Goal: Download file/media

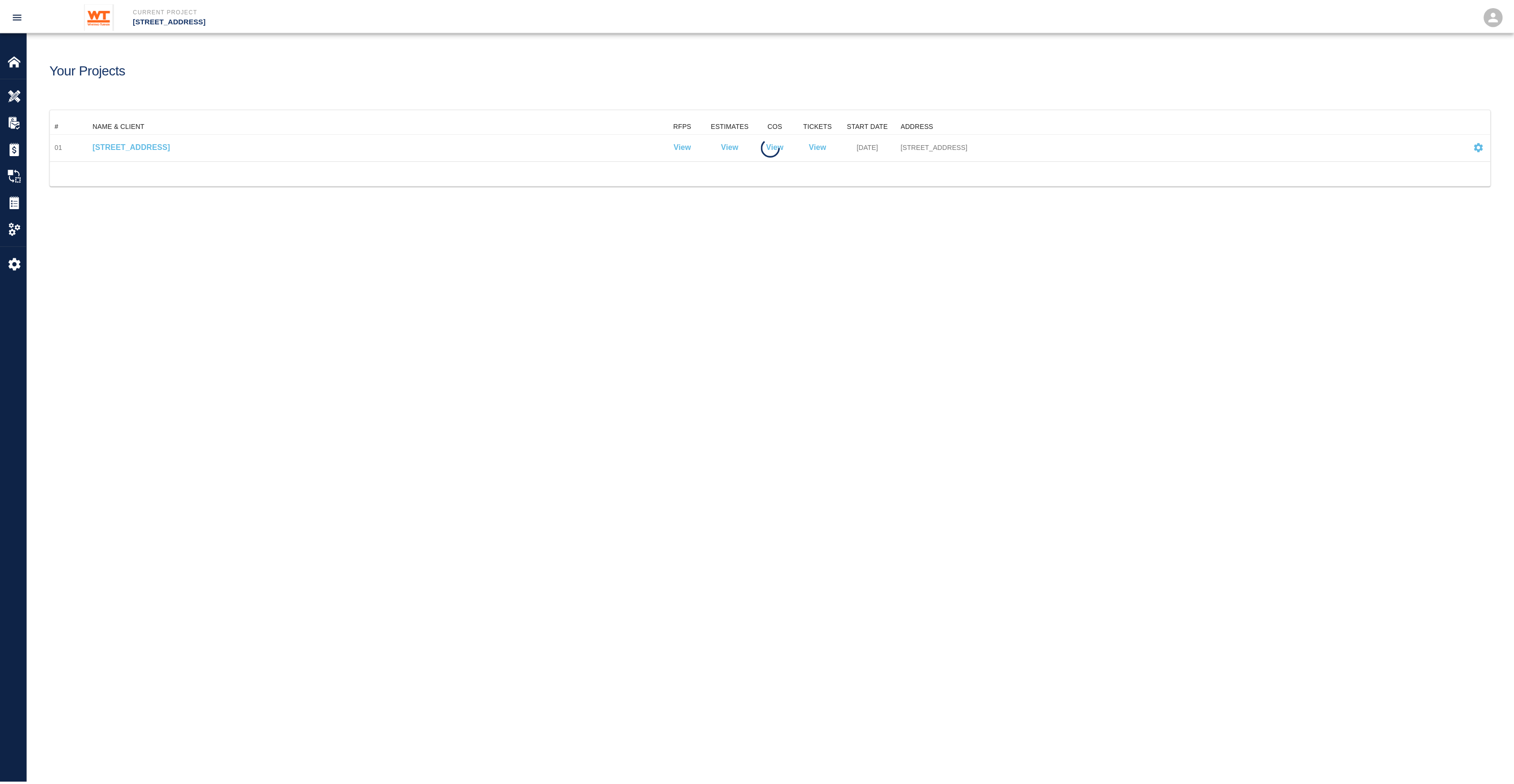
scroll to position [34, 1439]
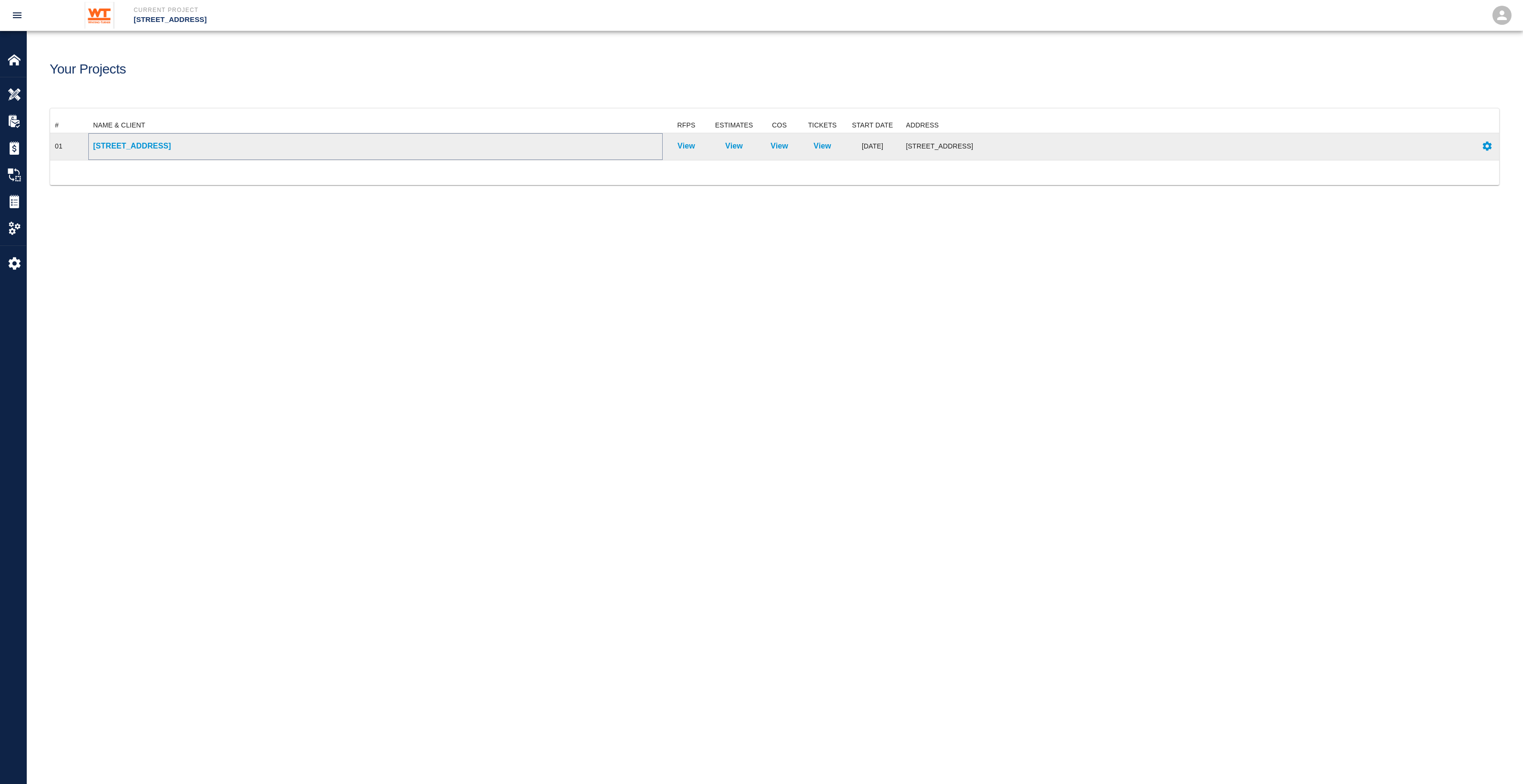
click at [173, 149] on p "[STREET_ADDRESS]" at bounding box center [376, 146] width 565 height 11
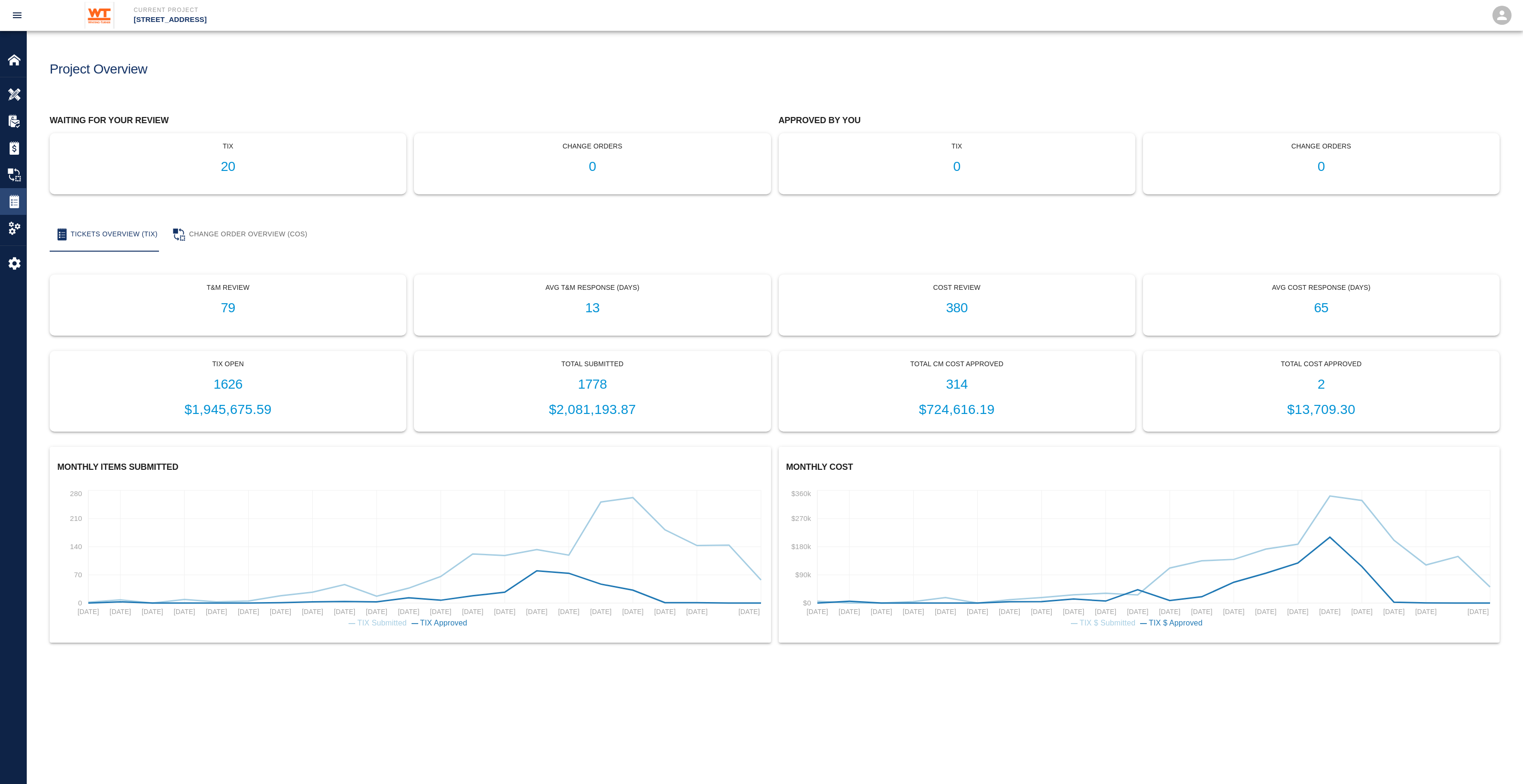
click at [21, 198] on img at bounding box center [14, 201] width 13 height 13
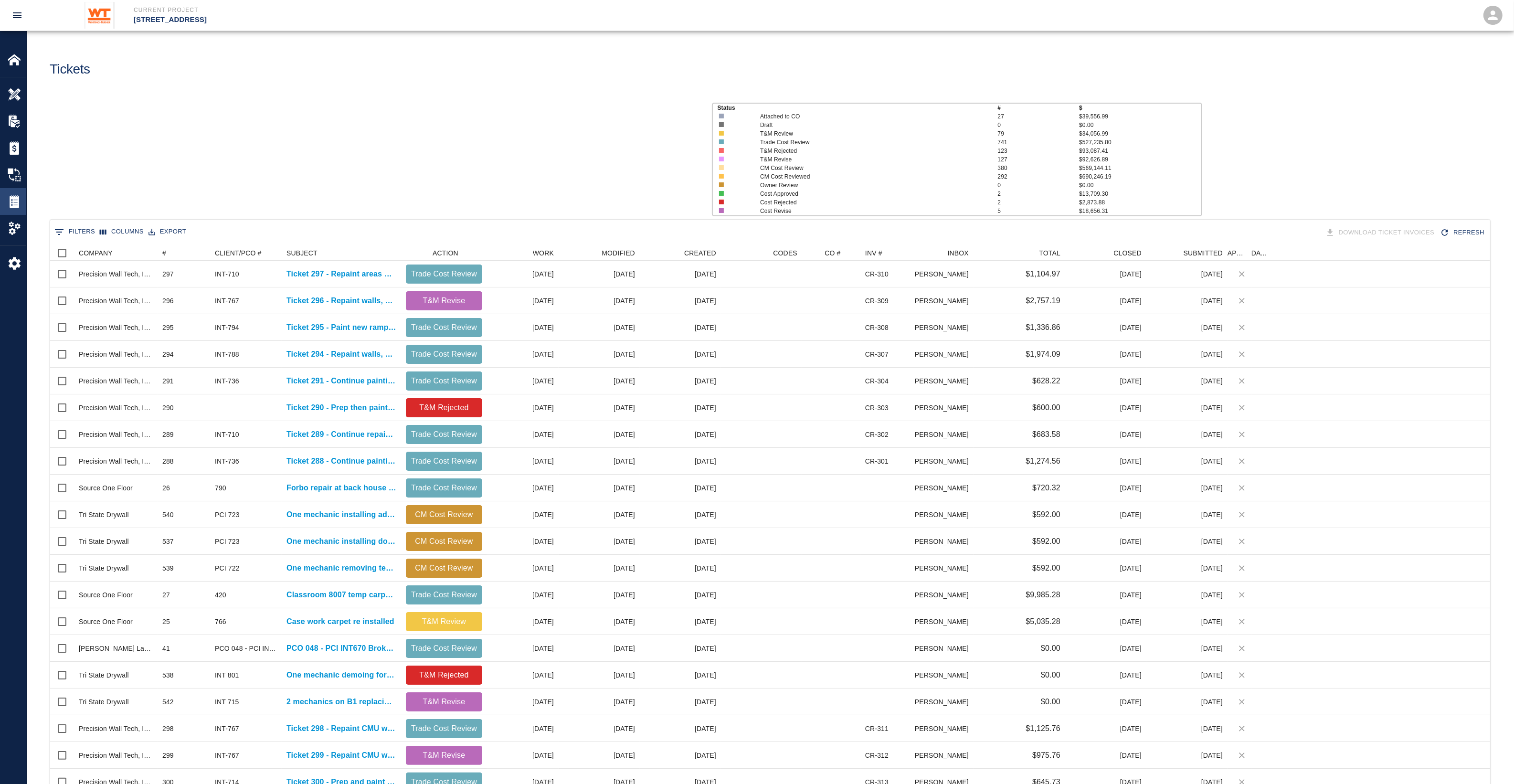
scroll to position [540, 1430]
click at [84, 230] on button "0 Filters" at bounding box center [75, 232] width 46 height 15
click at [223, 283] on input "Value" at bounding box center [244, 279] width 91 height 15
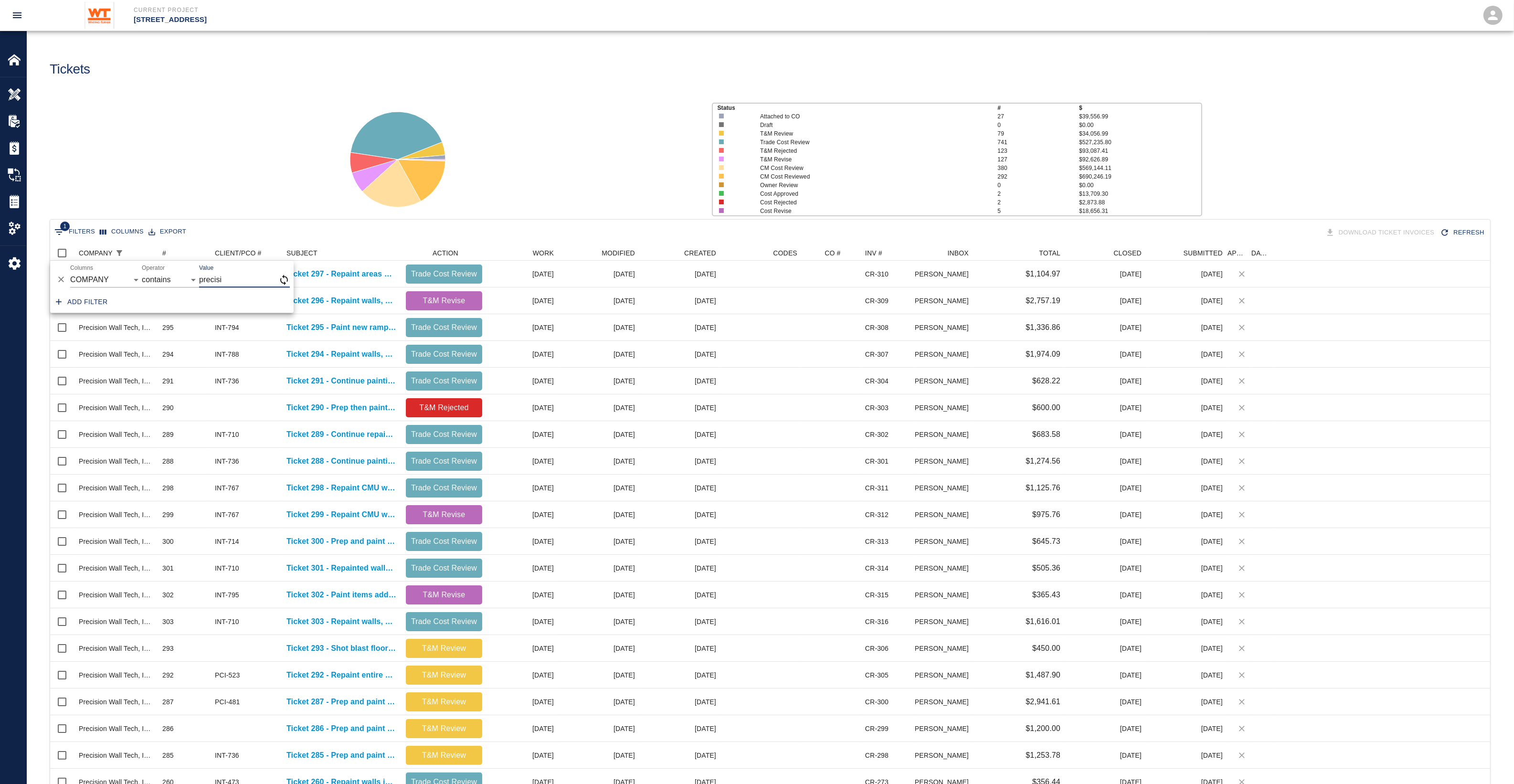
type input "precisi"
click at [250, 178] on div "Status # $ Attached to CO 27 $39,556.99 Draft 0 $0.00 T&M Review 79 $34,056.99 …" at bounding box center [765, 156] width 1494 height 127
click at [170, 249] on icon "Sort" at bounding box center [172, 252] width 8 height 8
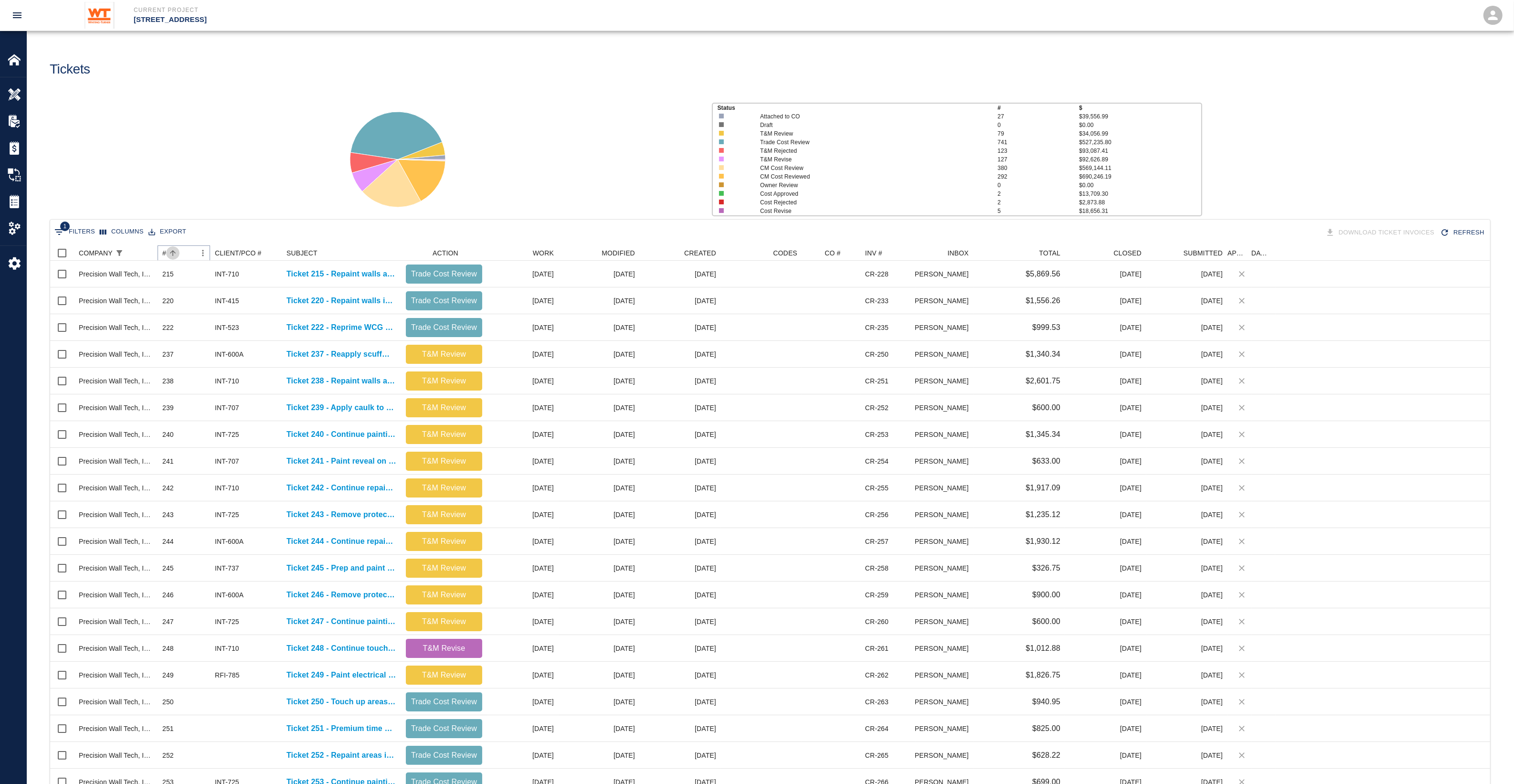
click at [170, 249] on icon "Sort" at bounding box center [172, 252] width 8 height 8
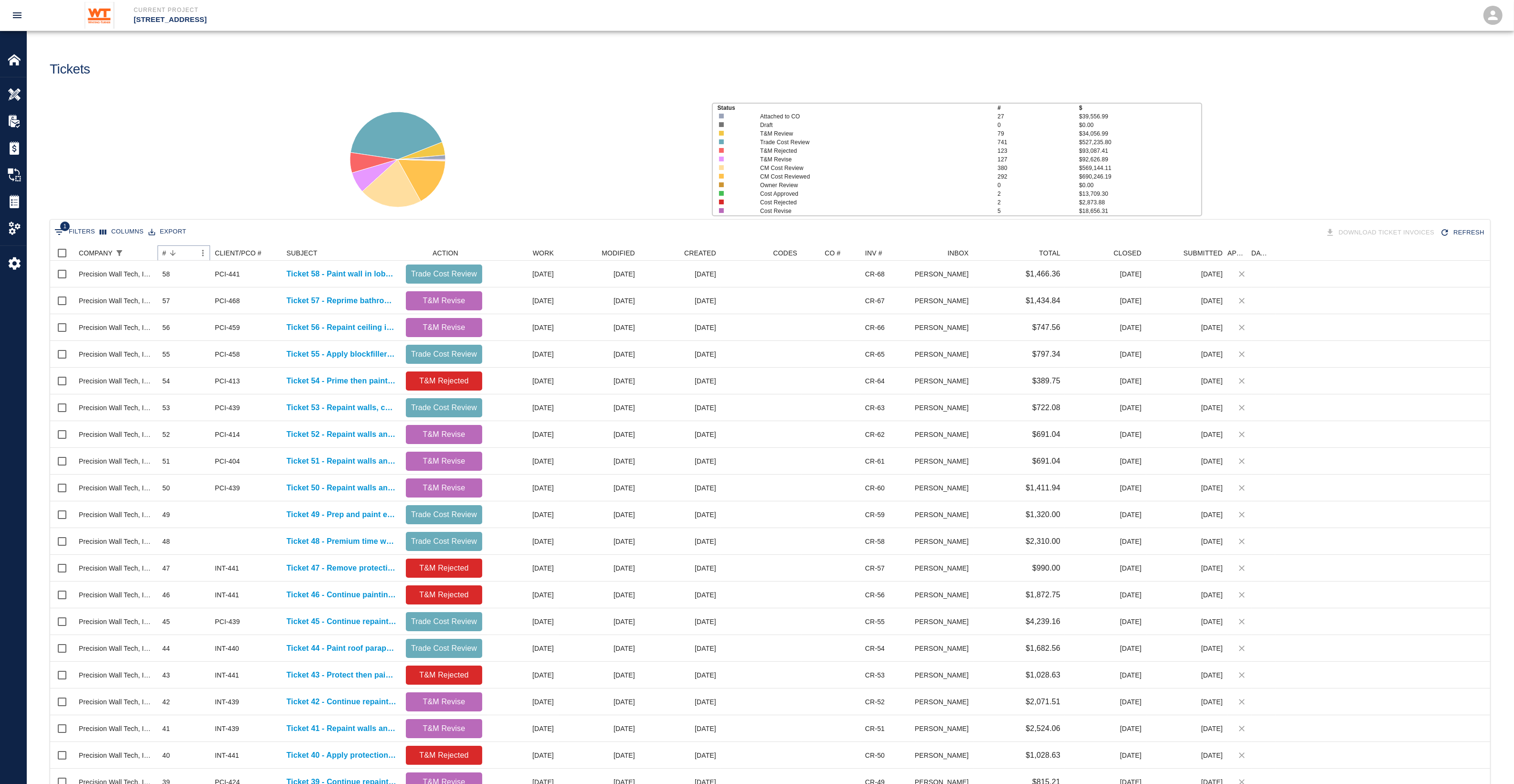
click at [170, 249] on icon "Sort" at bounding box center [172, 252] width 8 height 8
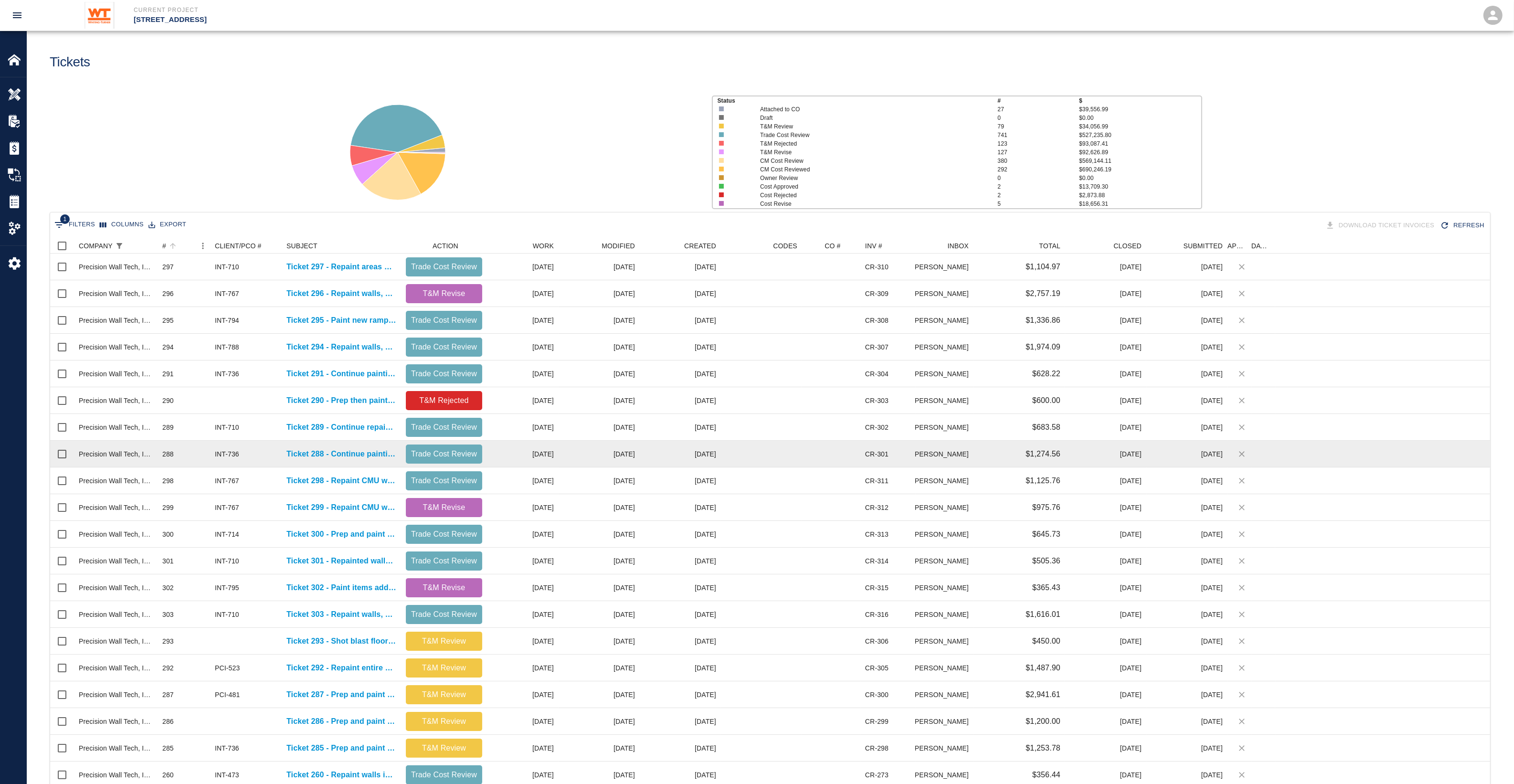
scroll to position [0, 0]
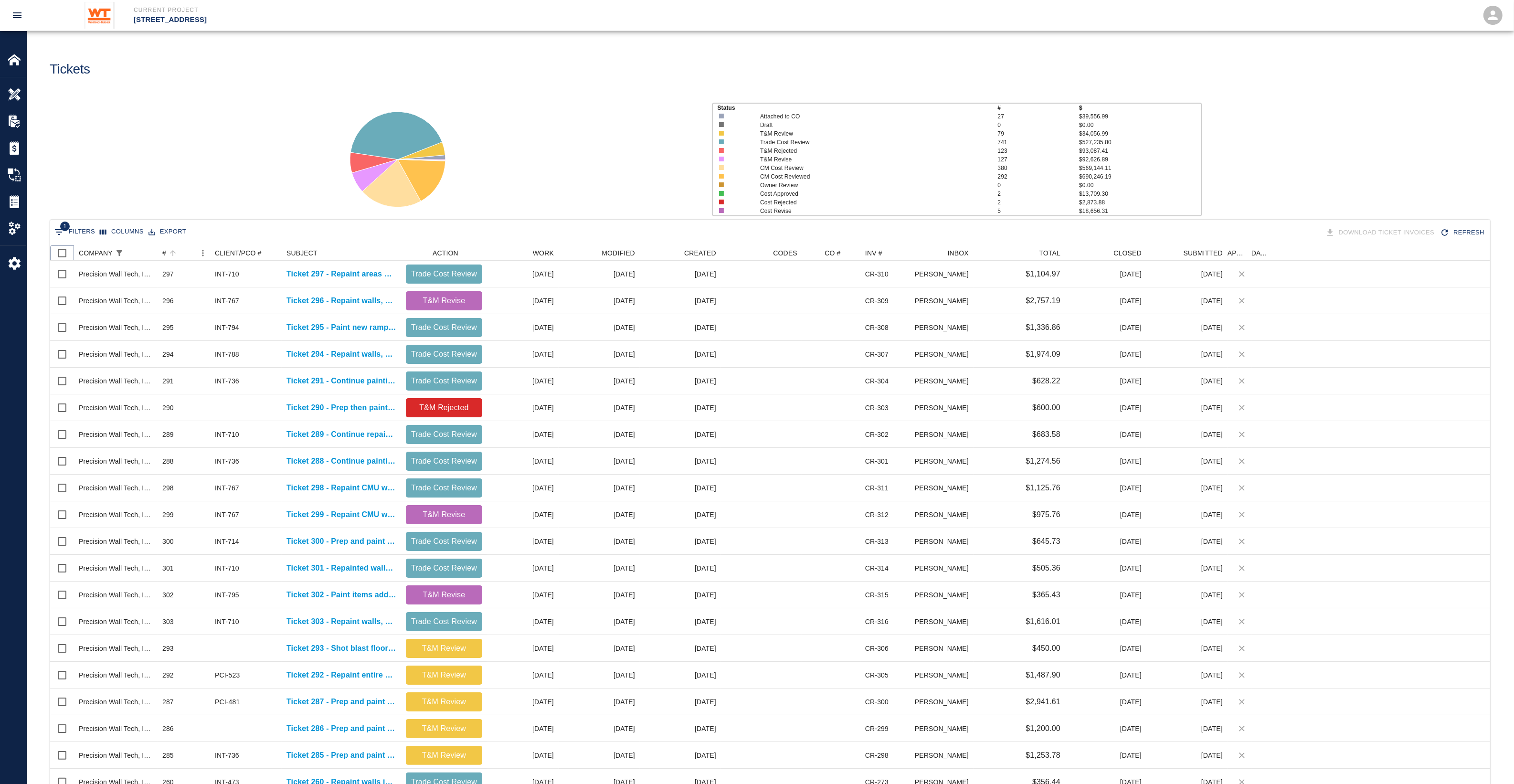
click at [58, 247] on input "Select all rows" at bounding box center [62, 252] width 20 height 20
checkbox input "true"
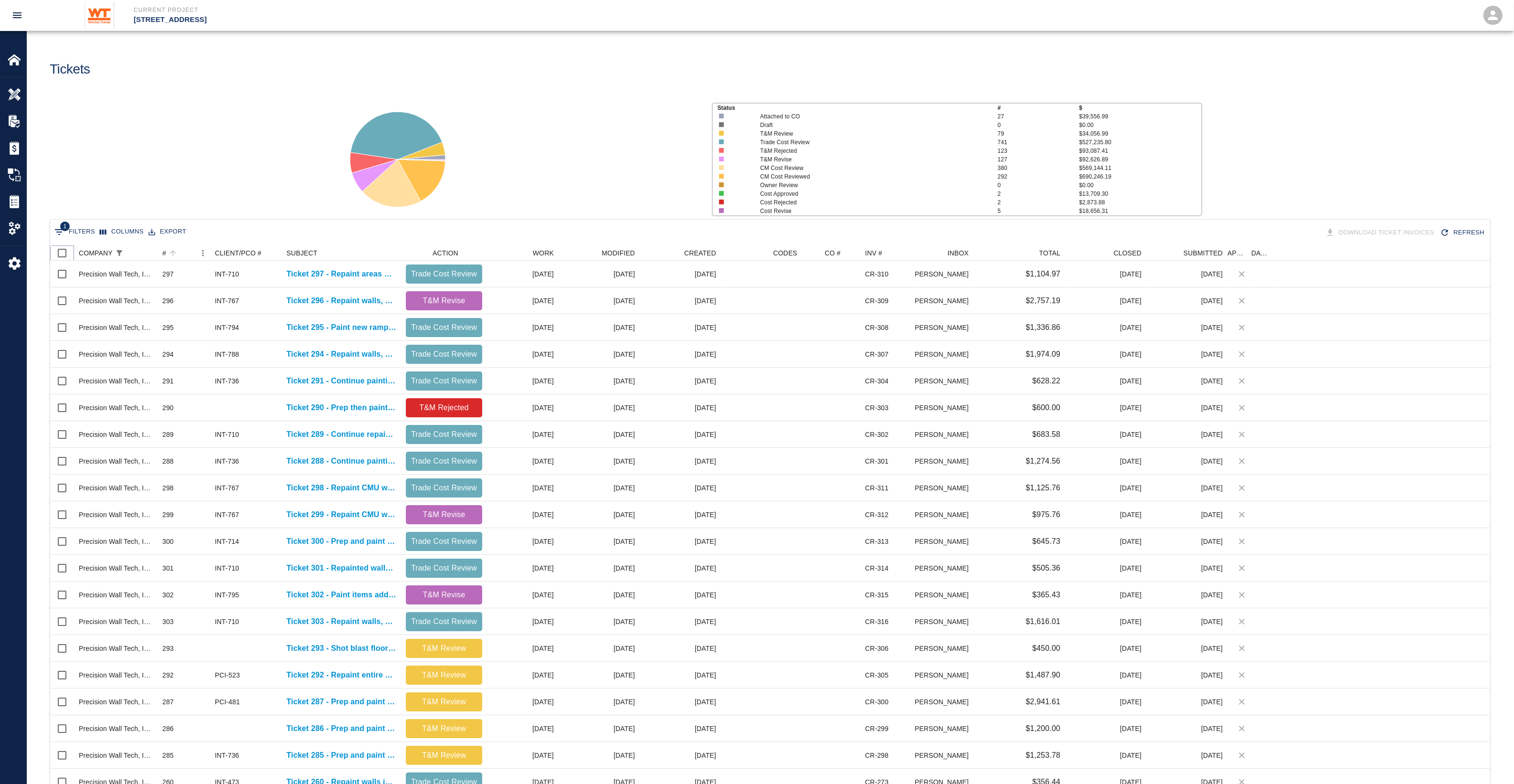
checkbox input "true"
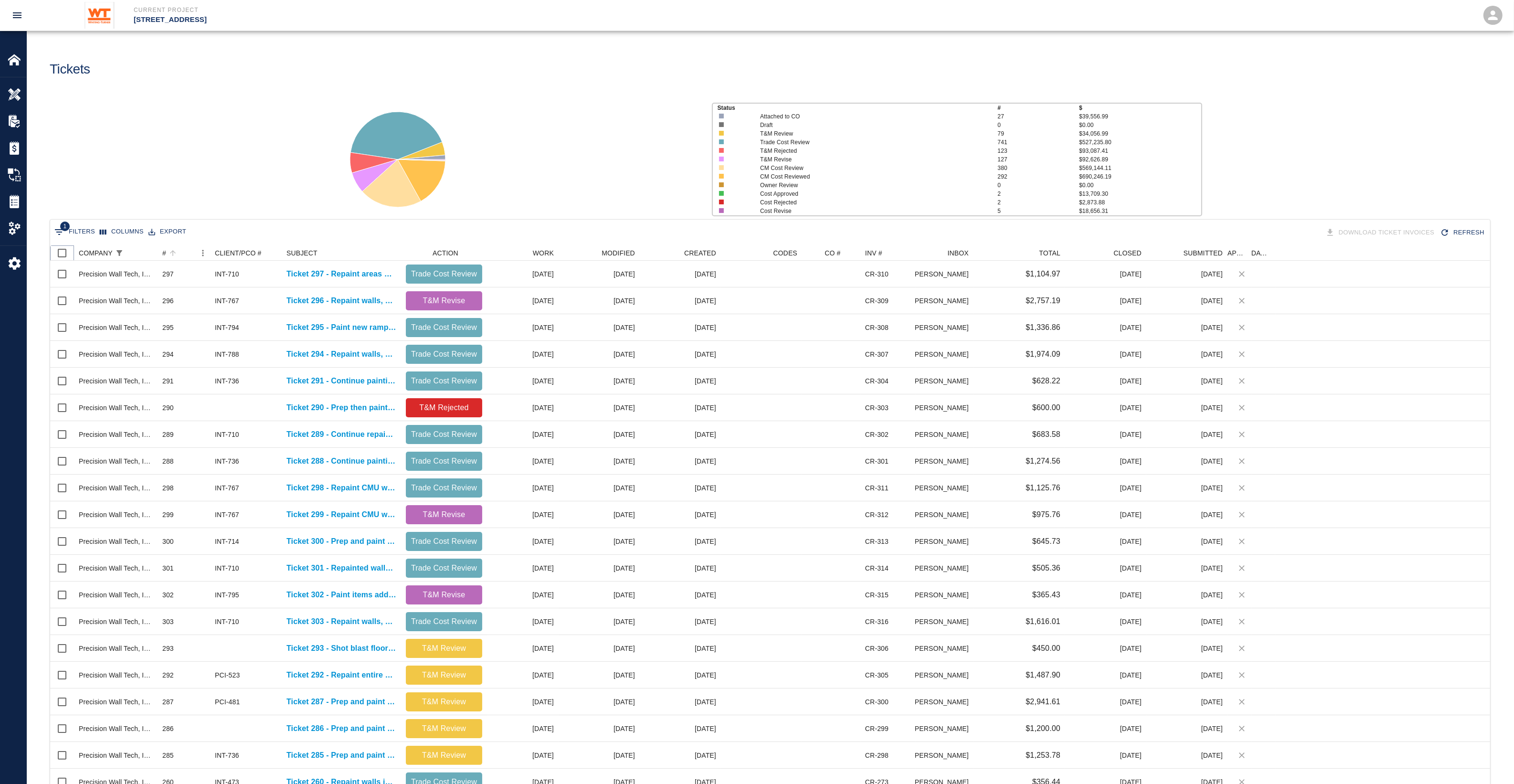
checkbox input "true"
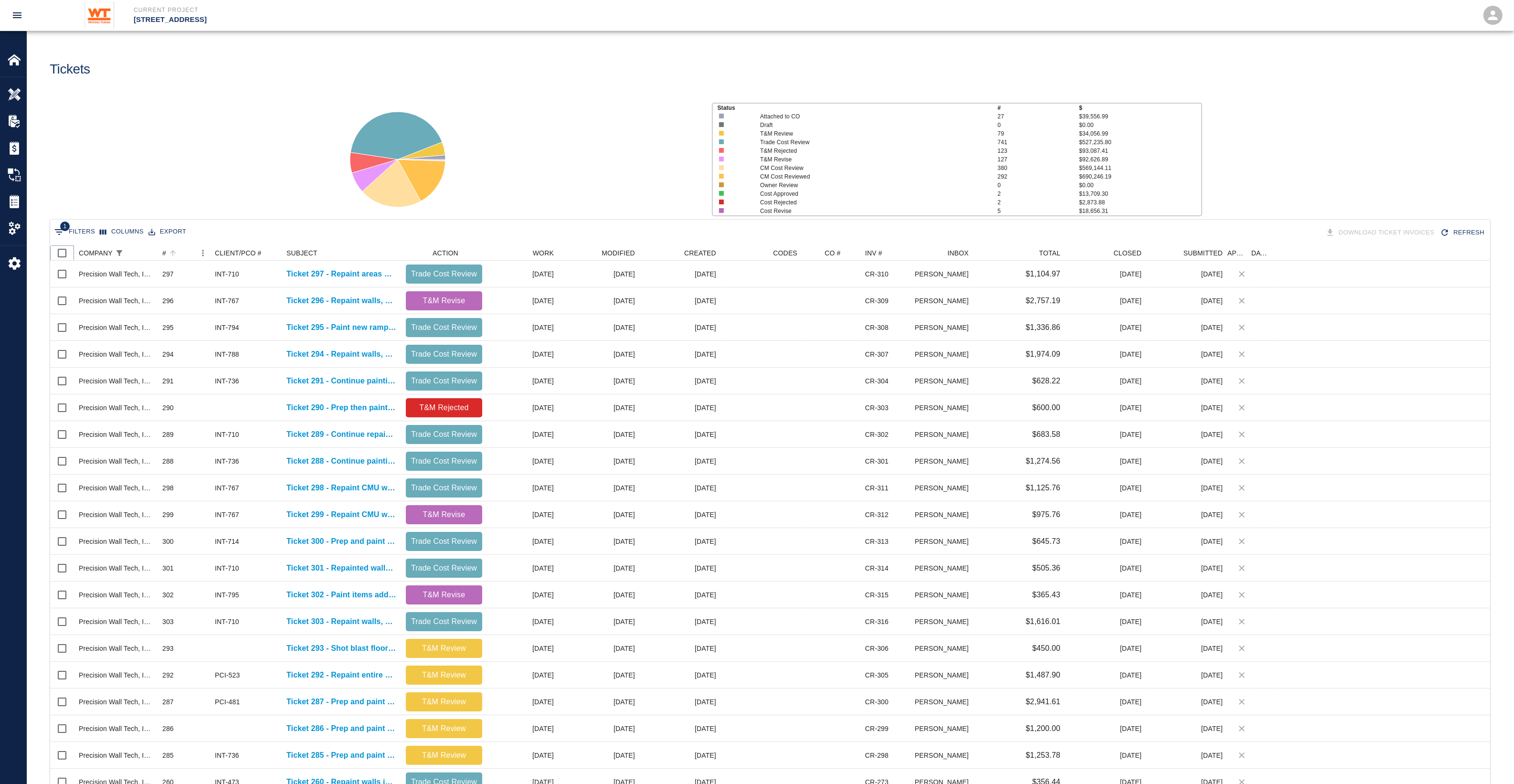
checkbox input "true"
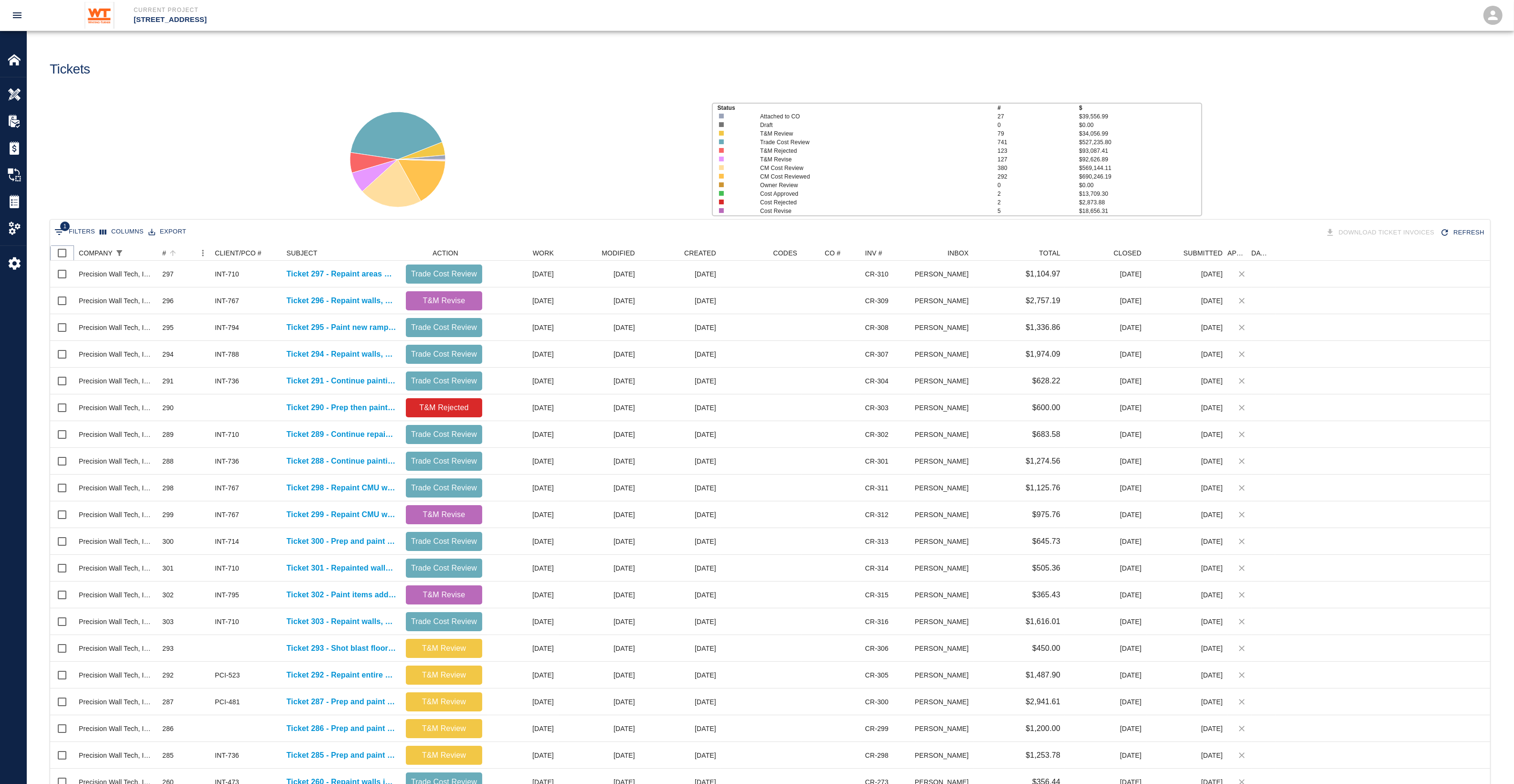
checkbox input "true"
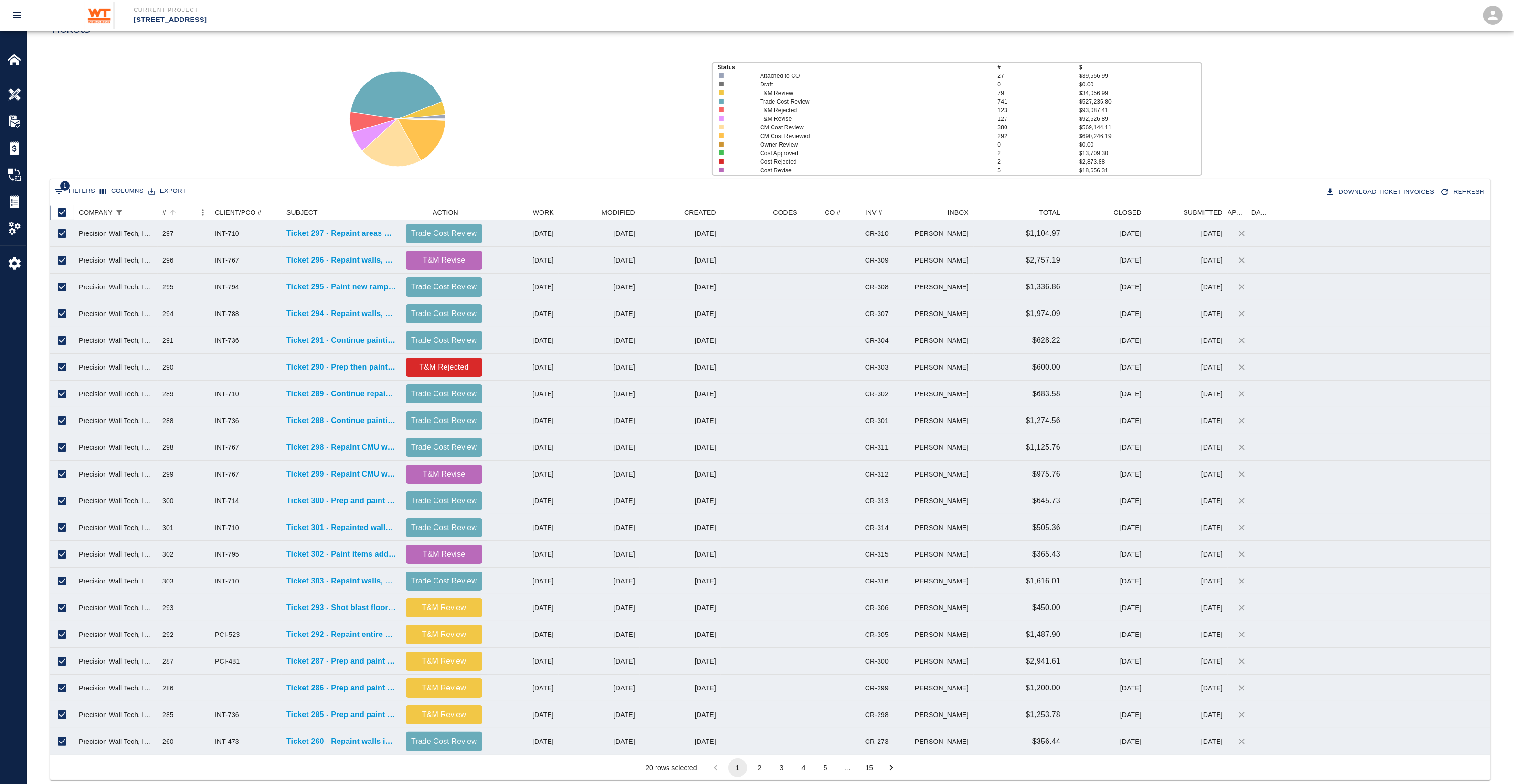
scroll to position [60, 0]
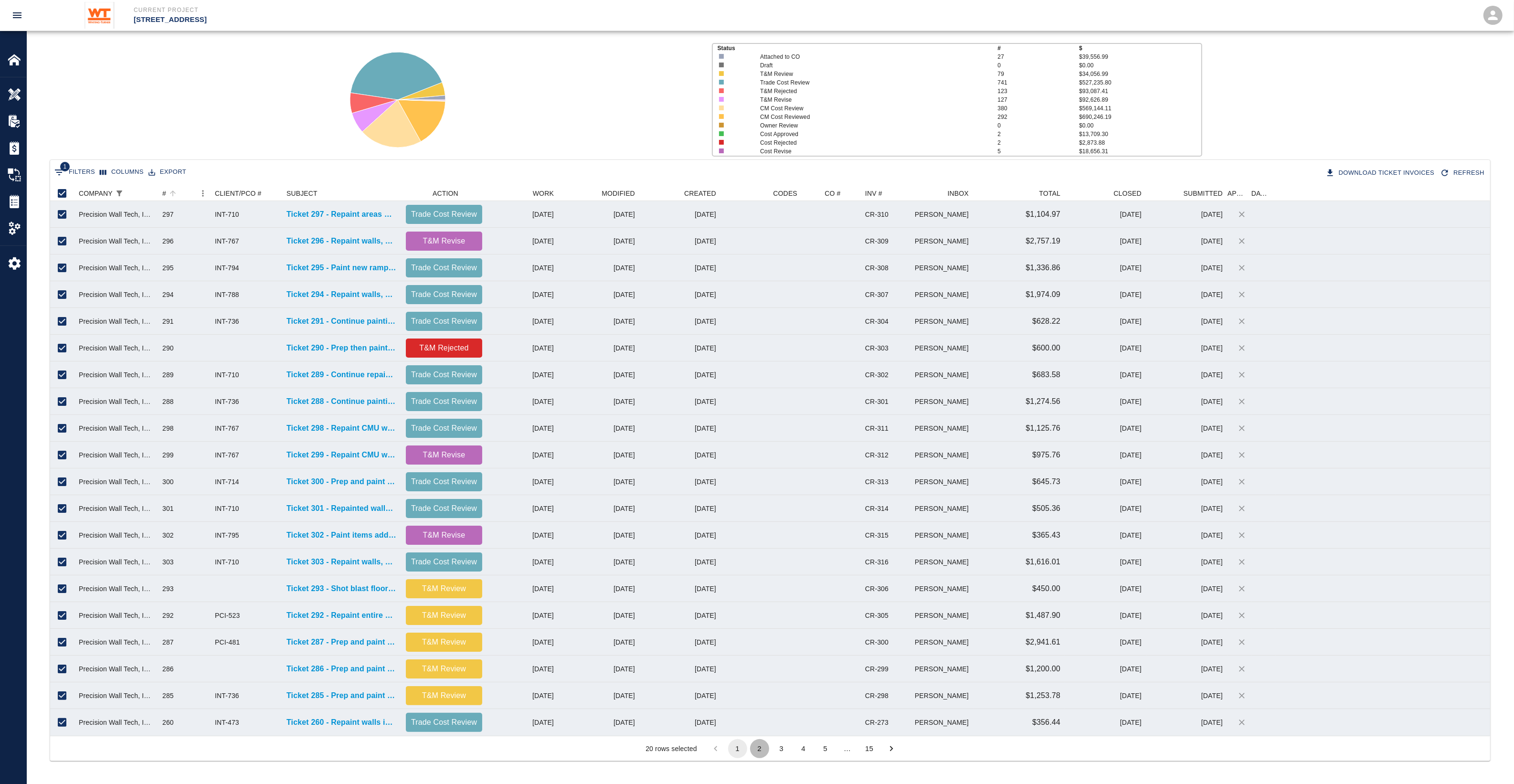
click at [762, 747] on button "2" at bounding box center [759, 748] width 19 height 19
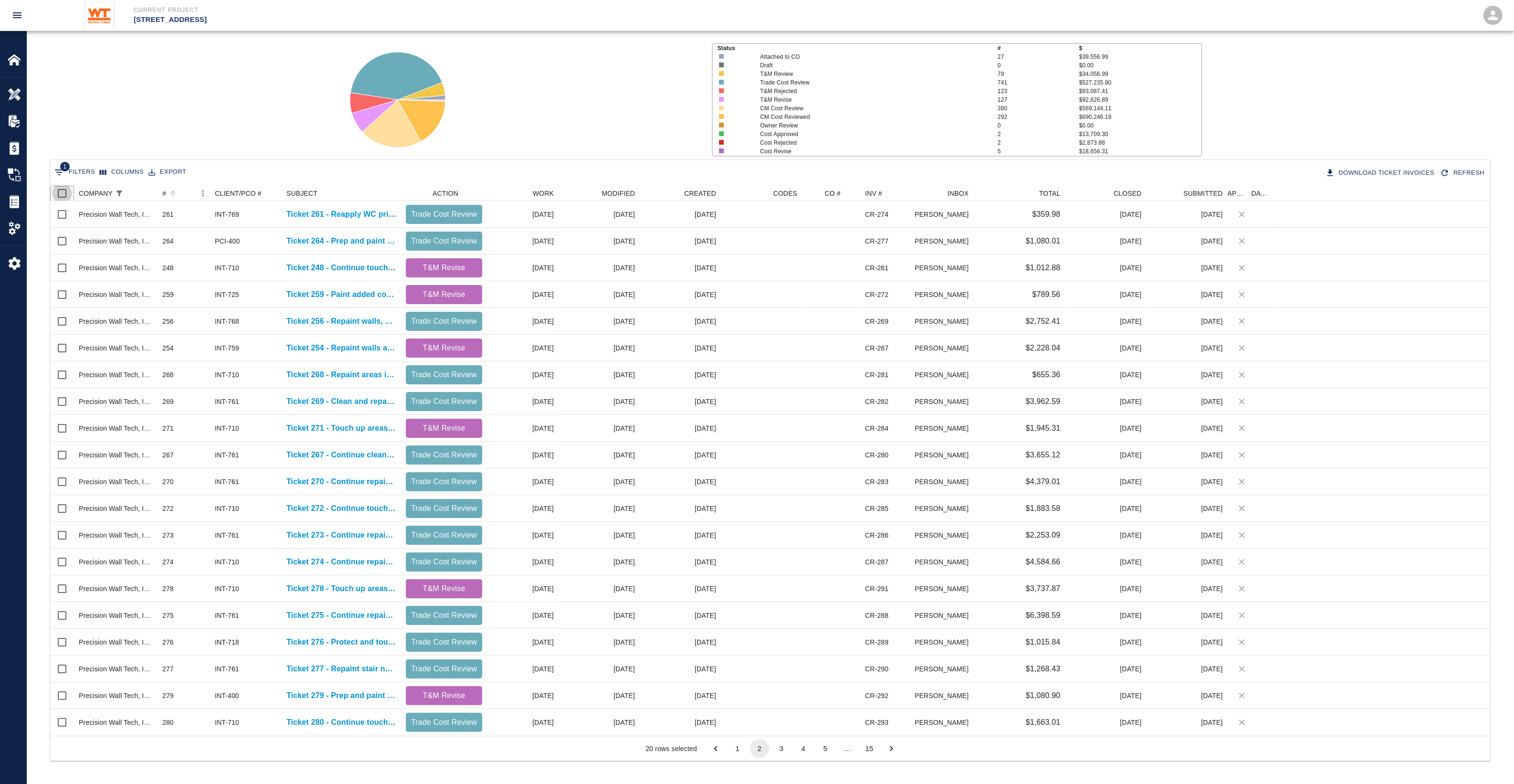
click at [63, 194] on input "Select all rows" at bounding box center [62, 192] width 20 height 20
checkbox input "true"
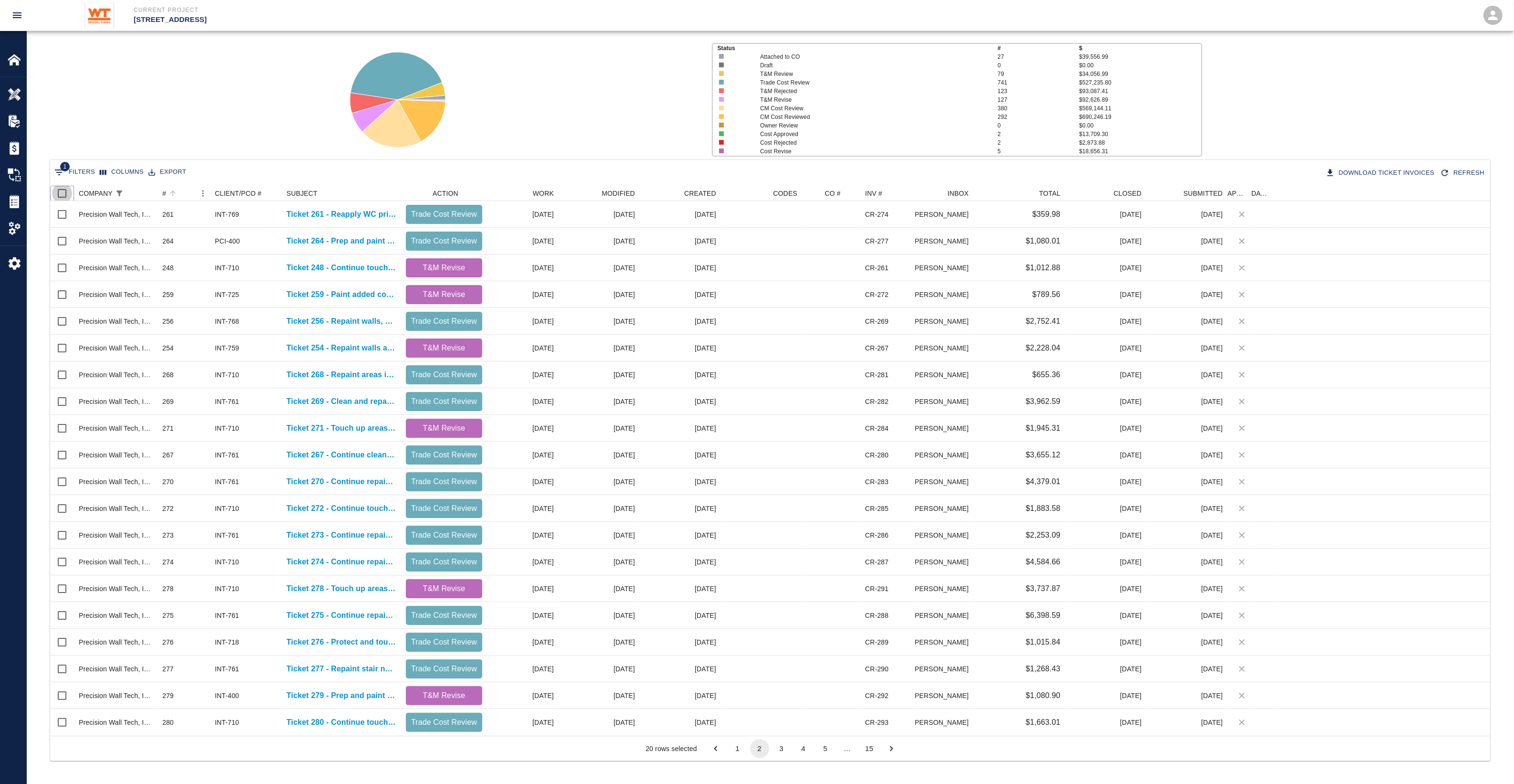
checkbox input "true"
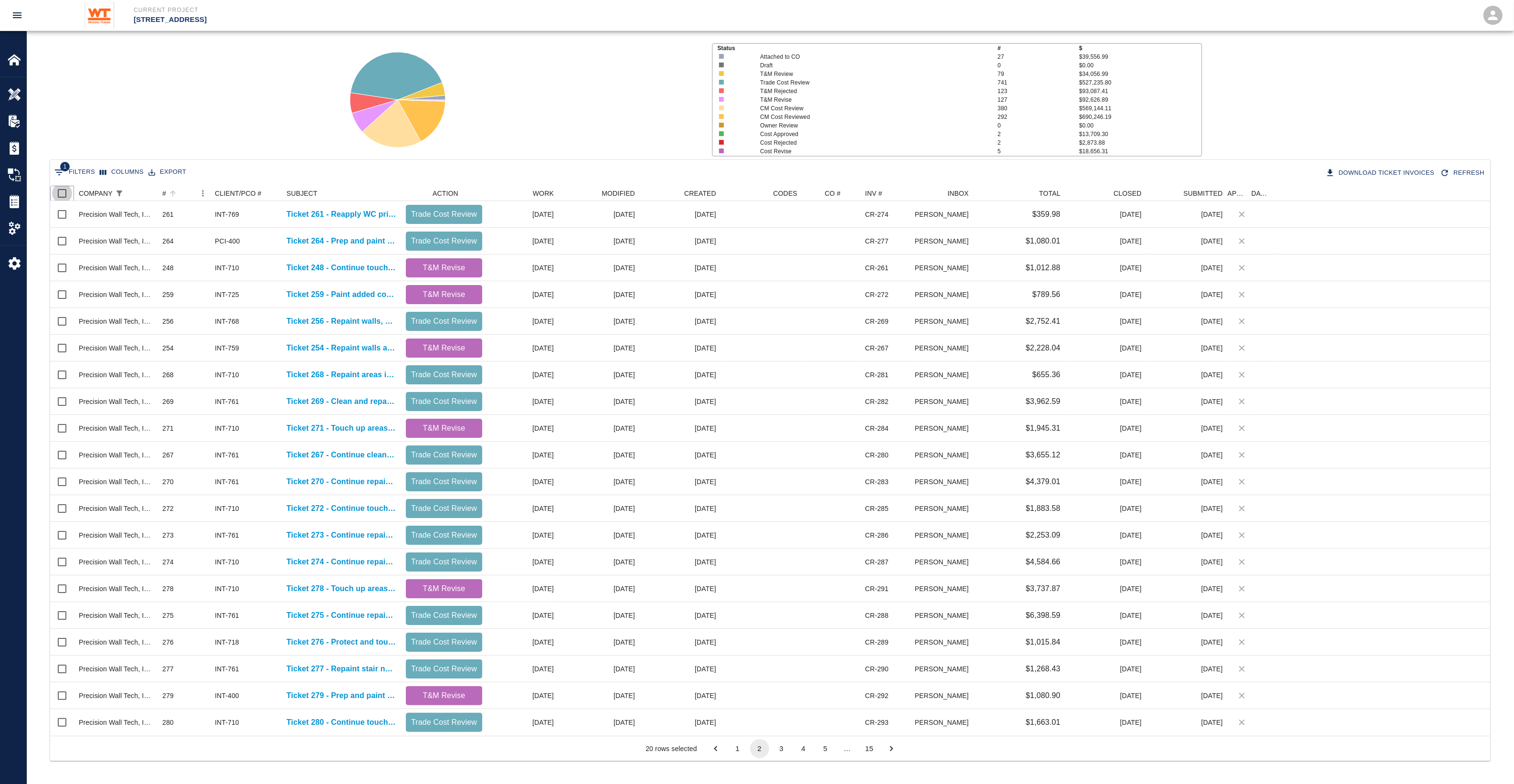
checkbox input "true"
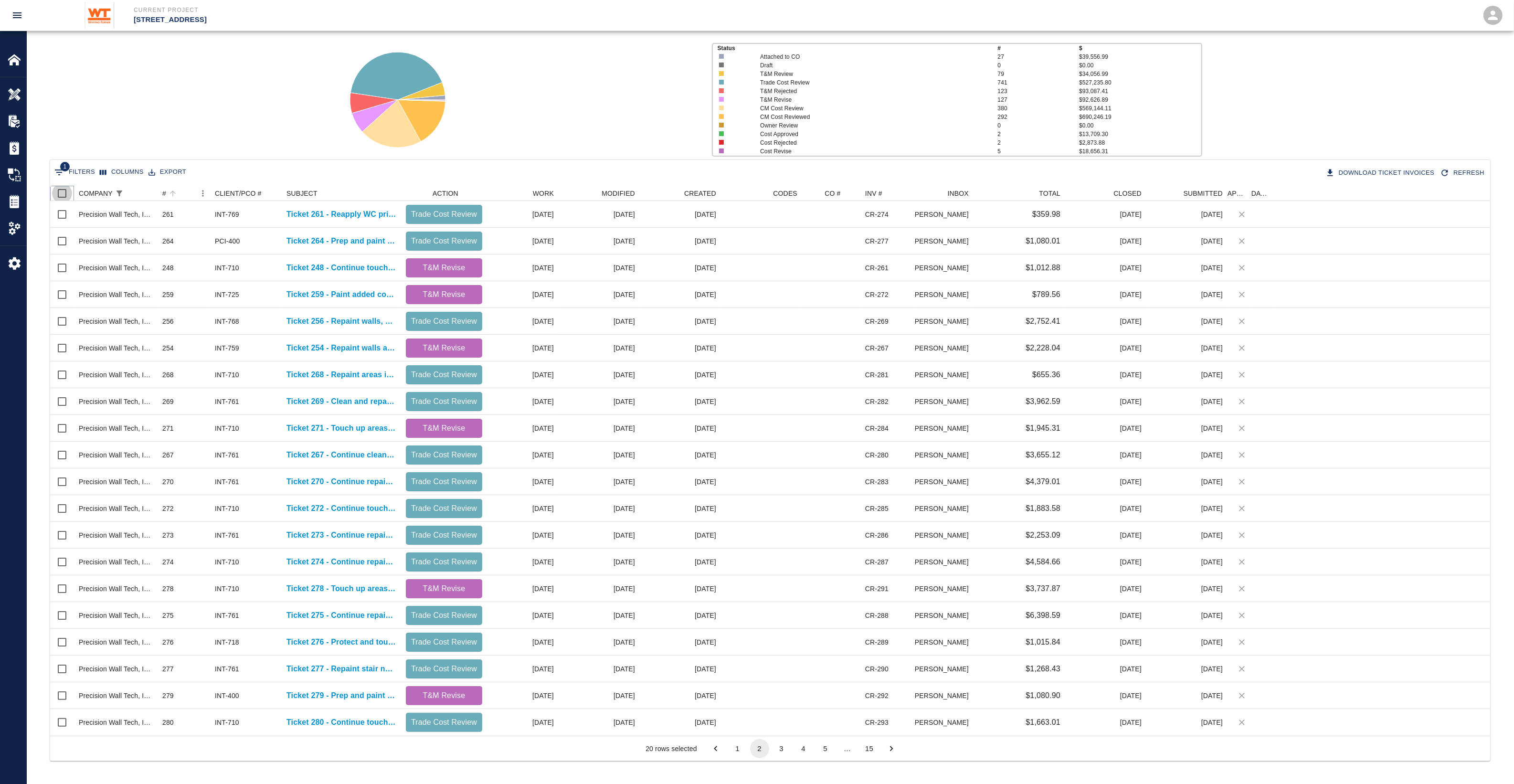
checkbox input "true"
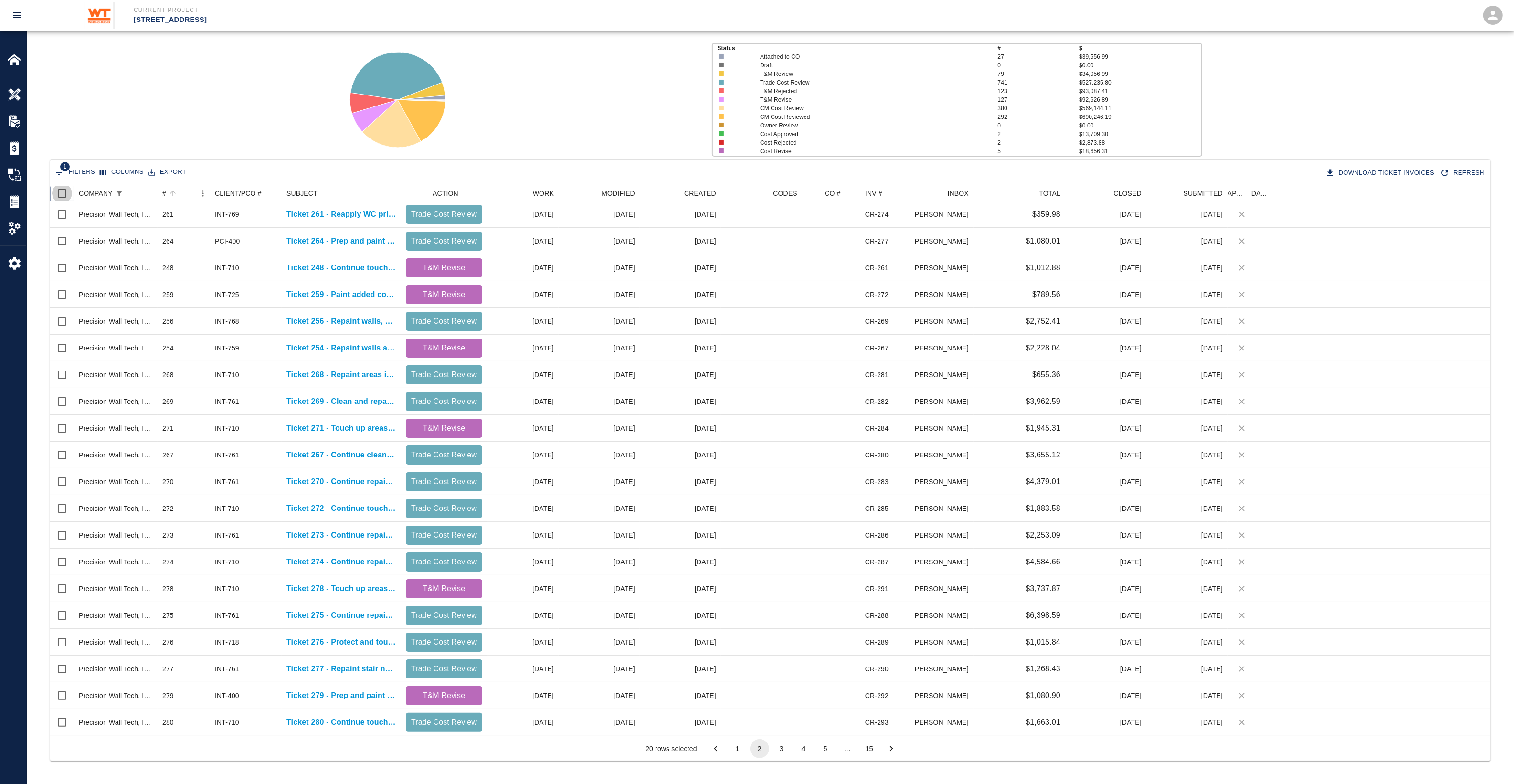
checkbox input "true"
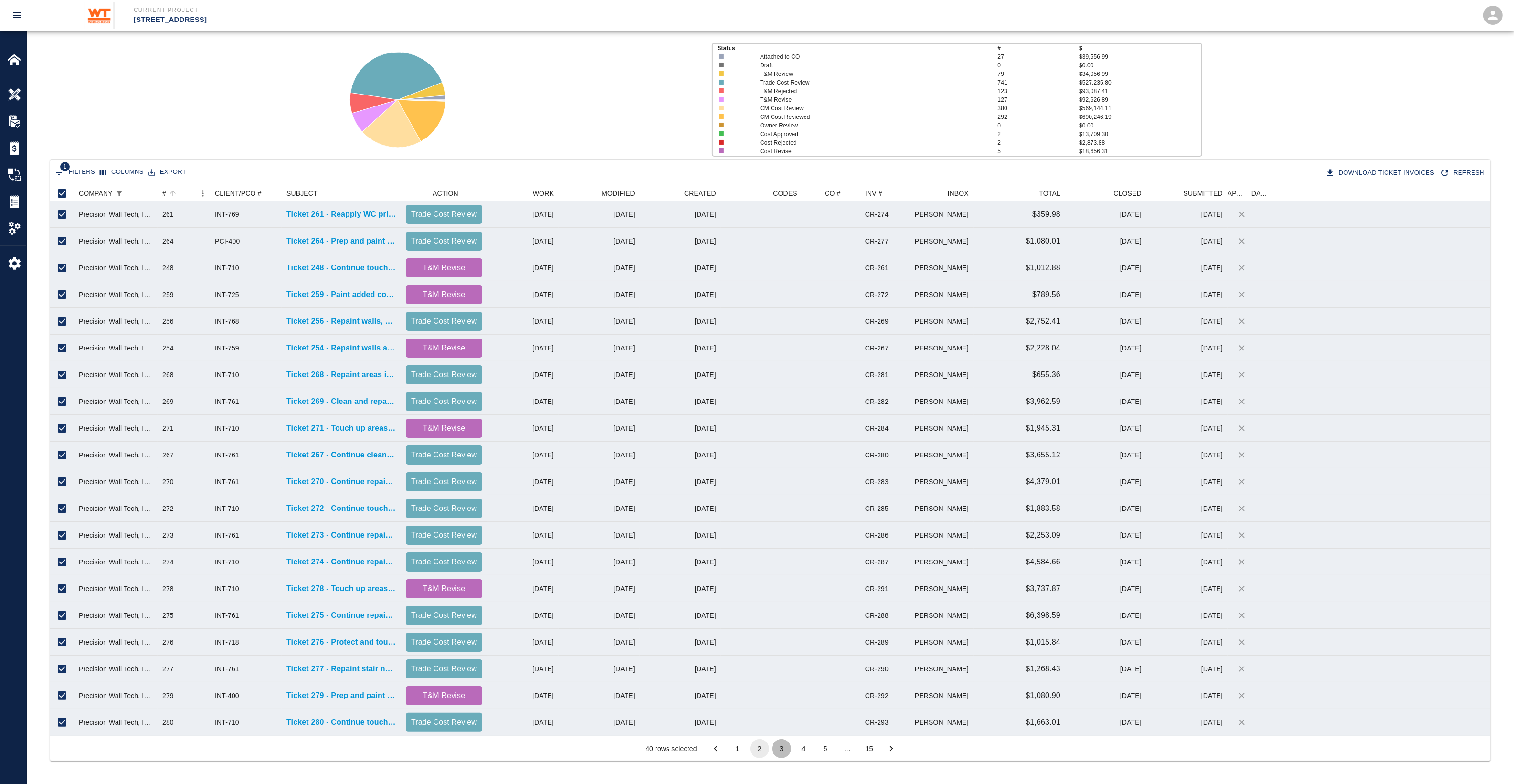
click at [785, 745] on button "3" at bounding box center [781, 748] width 19 height 19
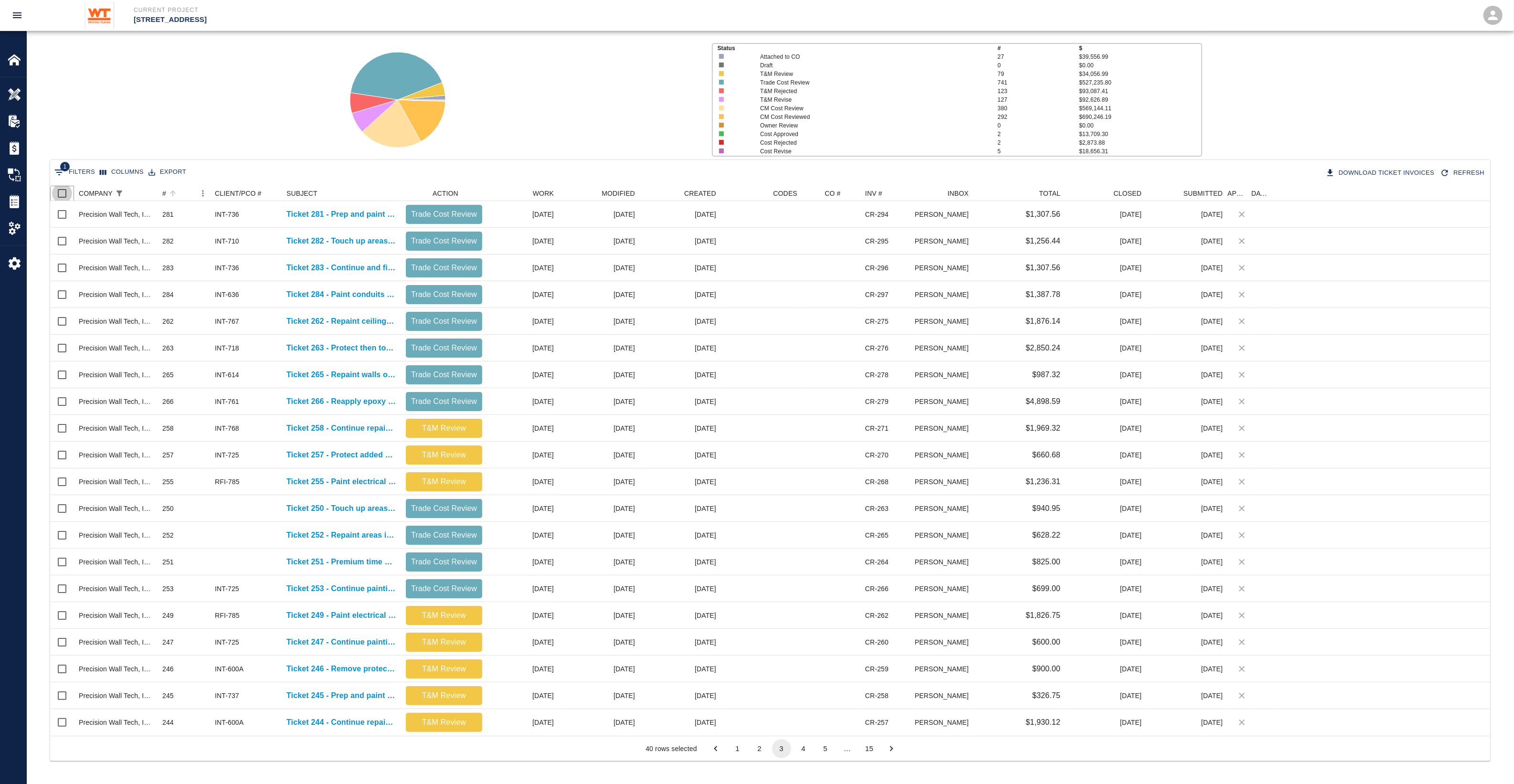
click at [64, 192] on input "Select all rows" at bounding box center [62, 192] width 20 height 20
checkbox input "true"
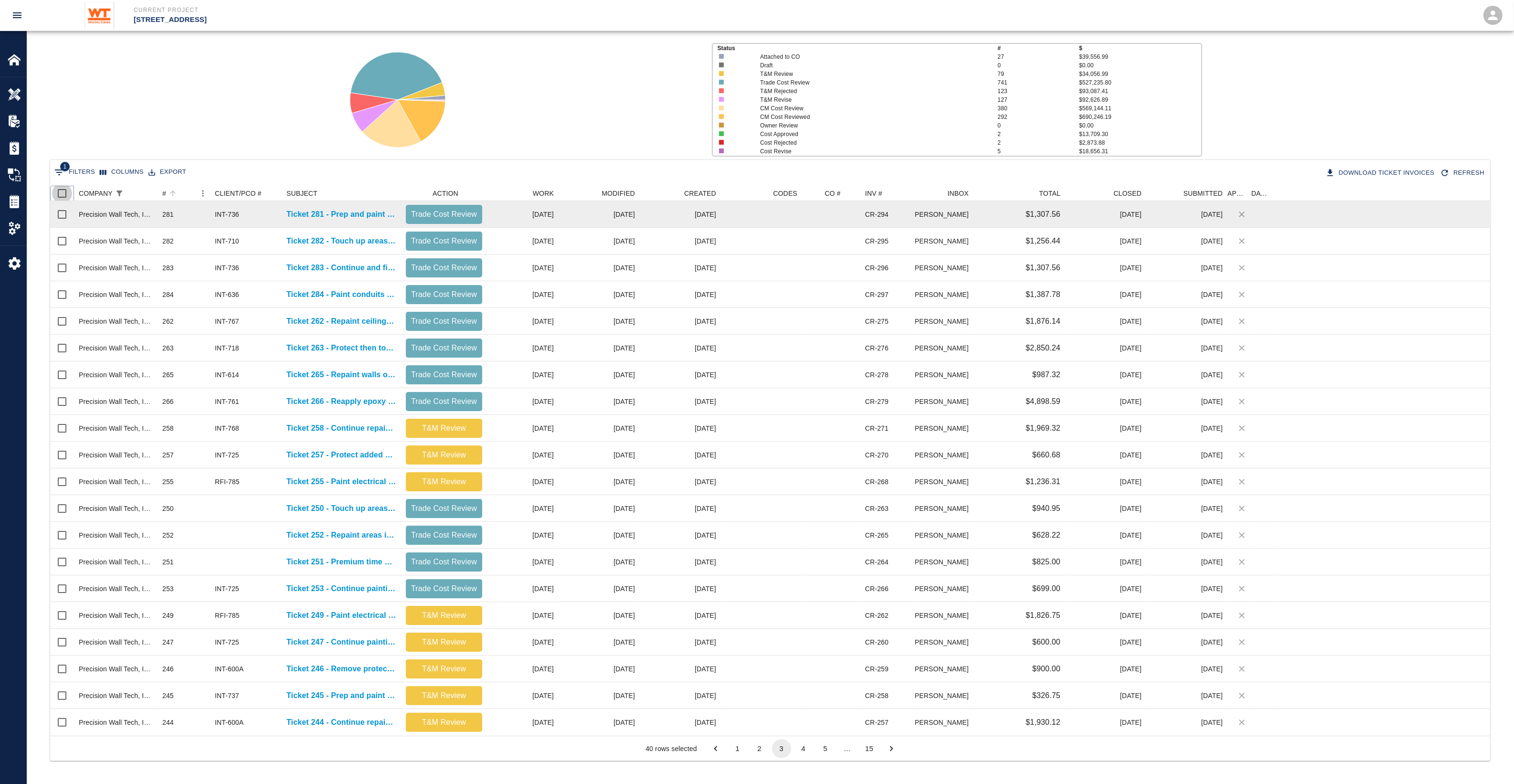
checkbox input "true"
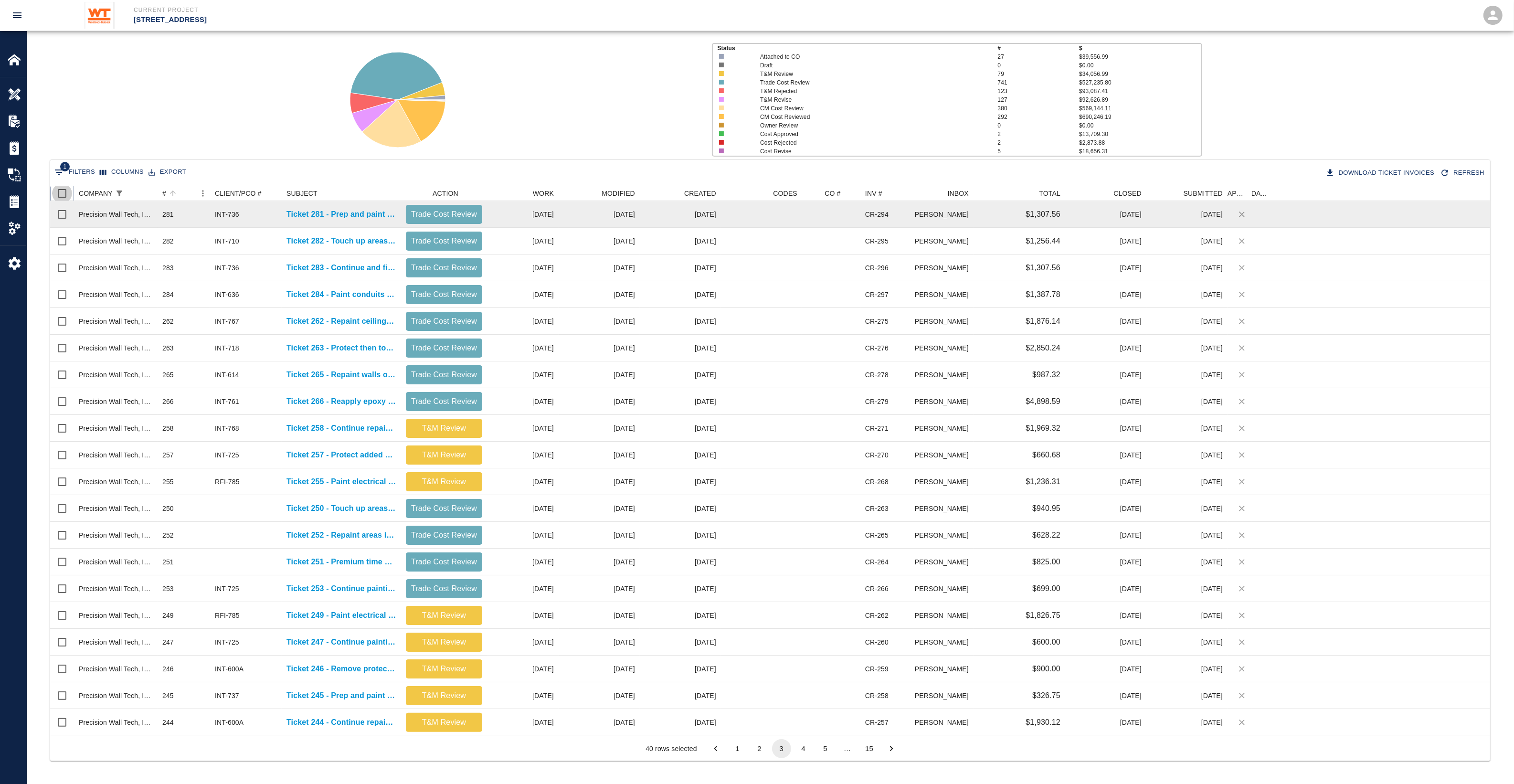
checkbox input "true"
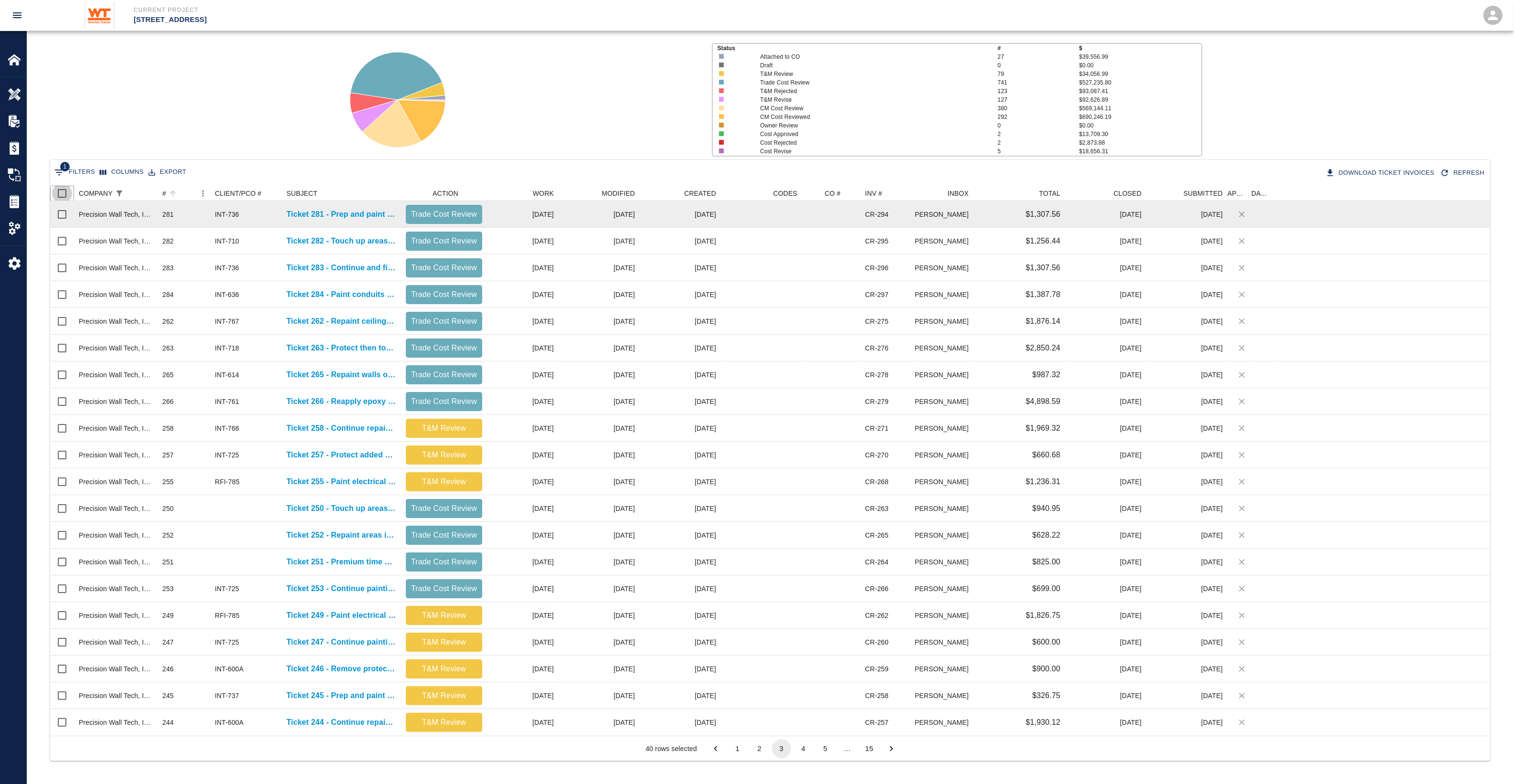
checkbox input "true"
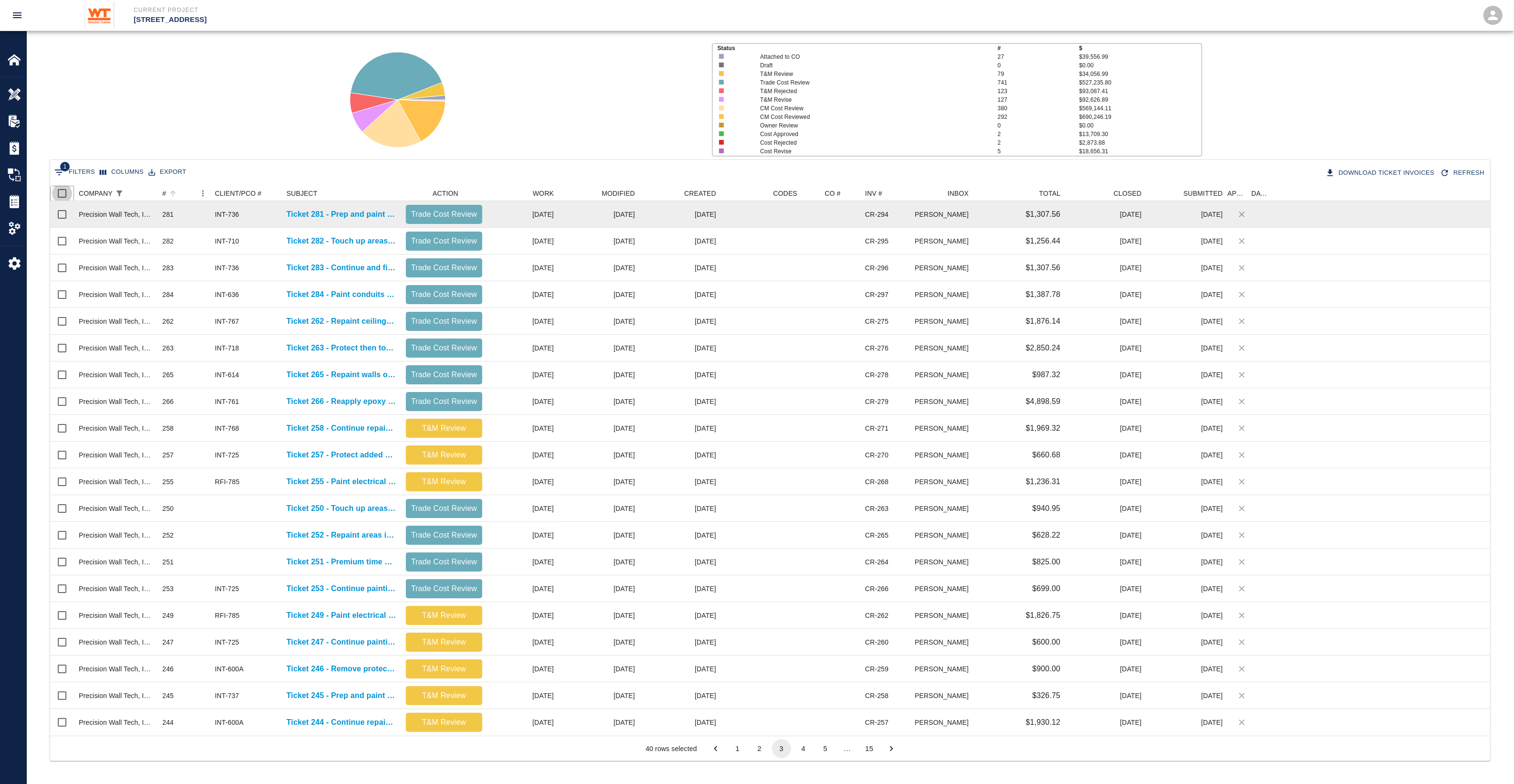
checkbox input "true"
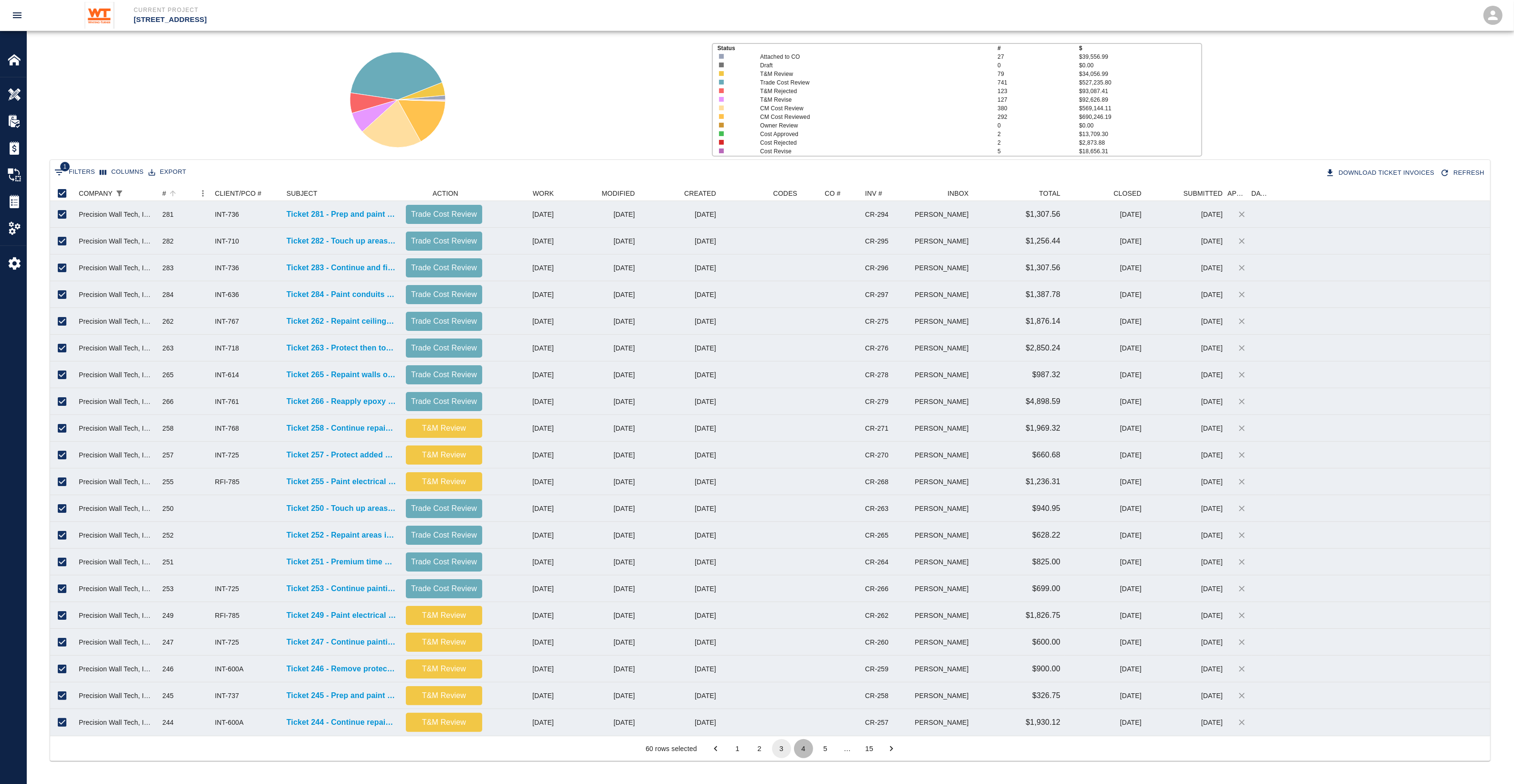
click at [804, 753] on button "4" at bounding box center [803, 748] width 19 height 19
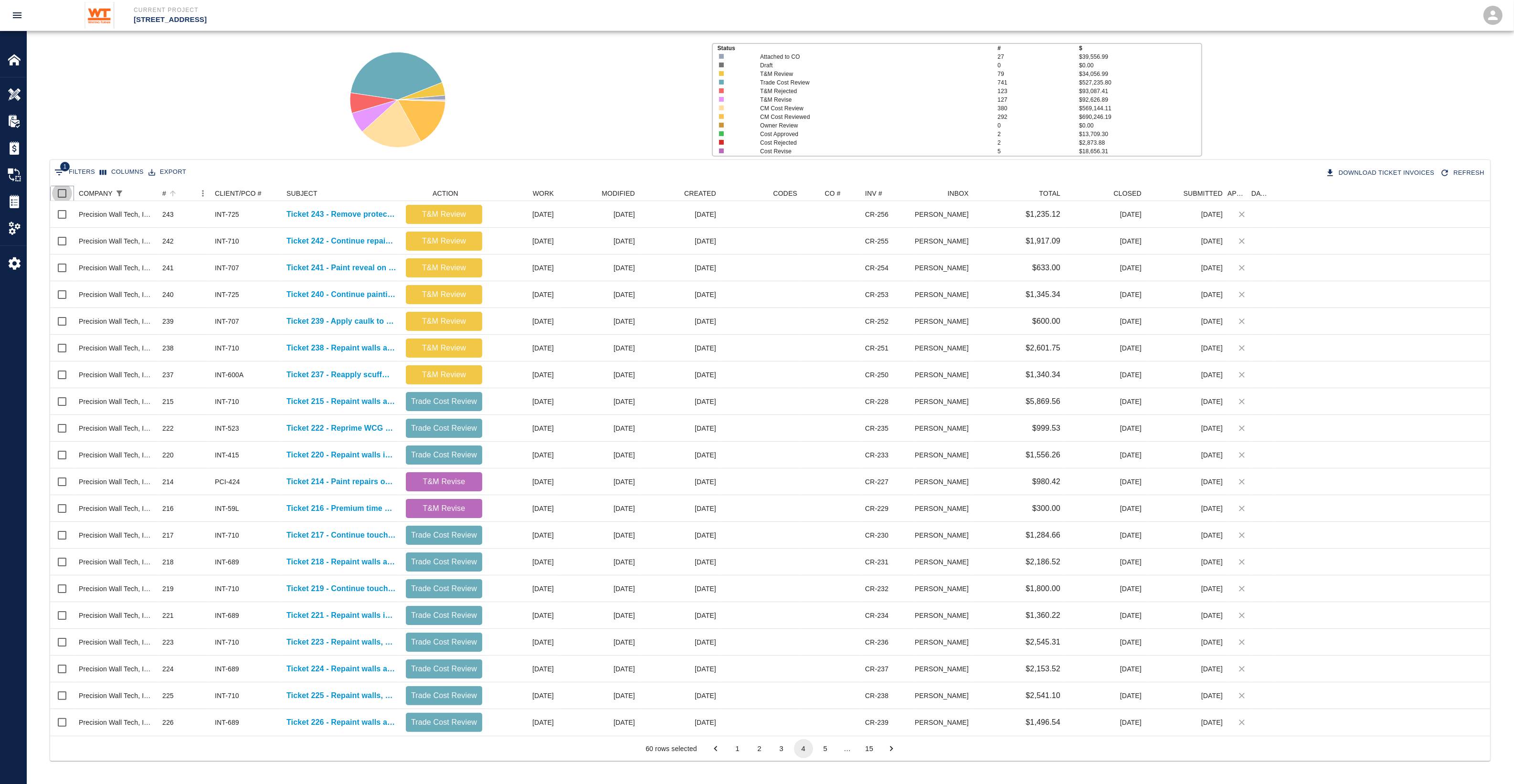
click at [65, 195] on input "Select all rows" at bounding box center [62, 192] width 20 height 20
checkbox input "true"
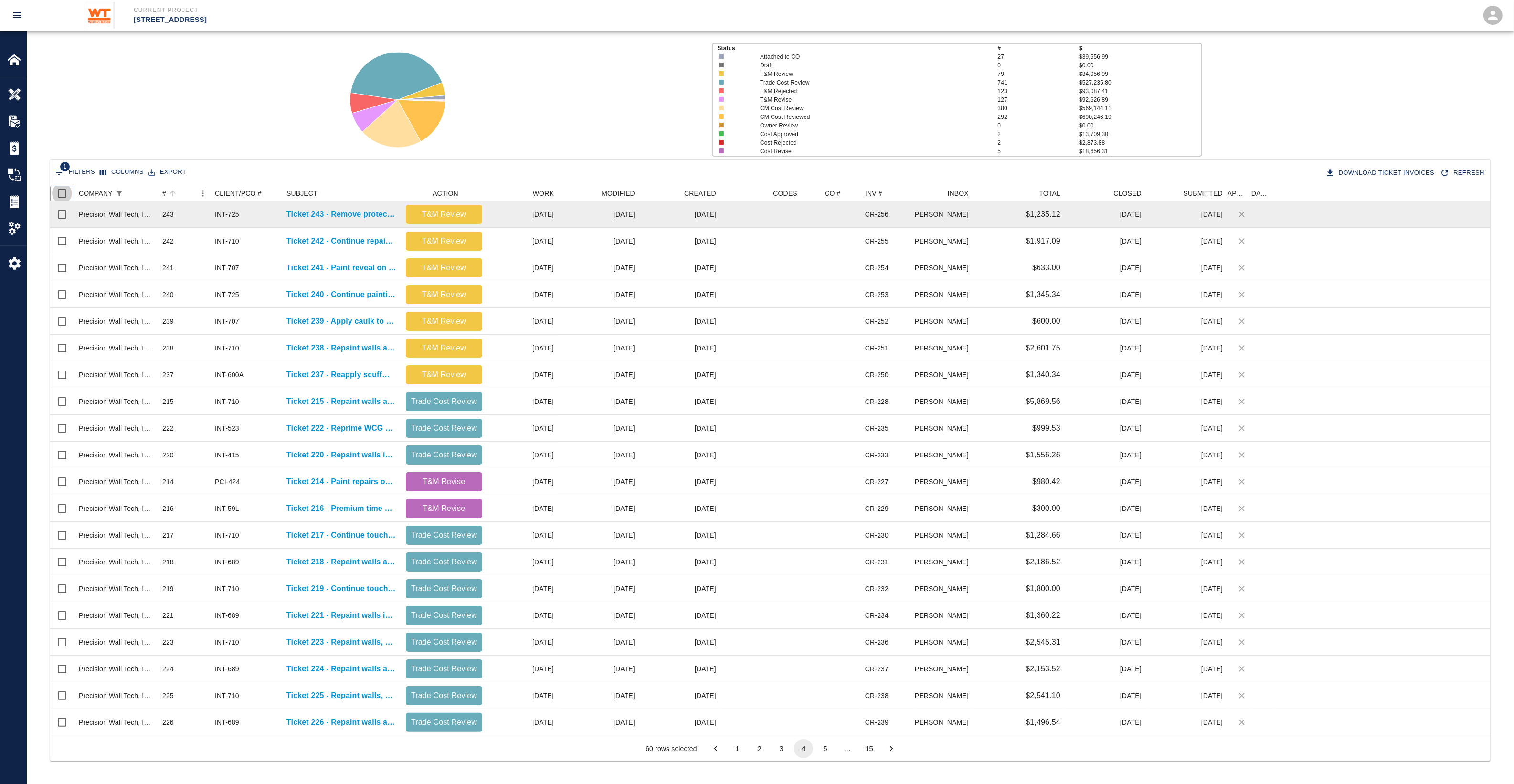
checkbox input "true"
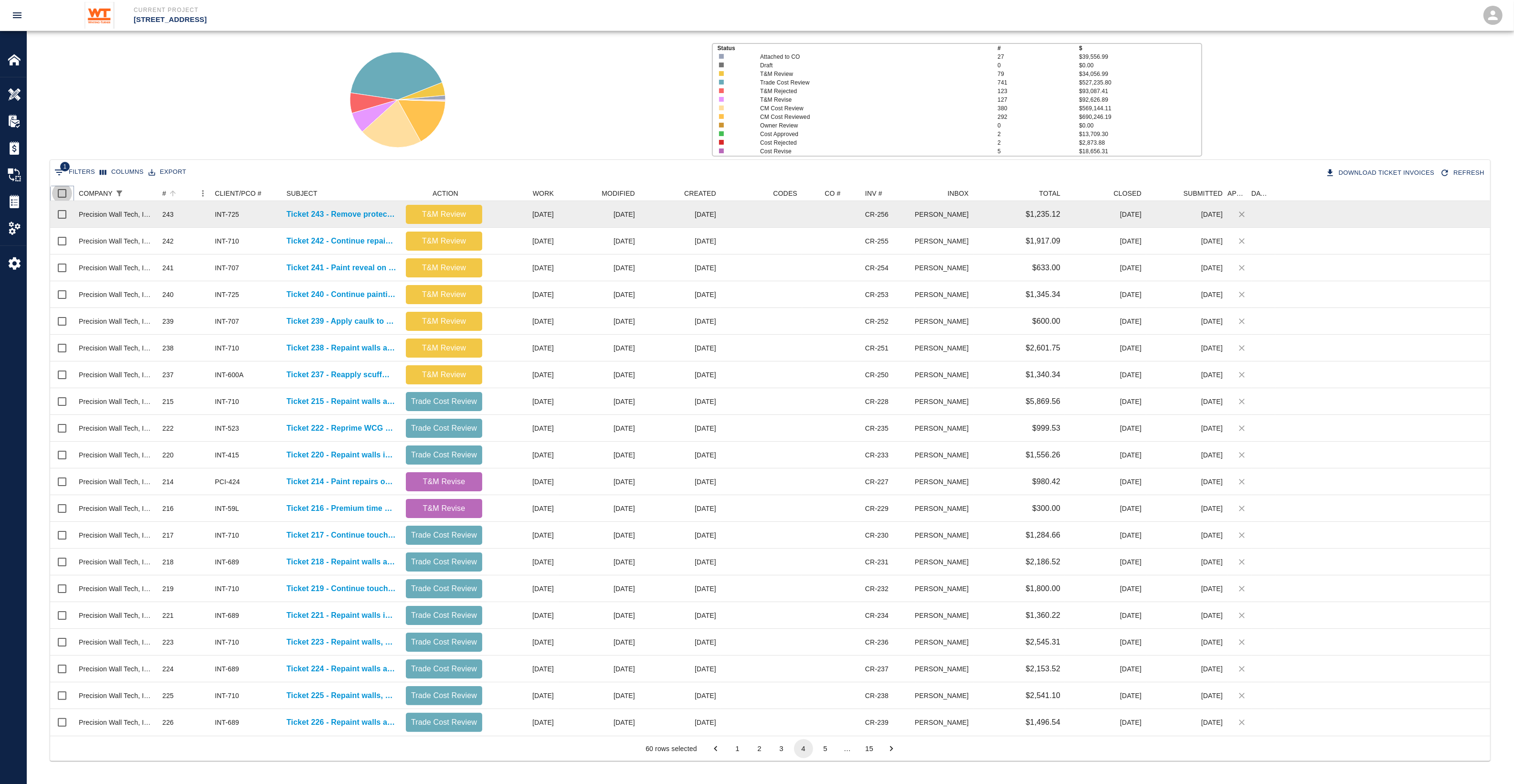
checkbox input "true"
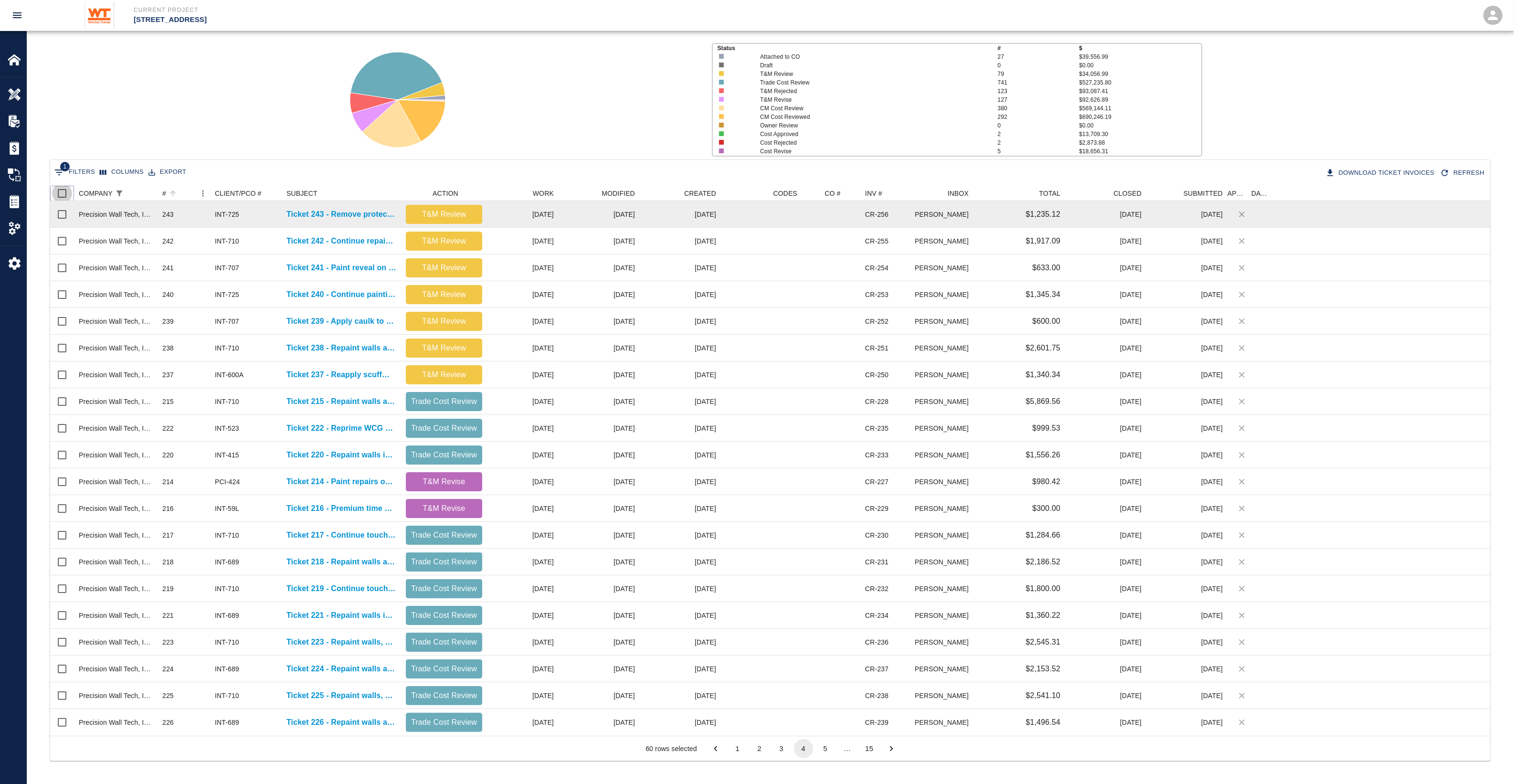
checkbox input "true"
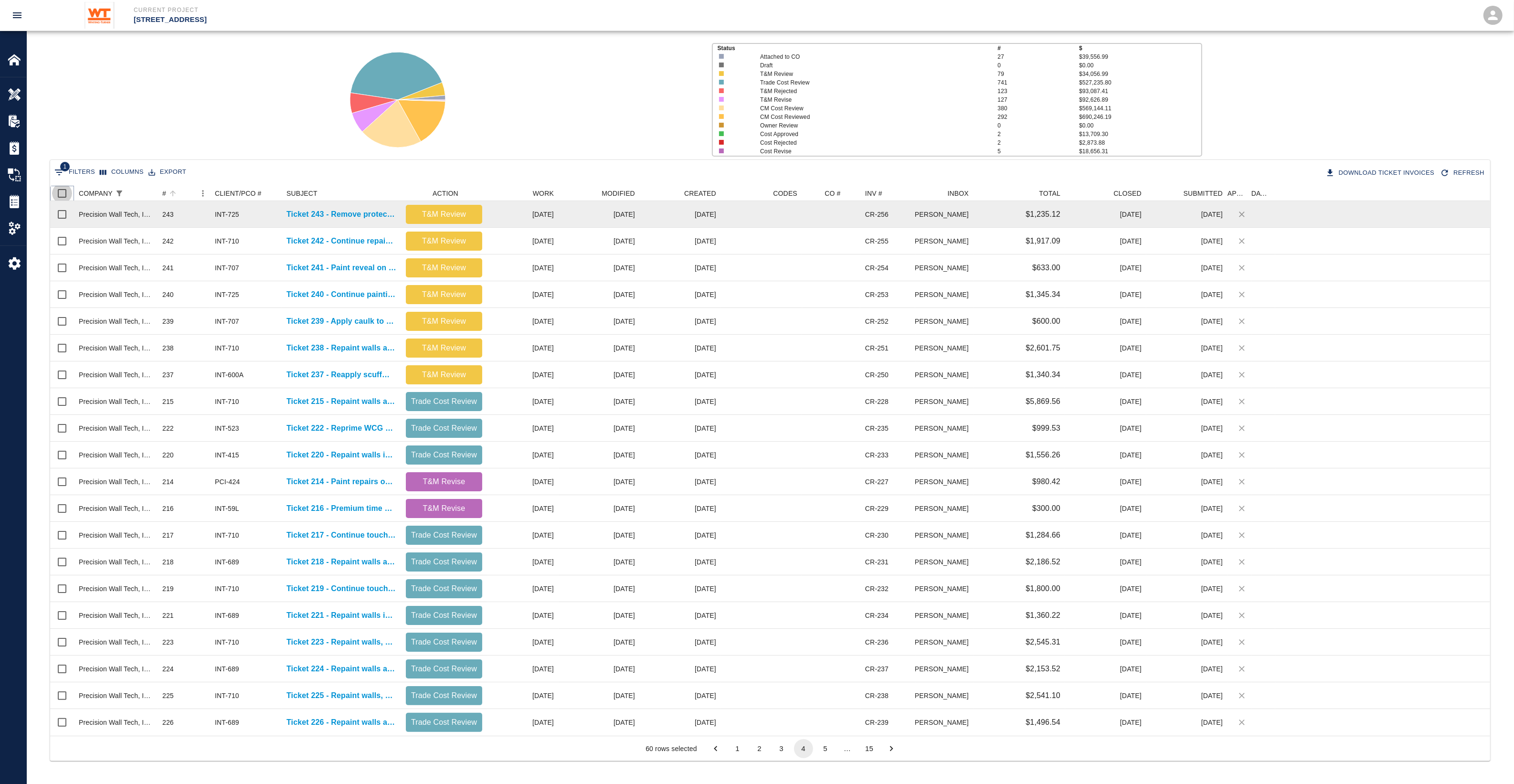
checkbox input "true"
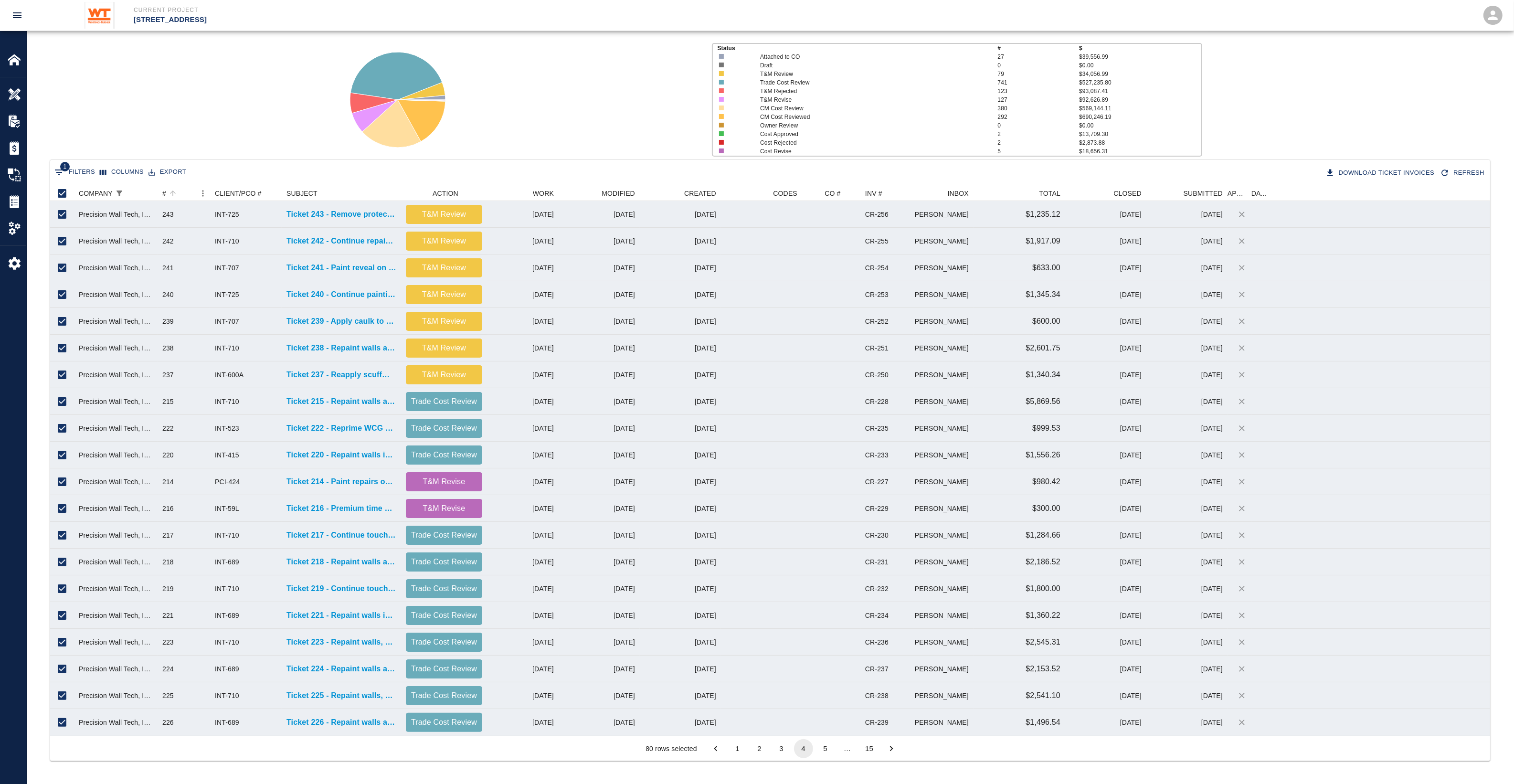
click at [822, 749] on button "5" at bounding box center [825, 748] width 19 height 19
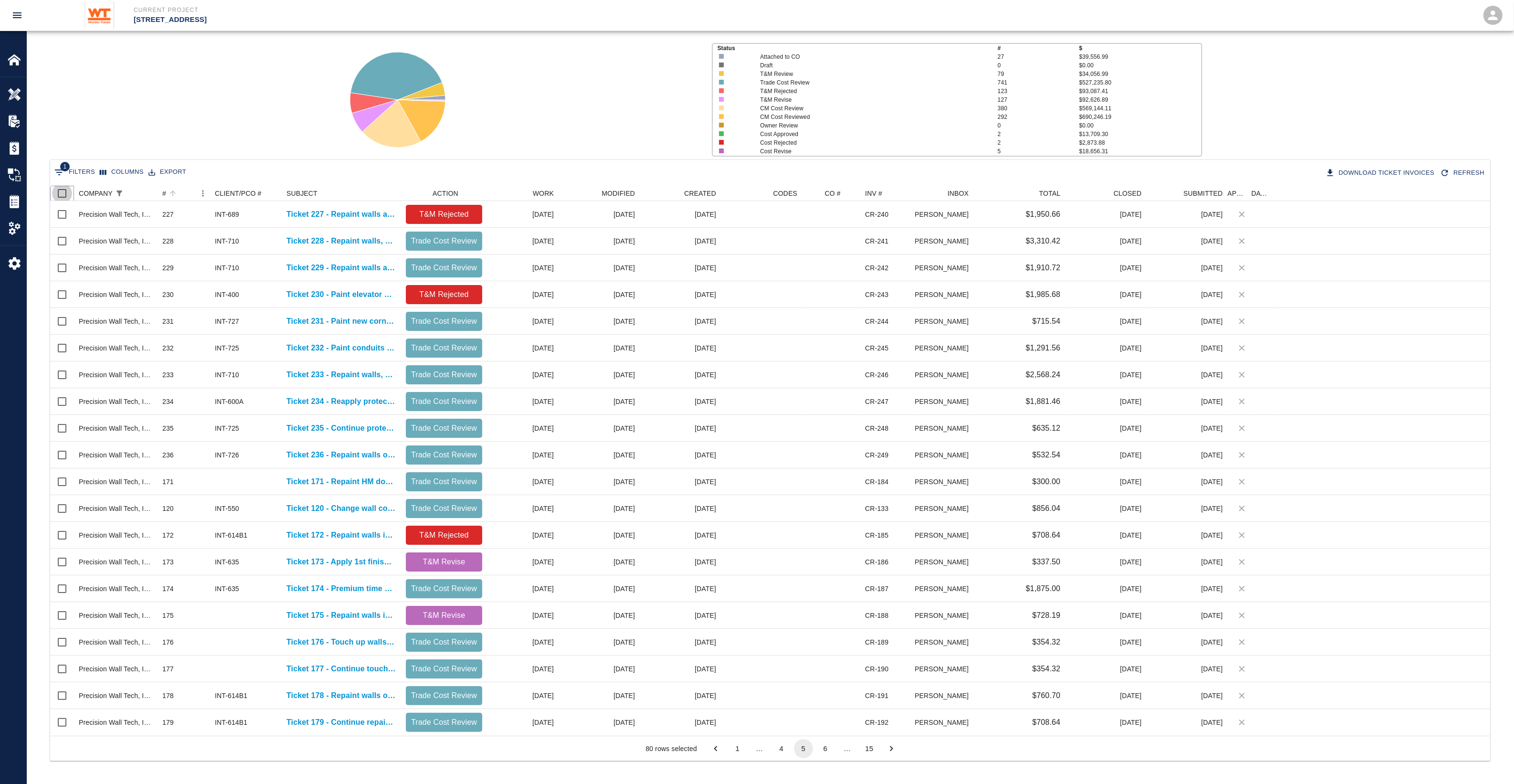
click at [64, 192] on input "Select all rows" at bounding box center [62, 192] width 20 height 20
checkbox input "true"
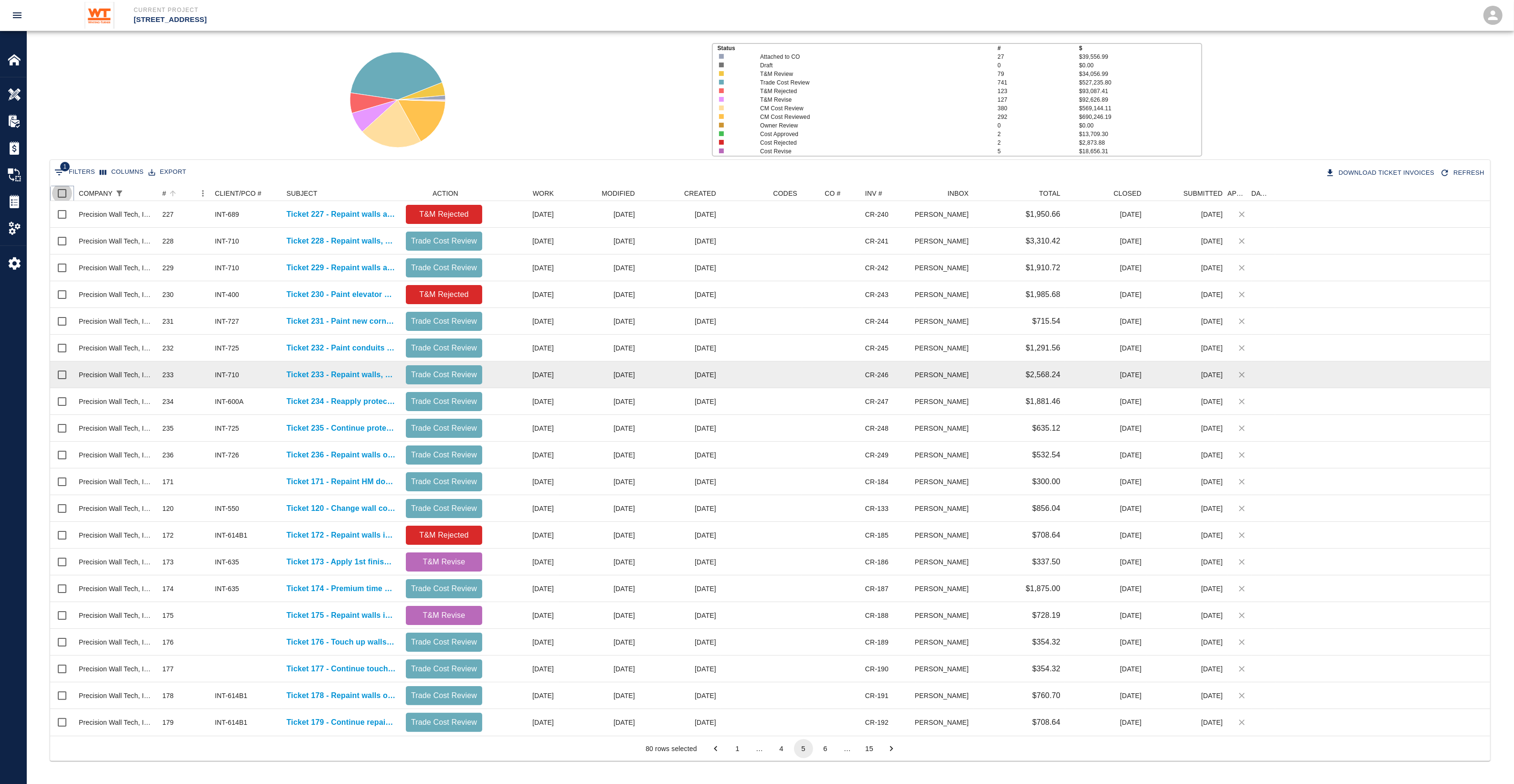
checkbox input "true"
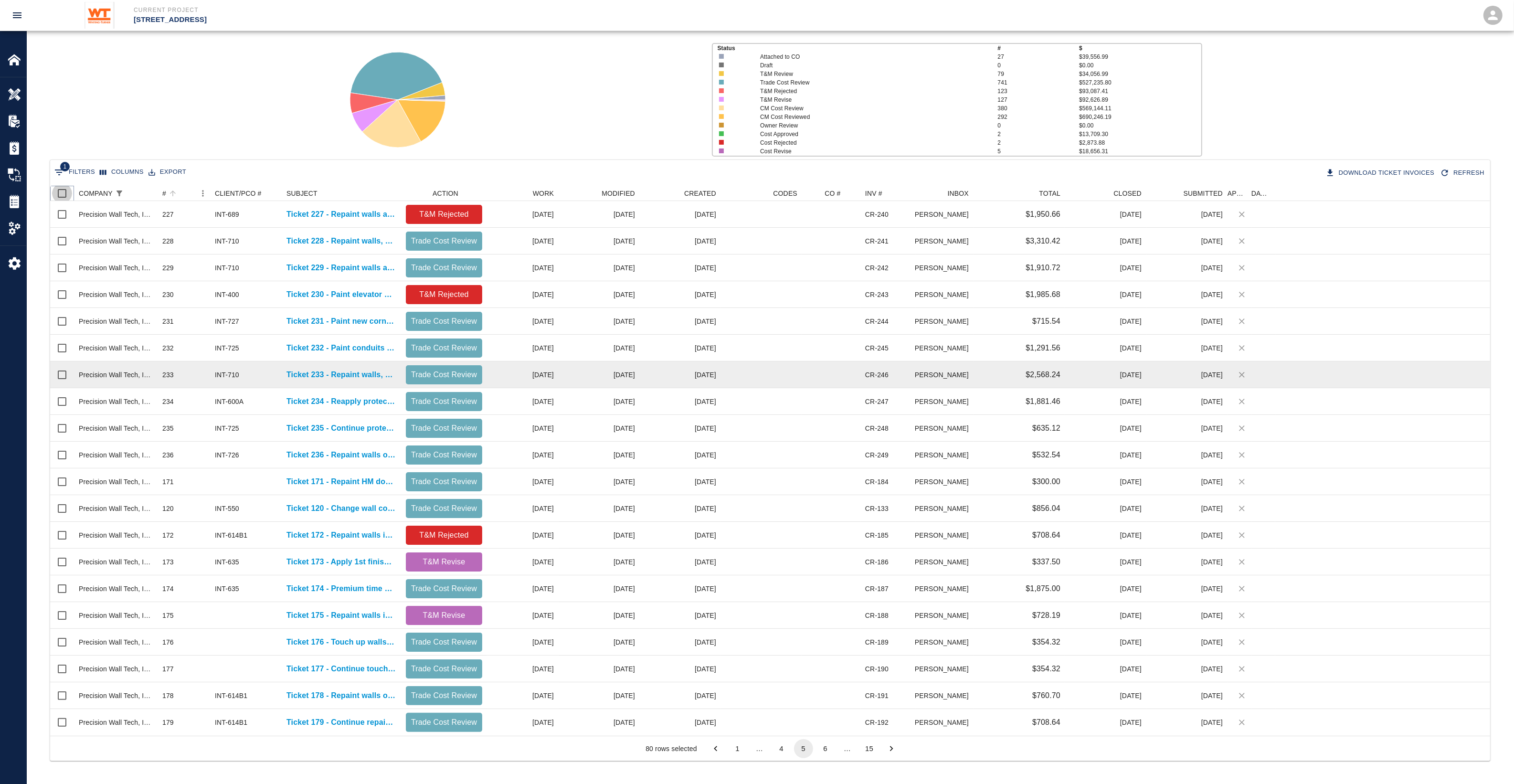
checkbox input "true"
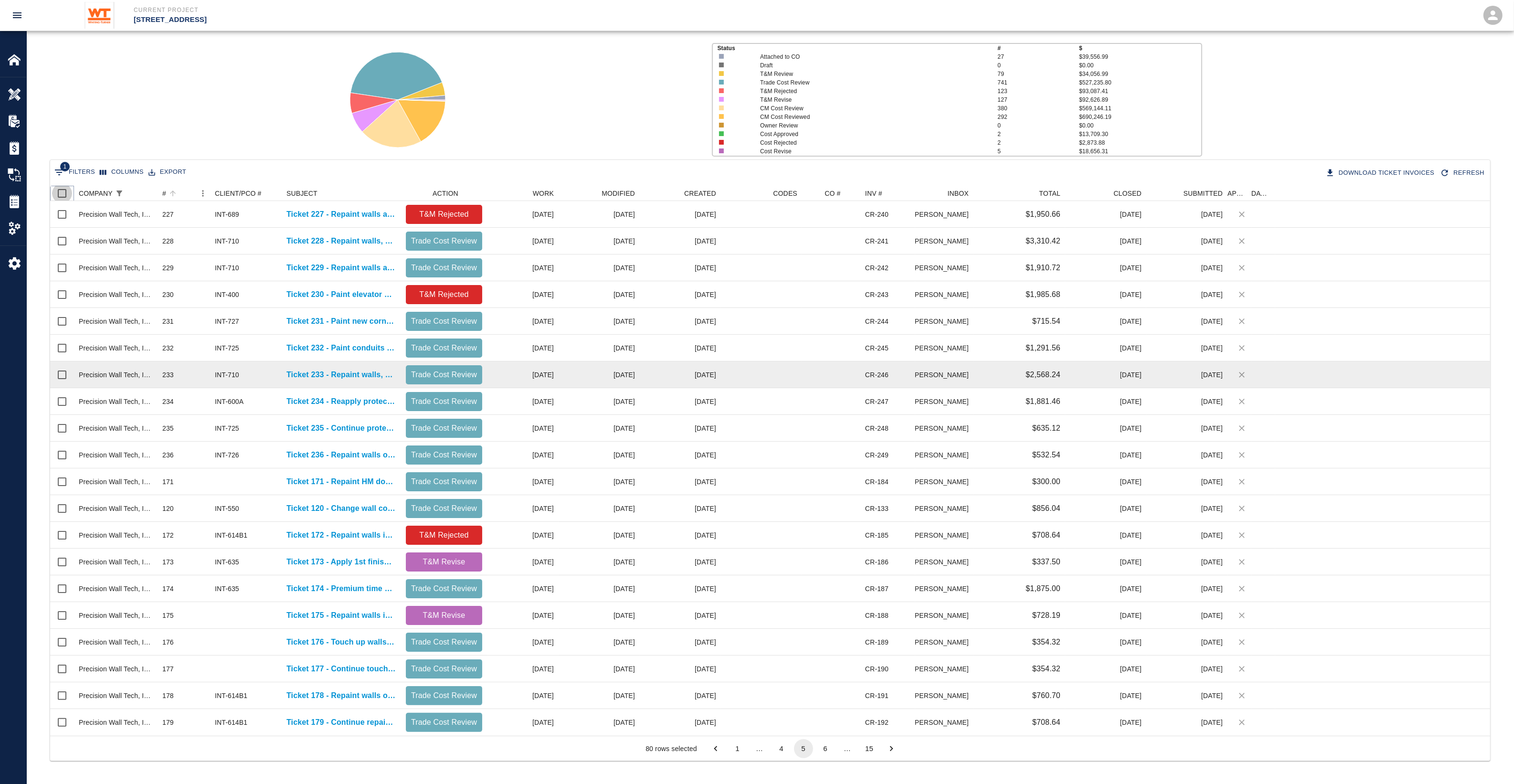
checkbox input "true"
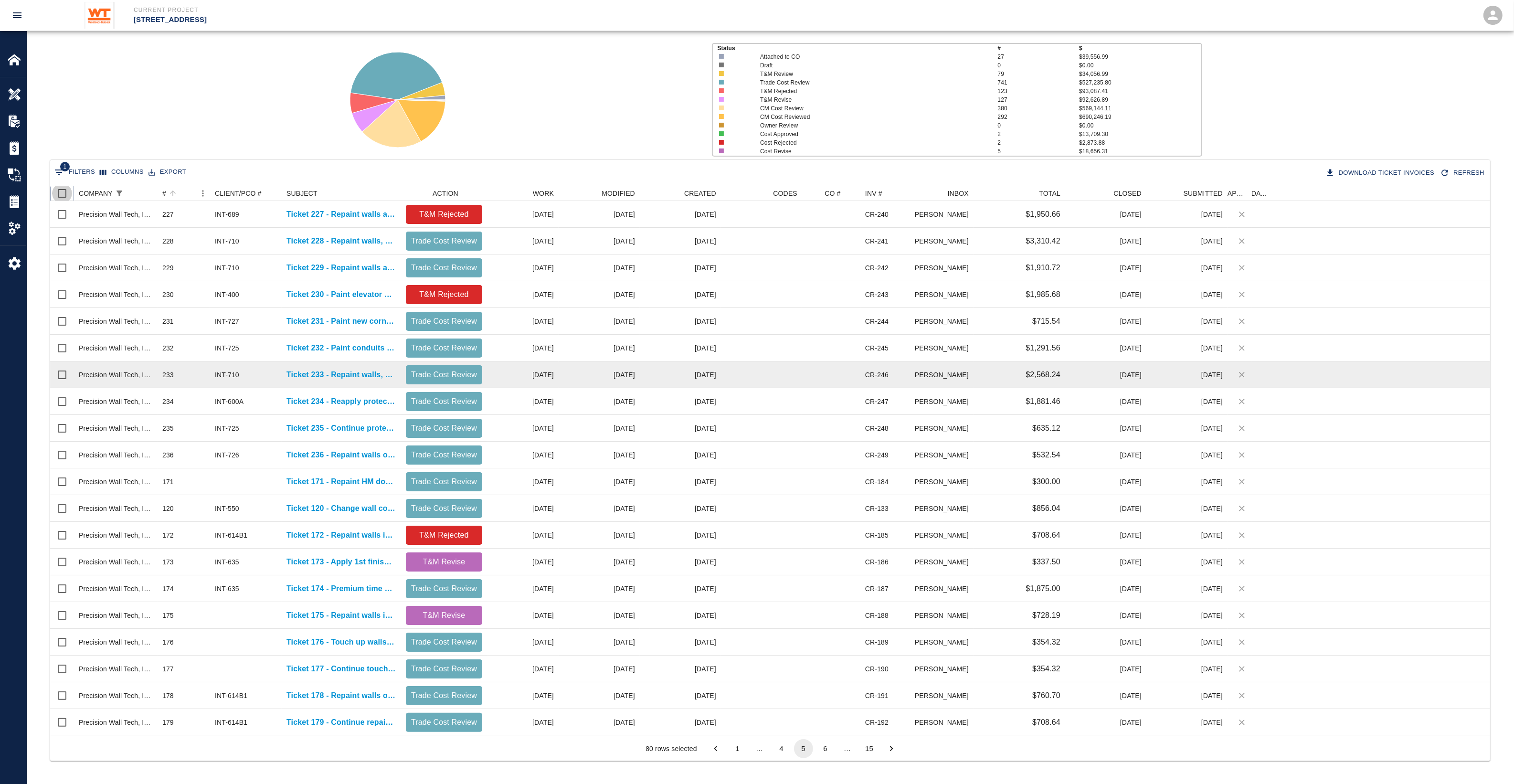
checkbox input "true"
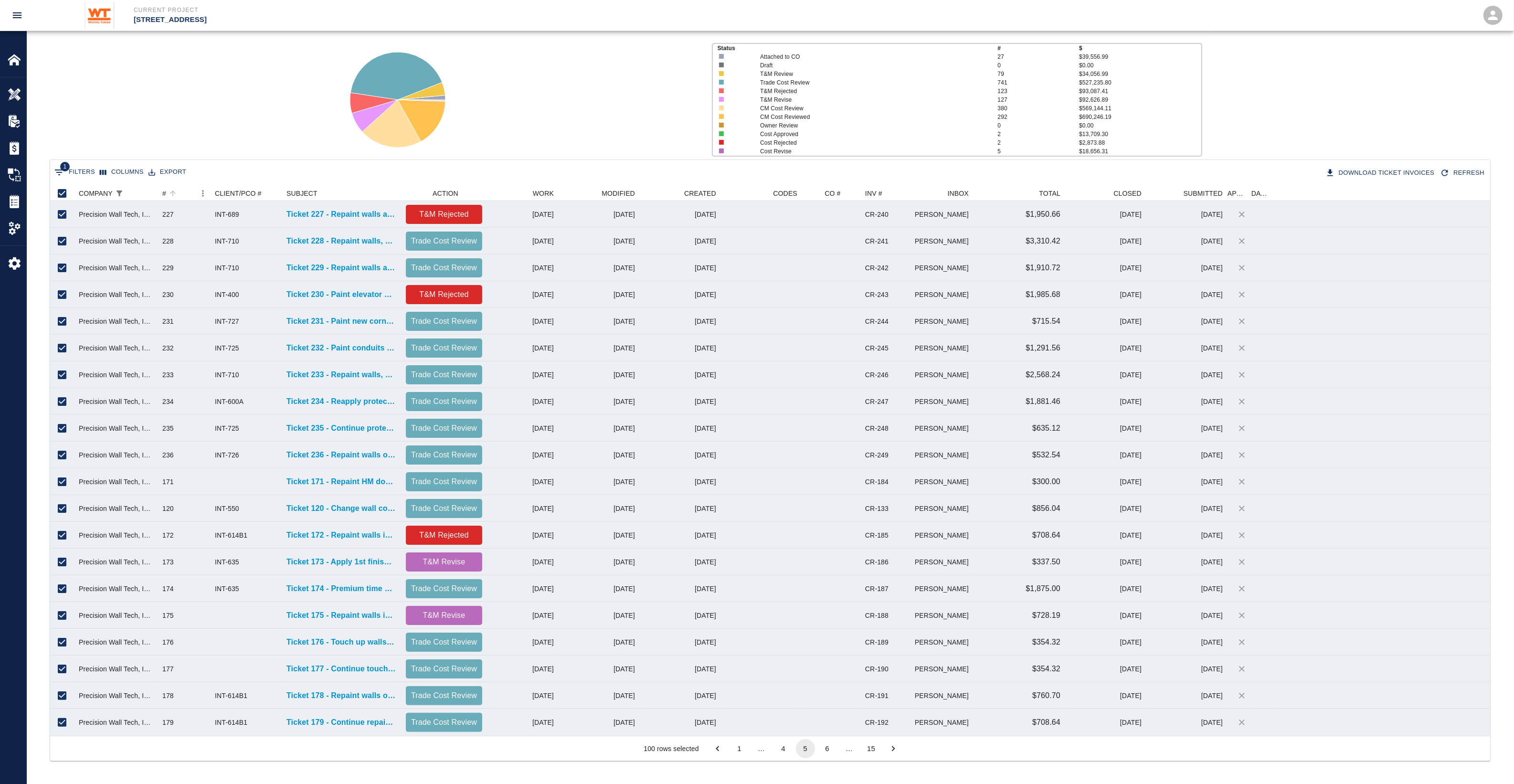
click at [827, 748] on button "6" at bounding box center [827, 748] width 19 height 19
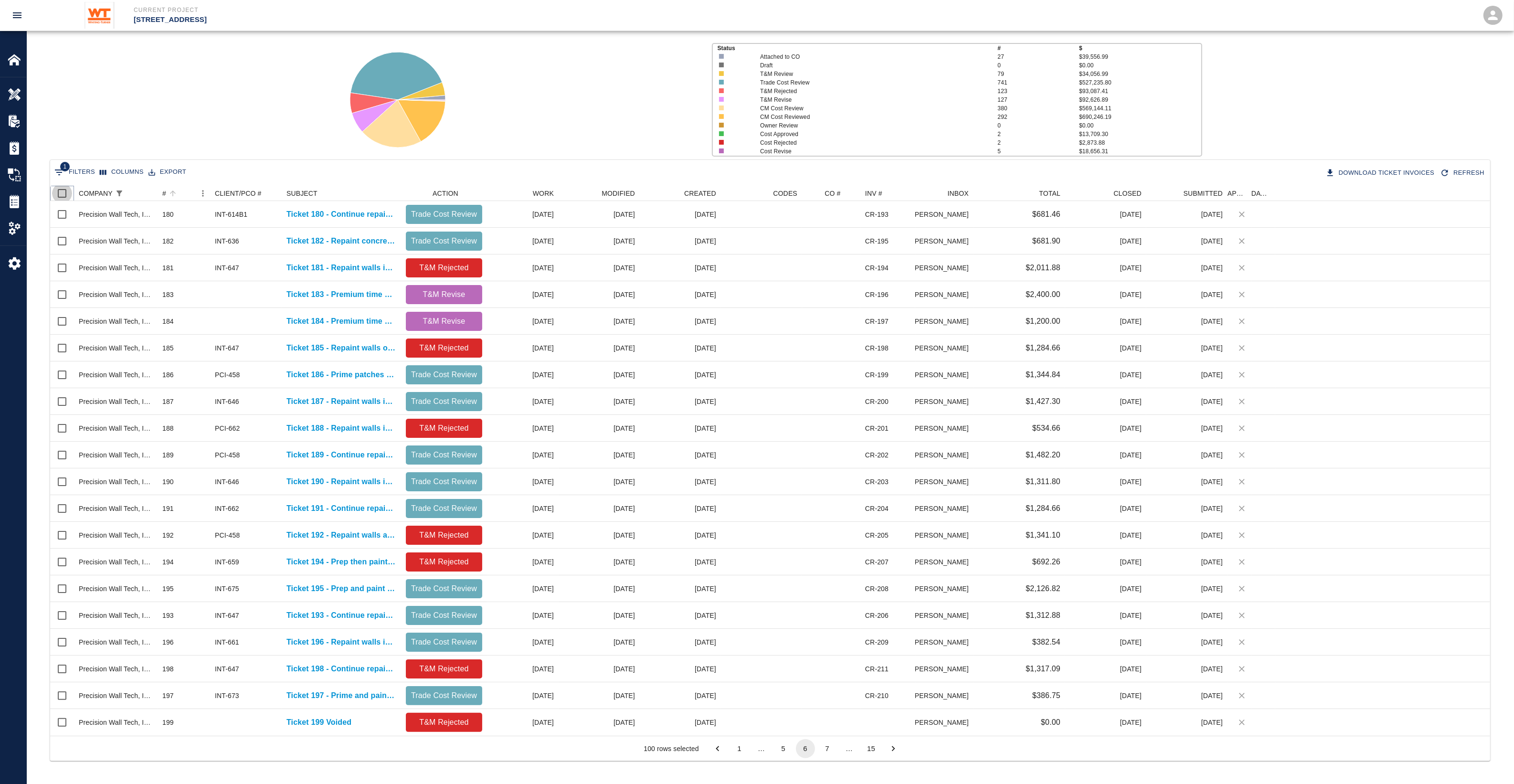
click at [58, 192] on input "Select all rows" at bounding box center [62, 192] width 20 height 20
checkbox input "true"
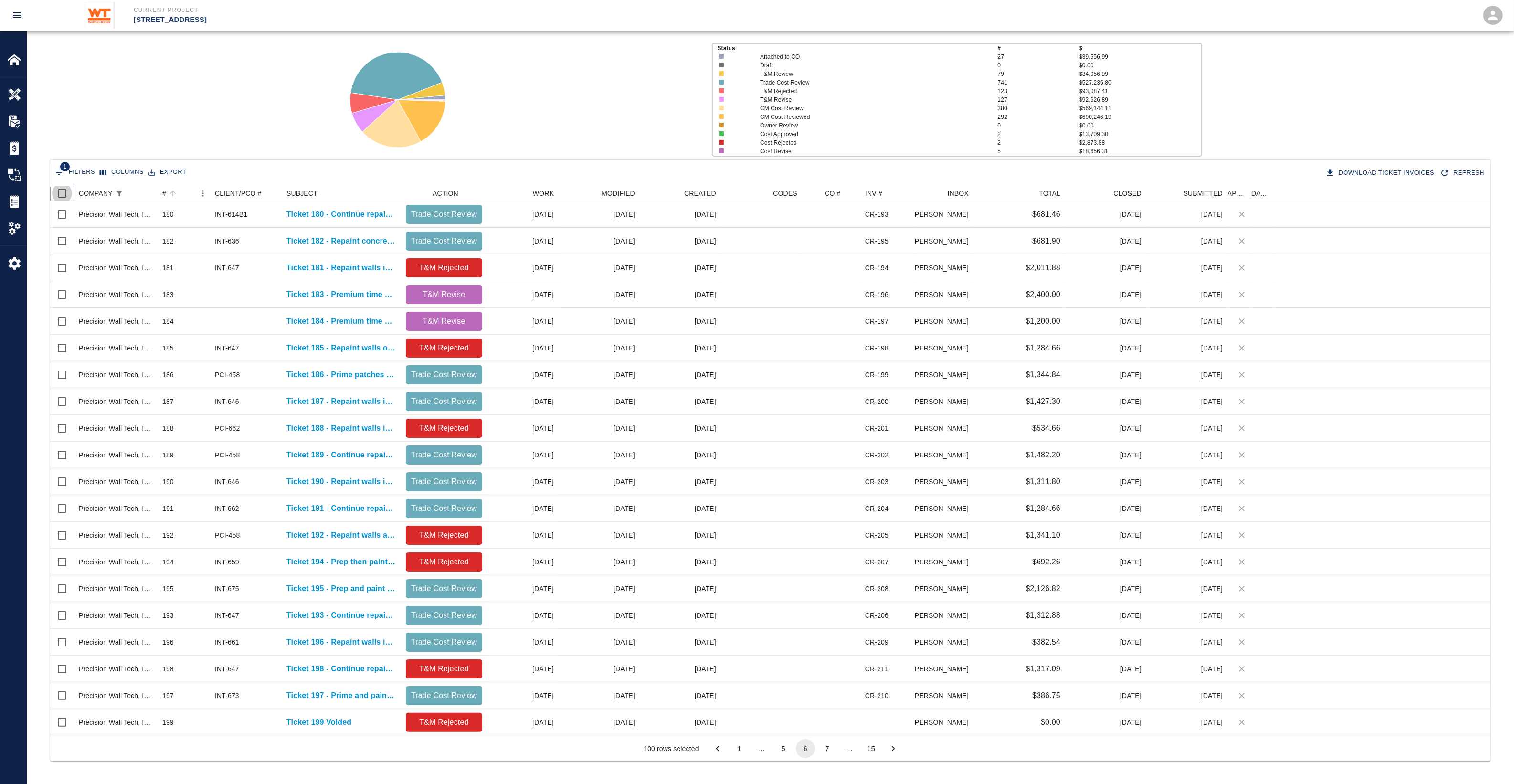
checkbox input "true"
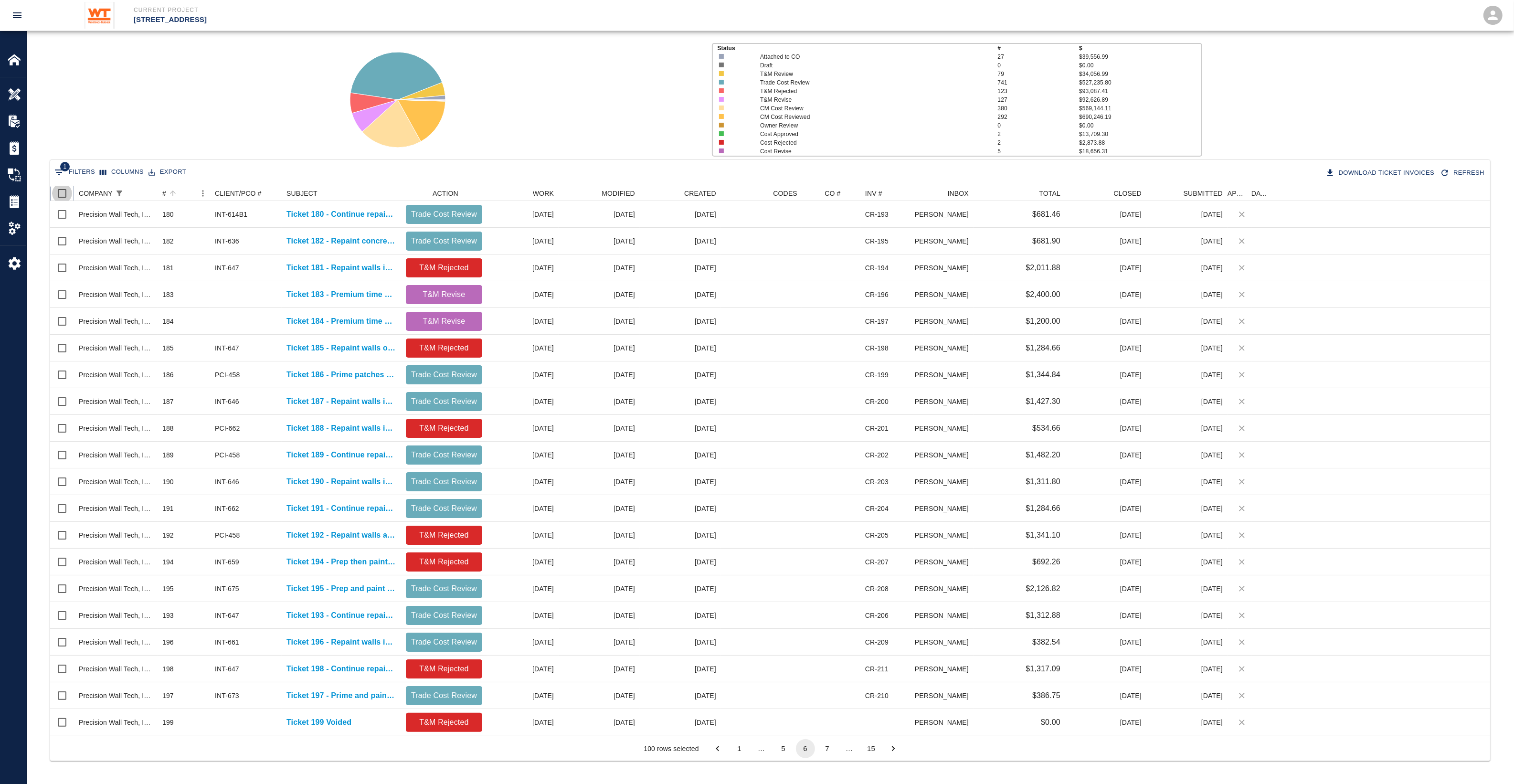
checkbox input "true"
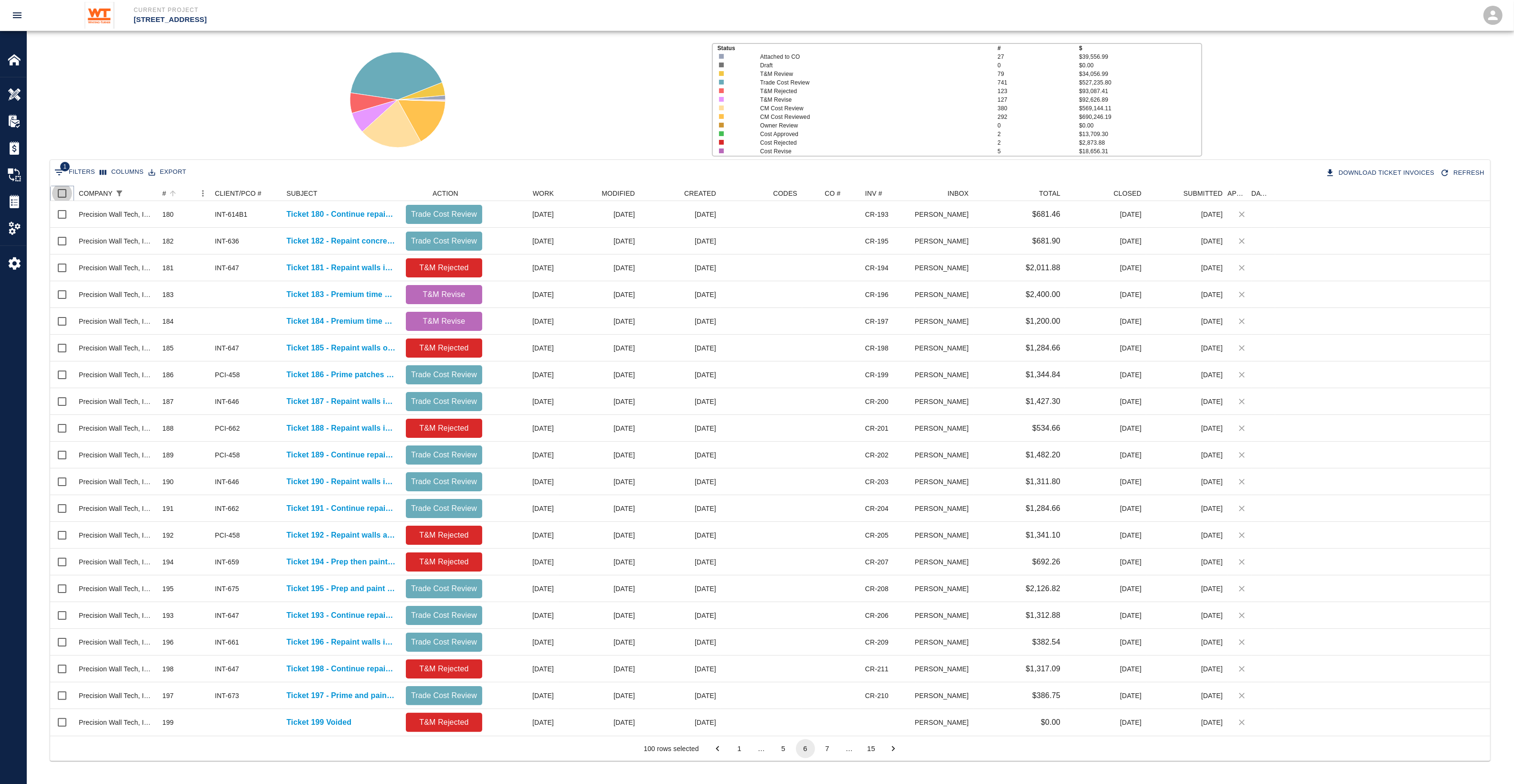
checkbox input "true"
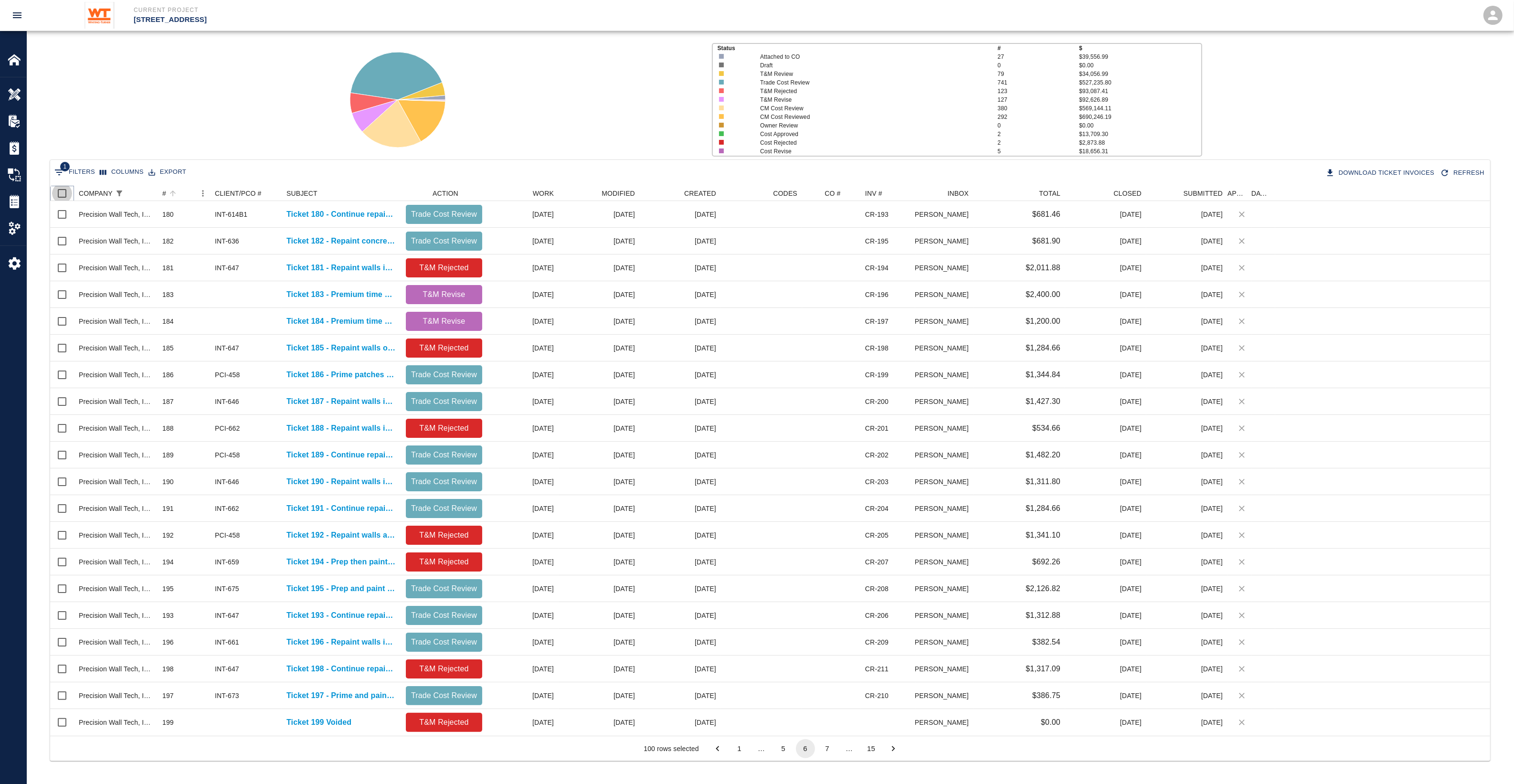
checkbox input "true"
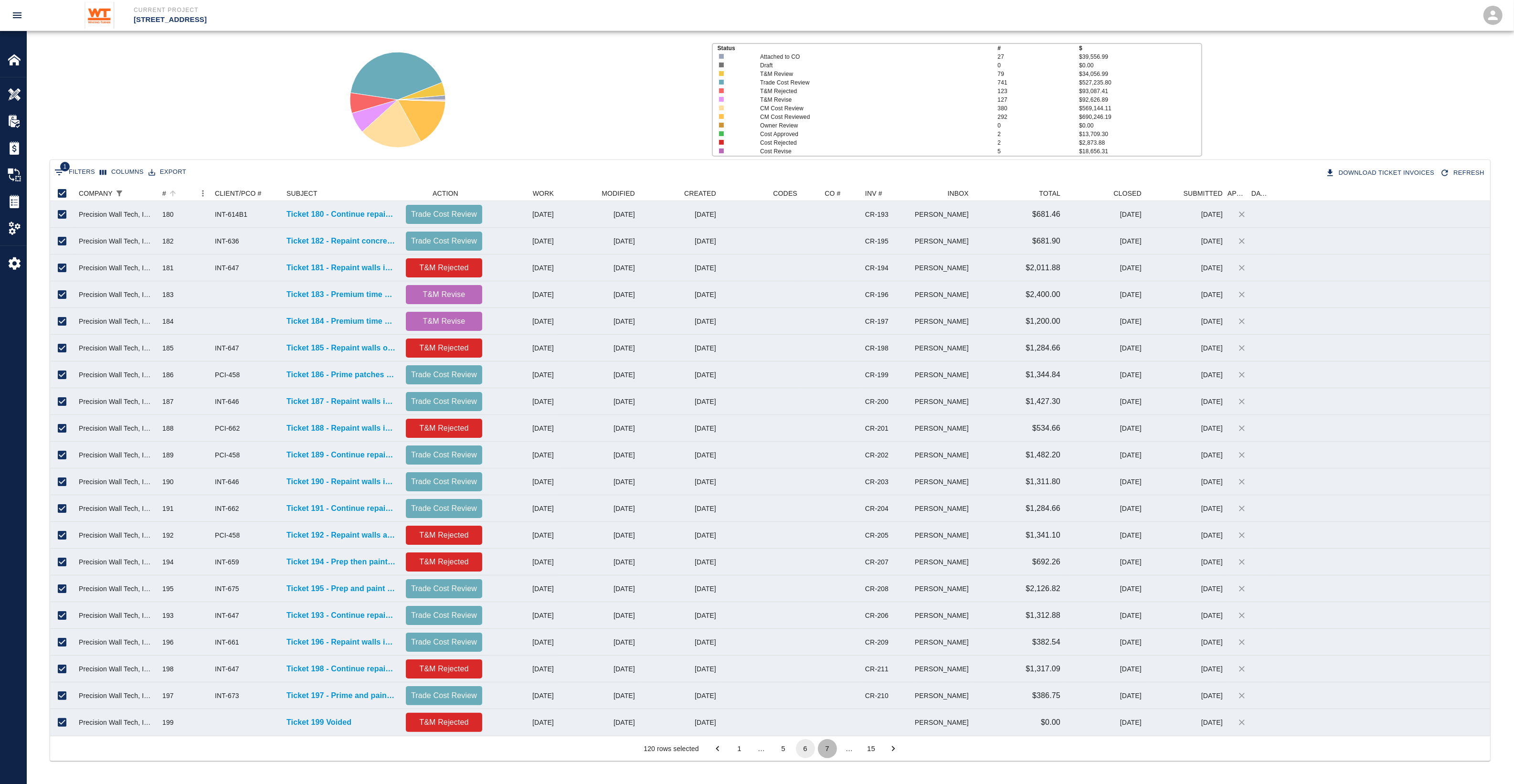
click at [824, 748] on button "7" at bounding box center [827, 748] width 19 height 19
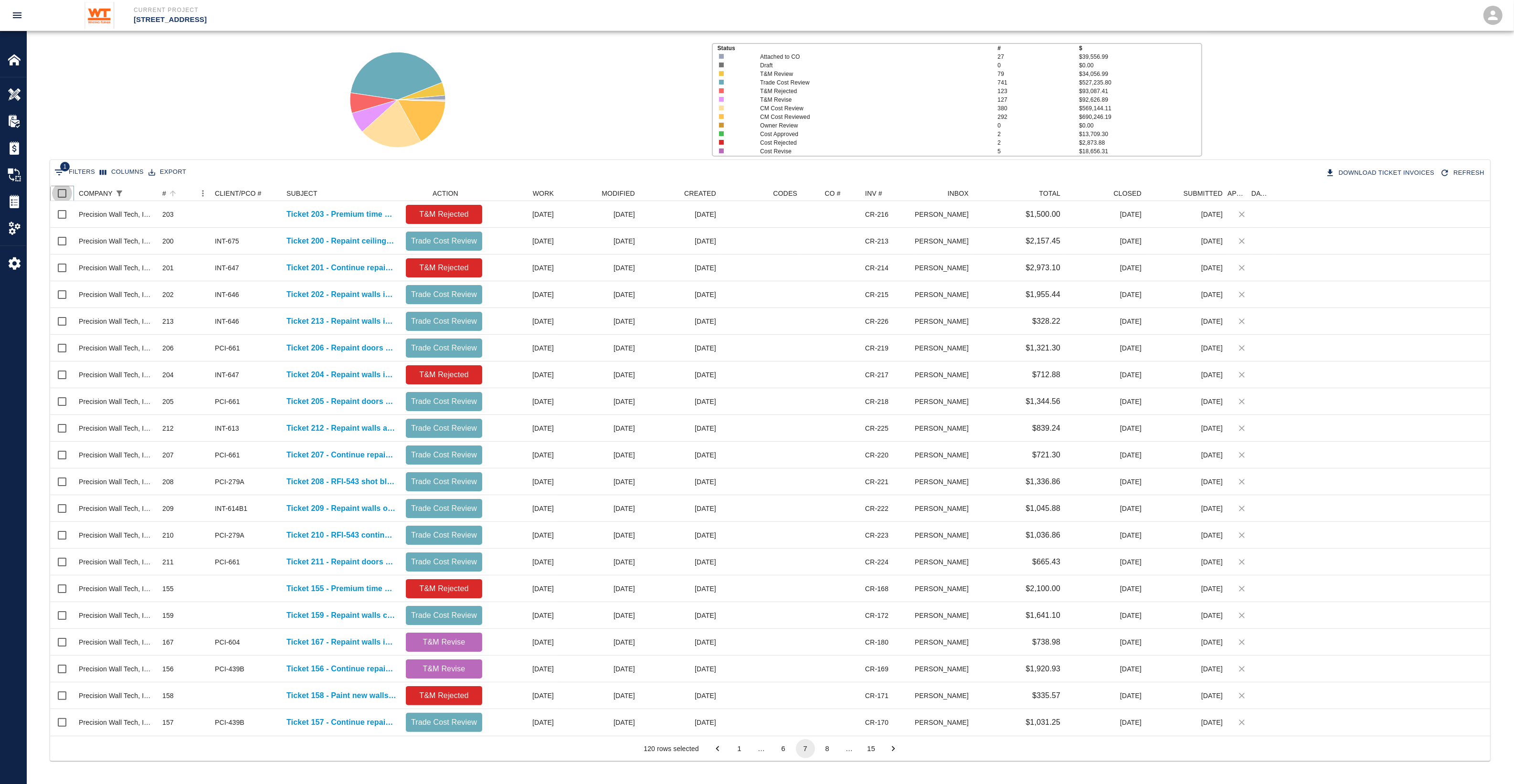
click at [62, 190] on input "Select all rows" at bounding box center [62, 192] width 20 height 20
checkbox input "true"
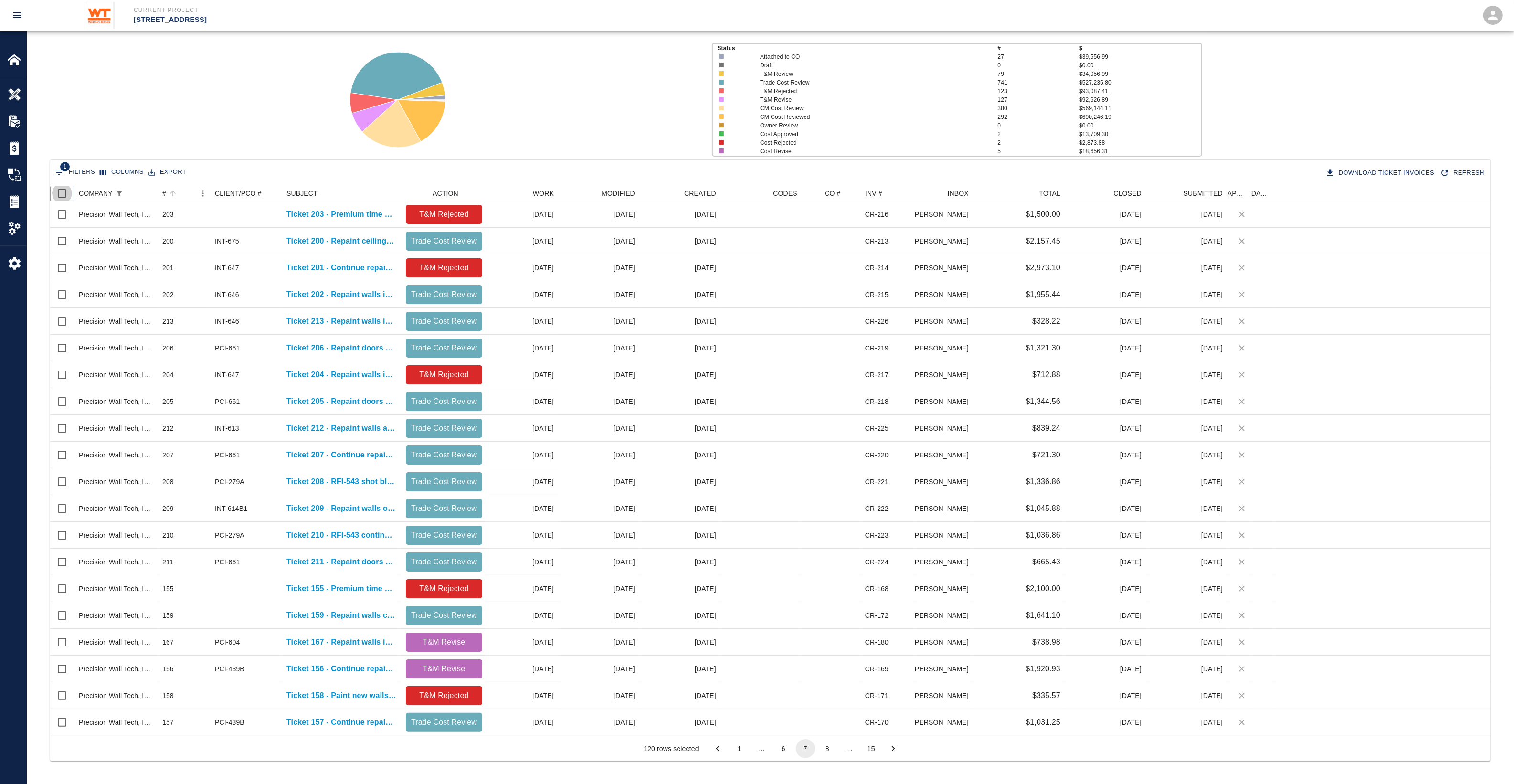
checkbox input "true"
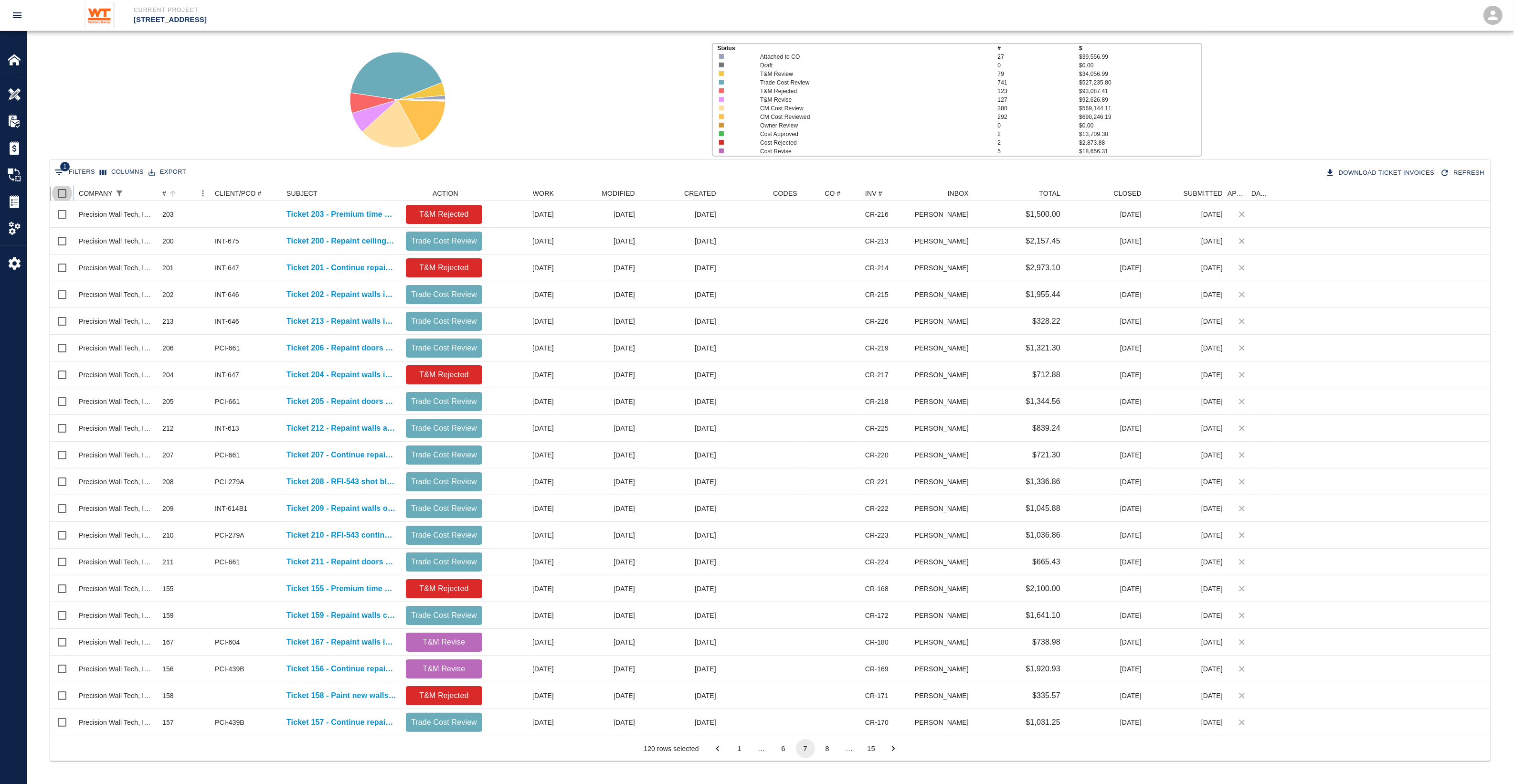
checkbox input "true"
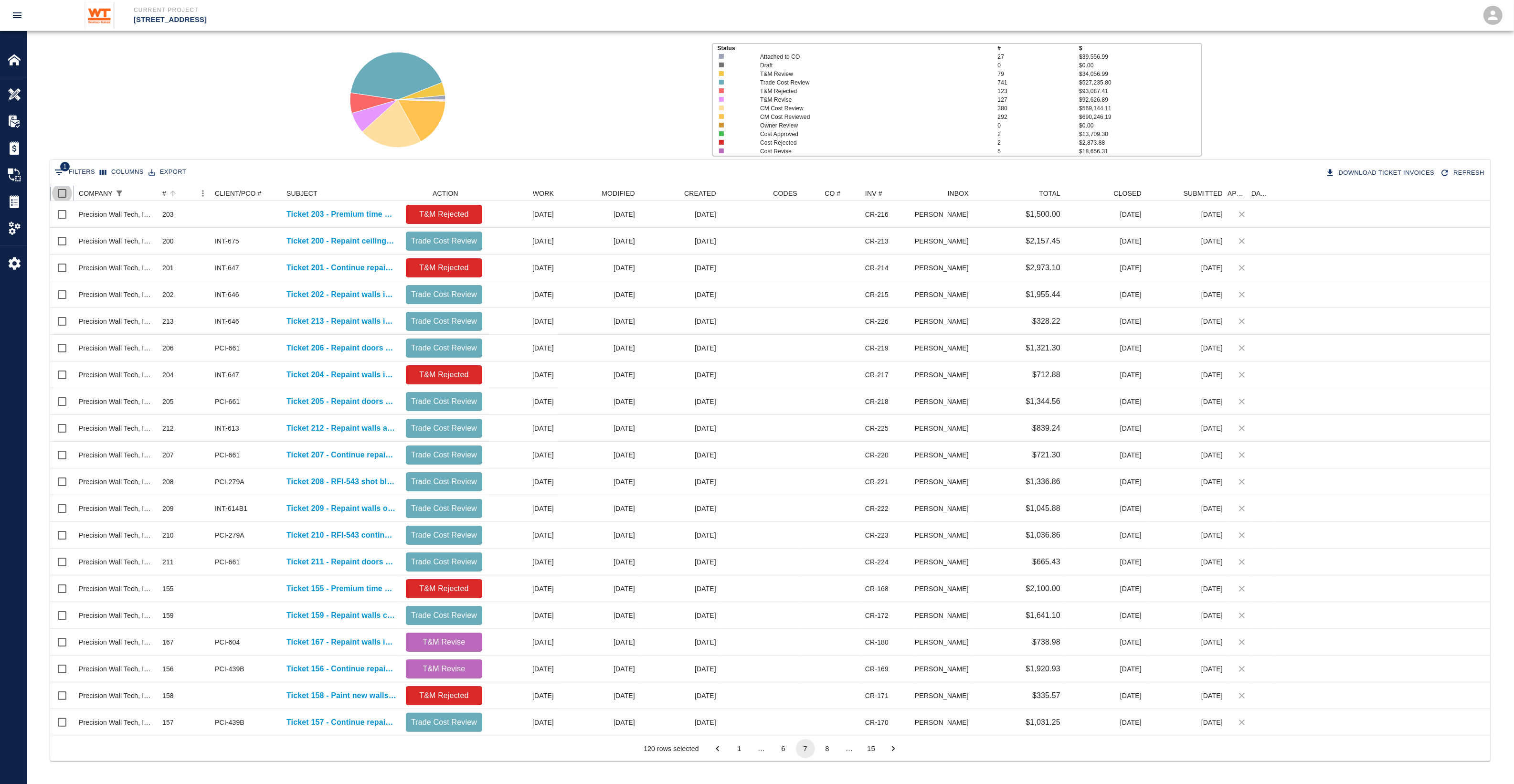
checkbox input "true"
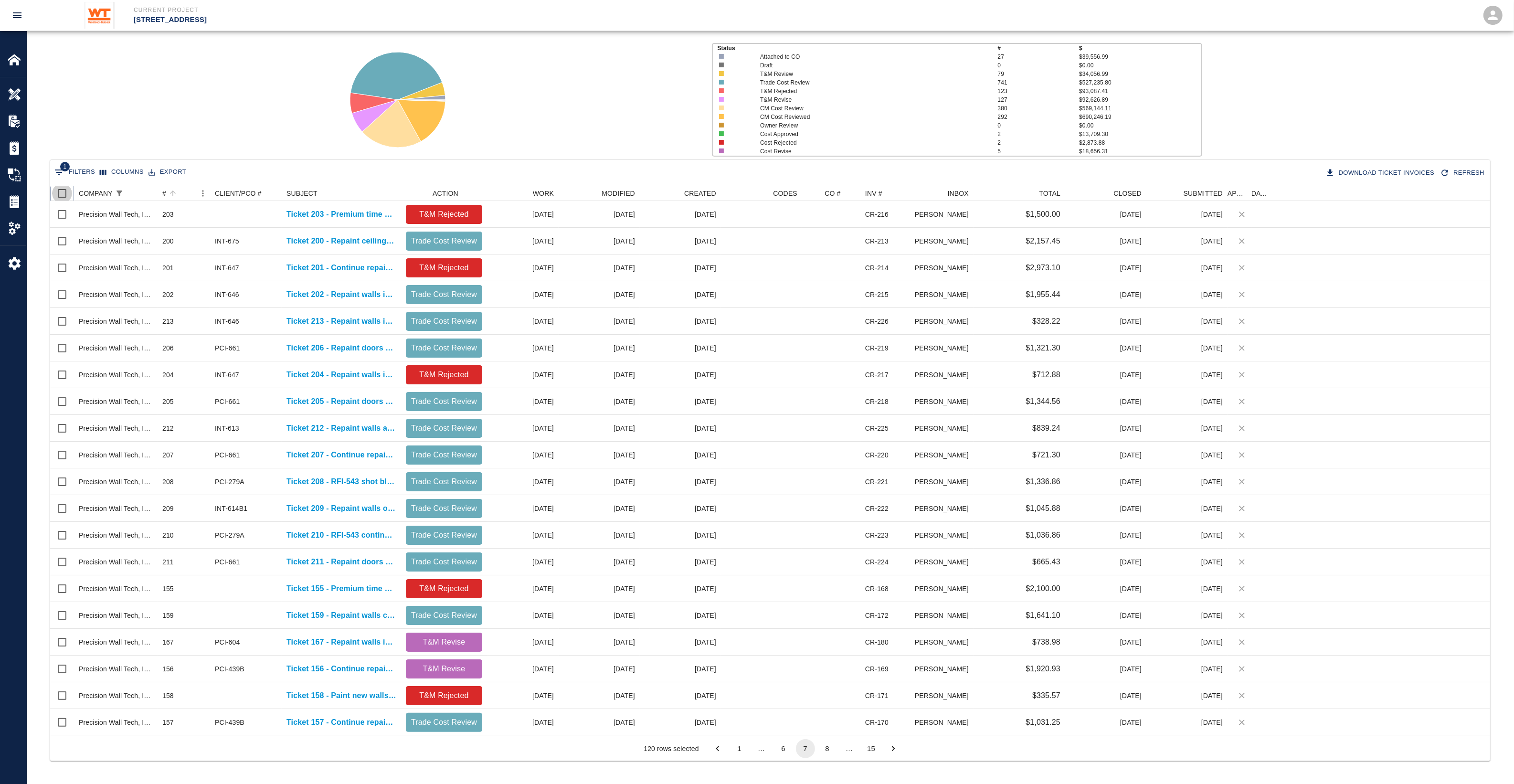
checkbox input "true"
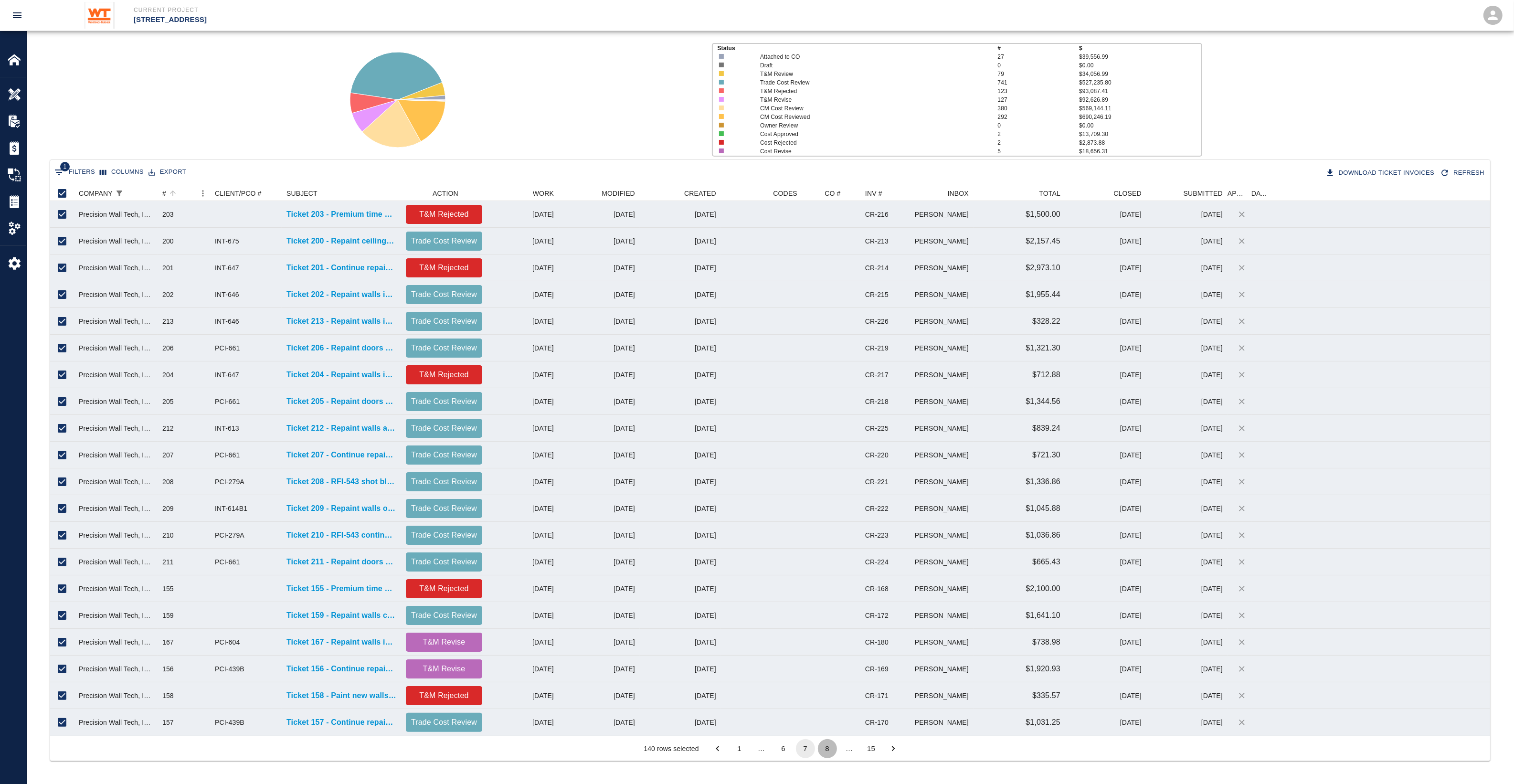
click at [826, 754] on button "8" at bounding box center [827, 748] width 19 height 19
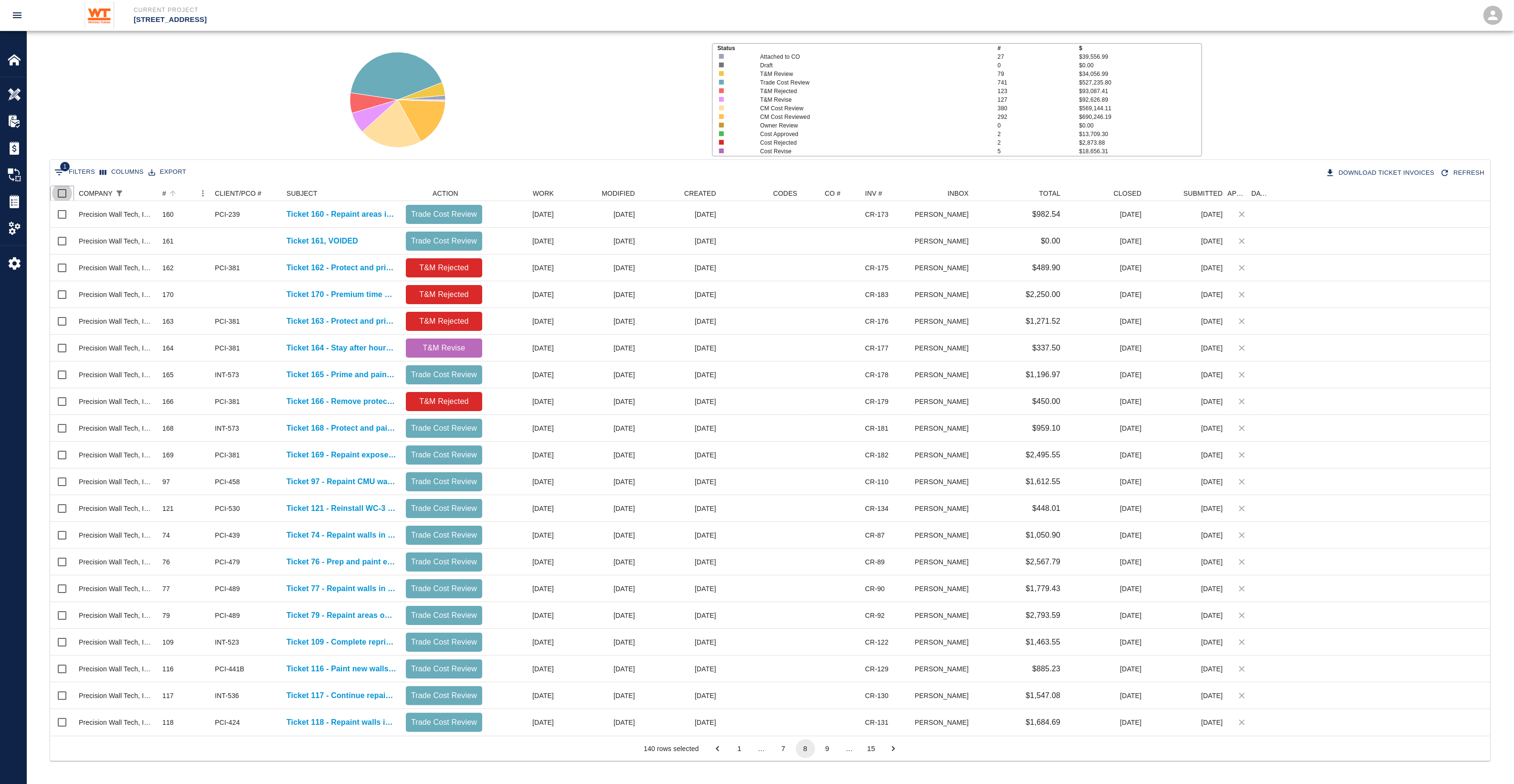
click at [65, 190] on input "Select all rows" at bounding box center [62, 192] width 20 height 20
checkbox input "true"
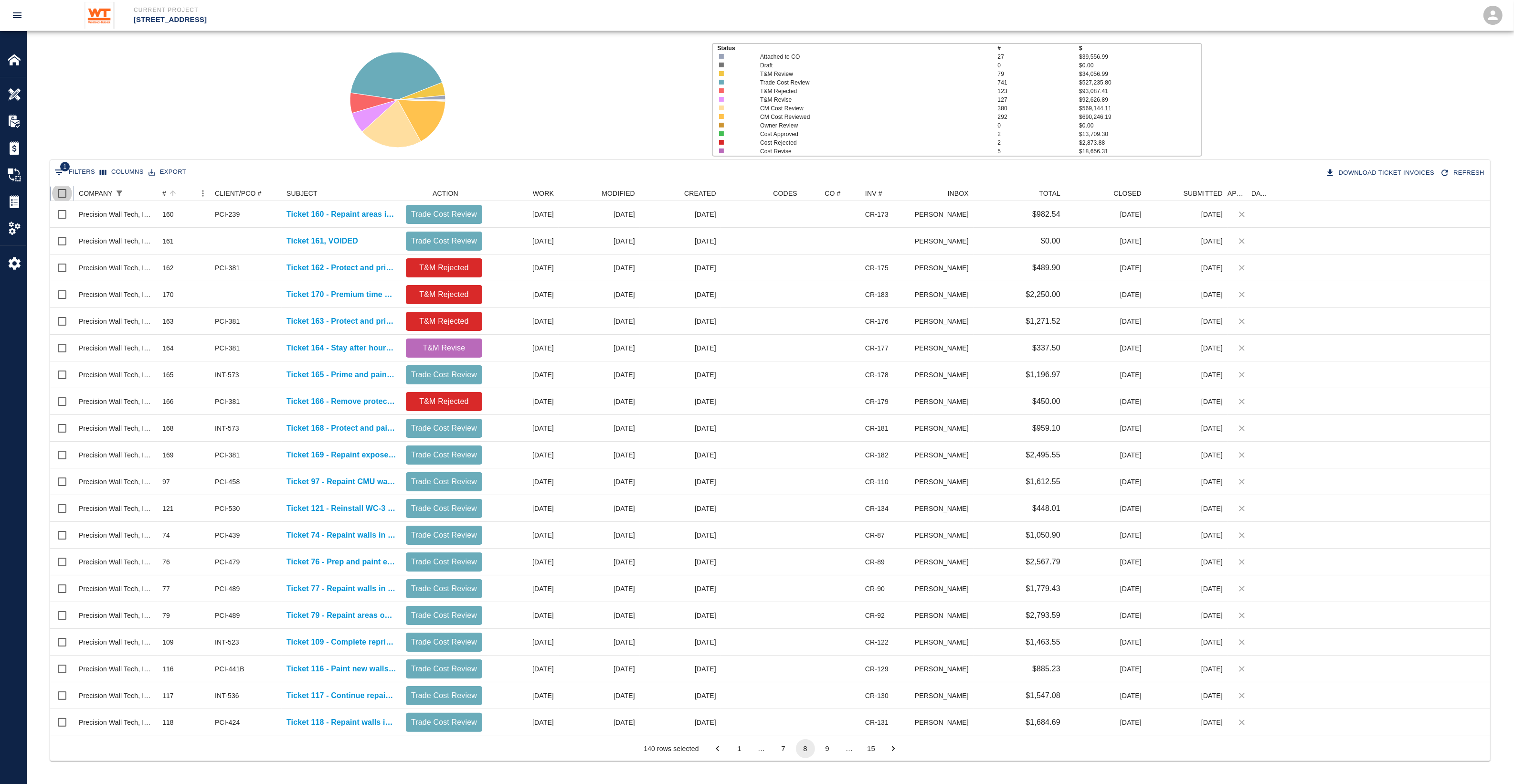
checkbox input "true"
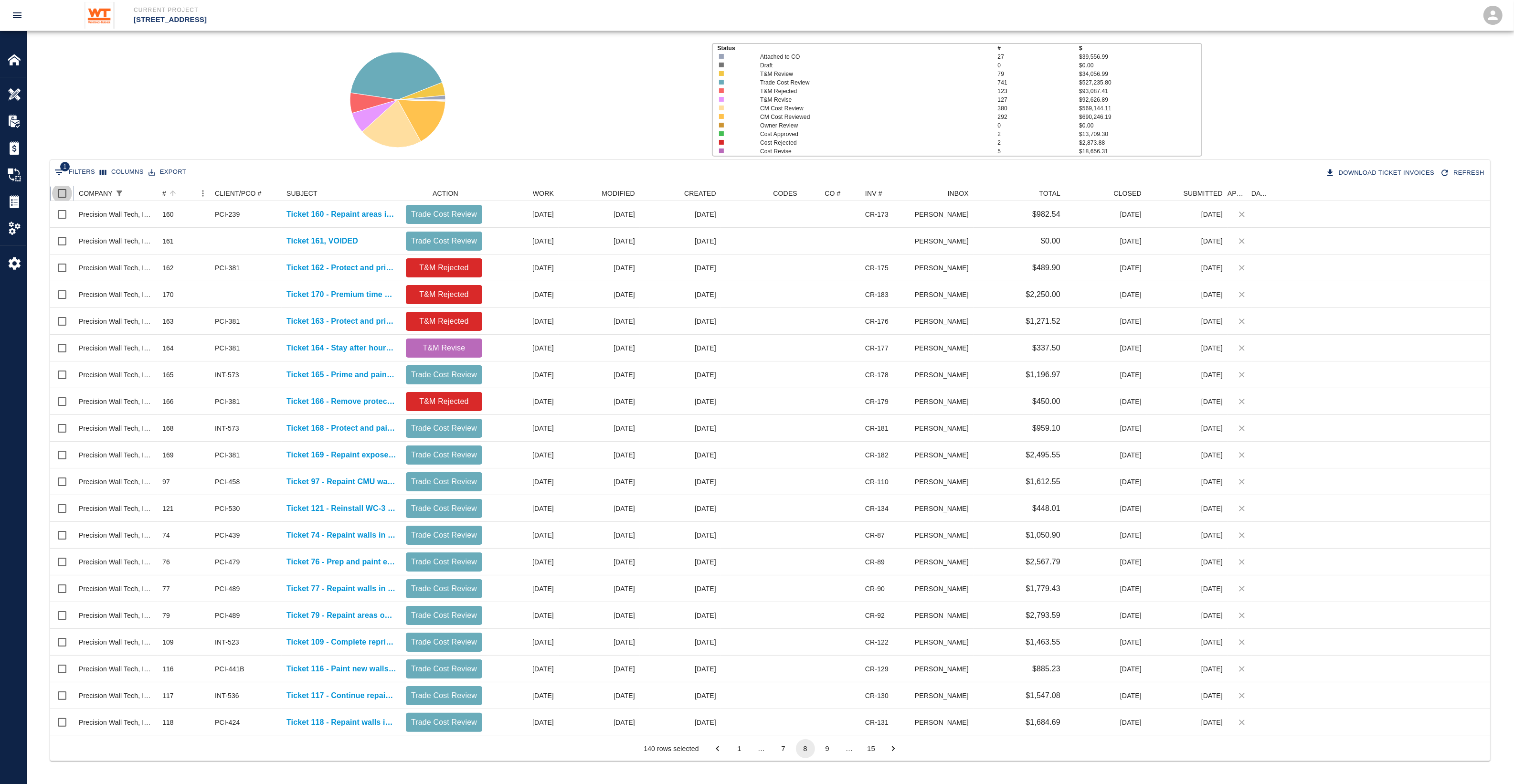
checkbox input "true"
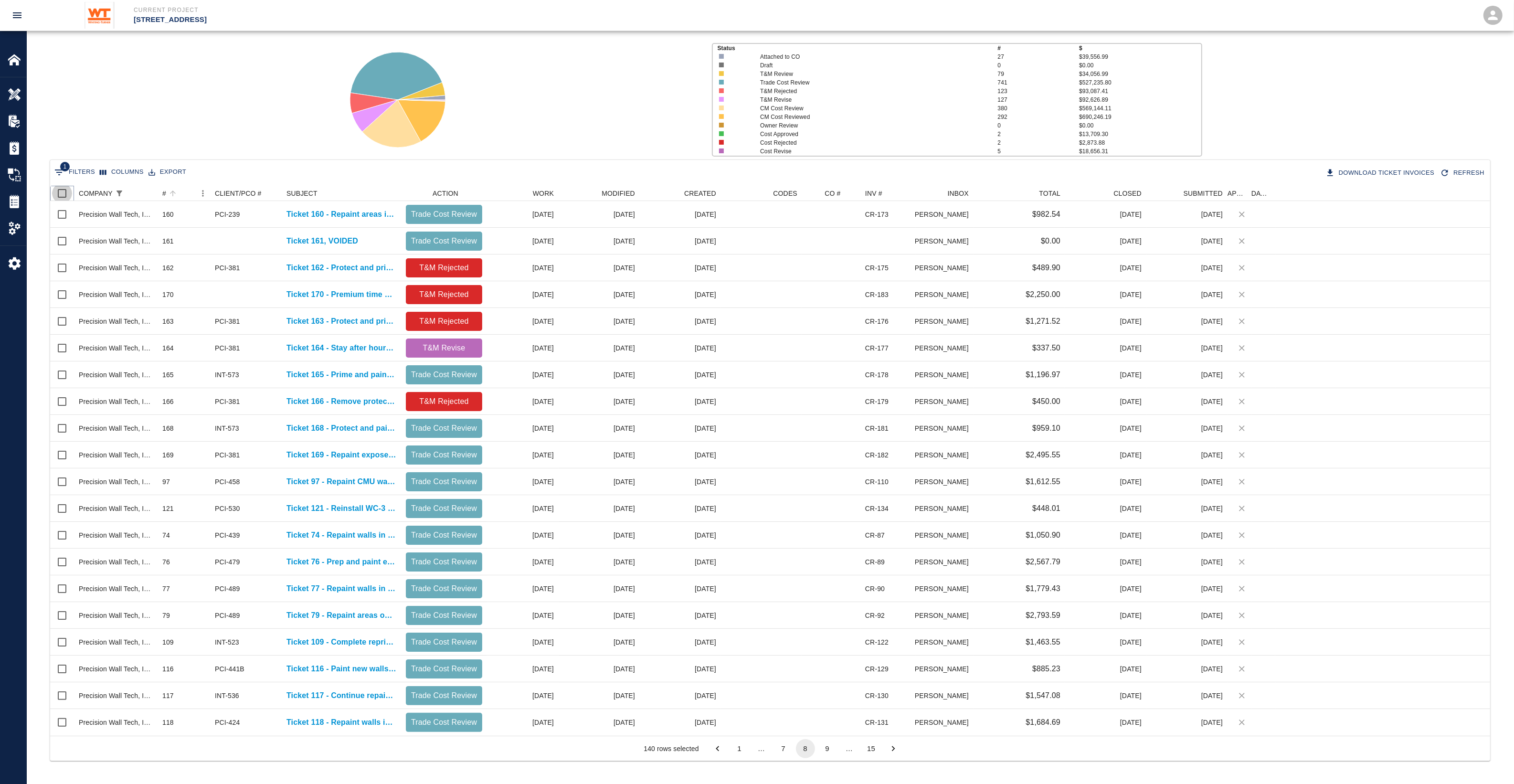
checkbox input "true"
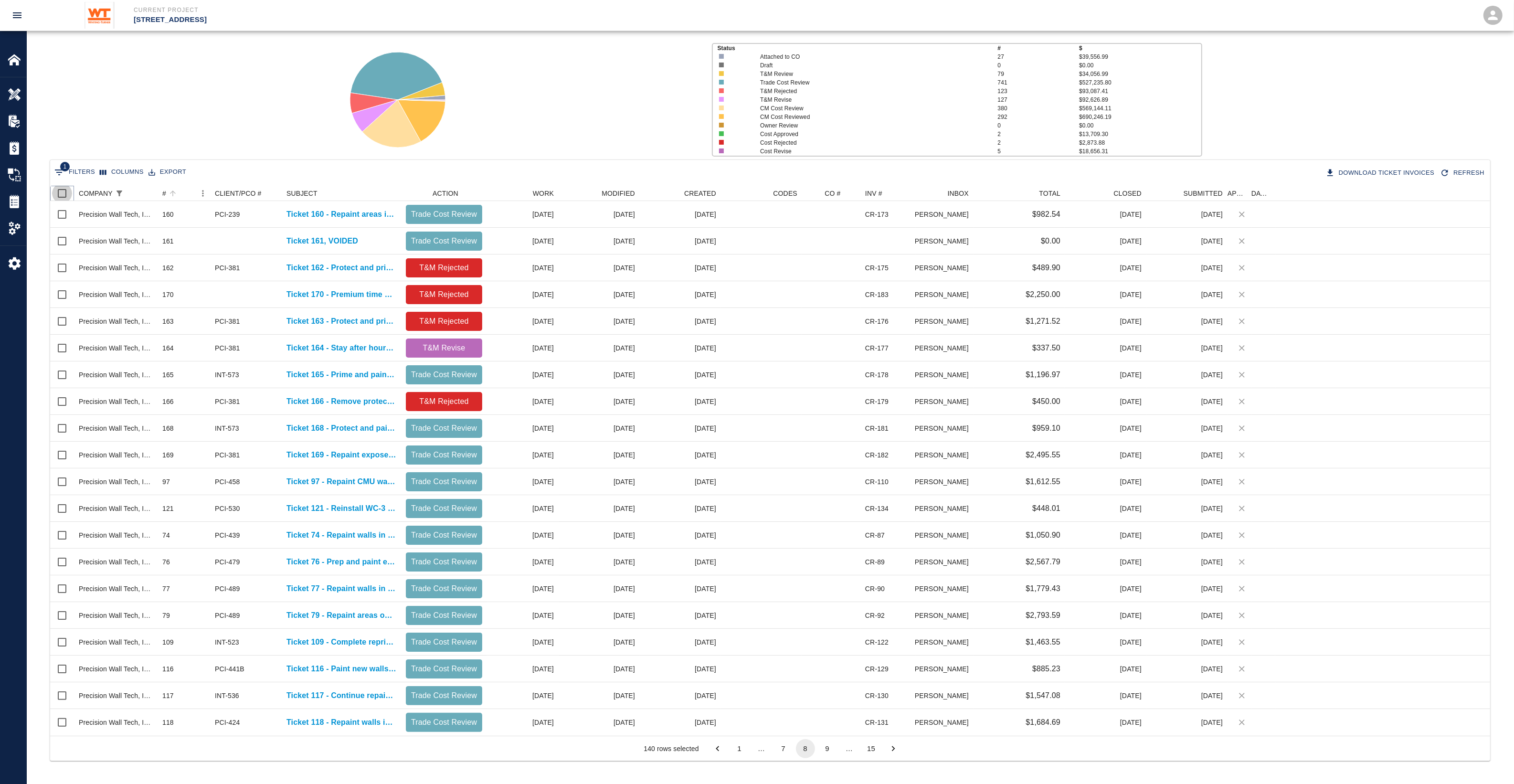
checkbox input "true"
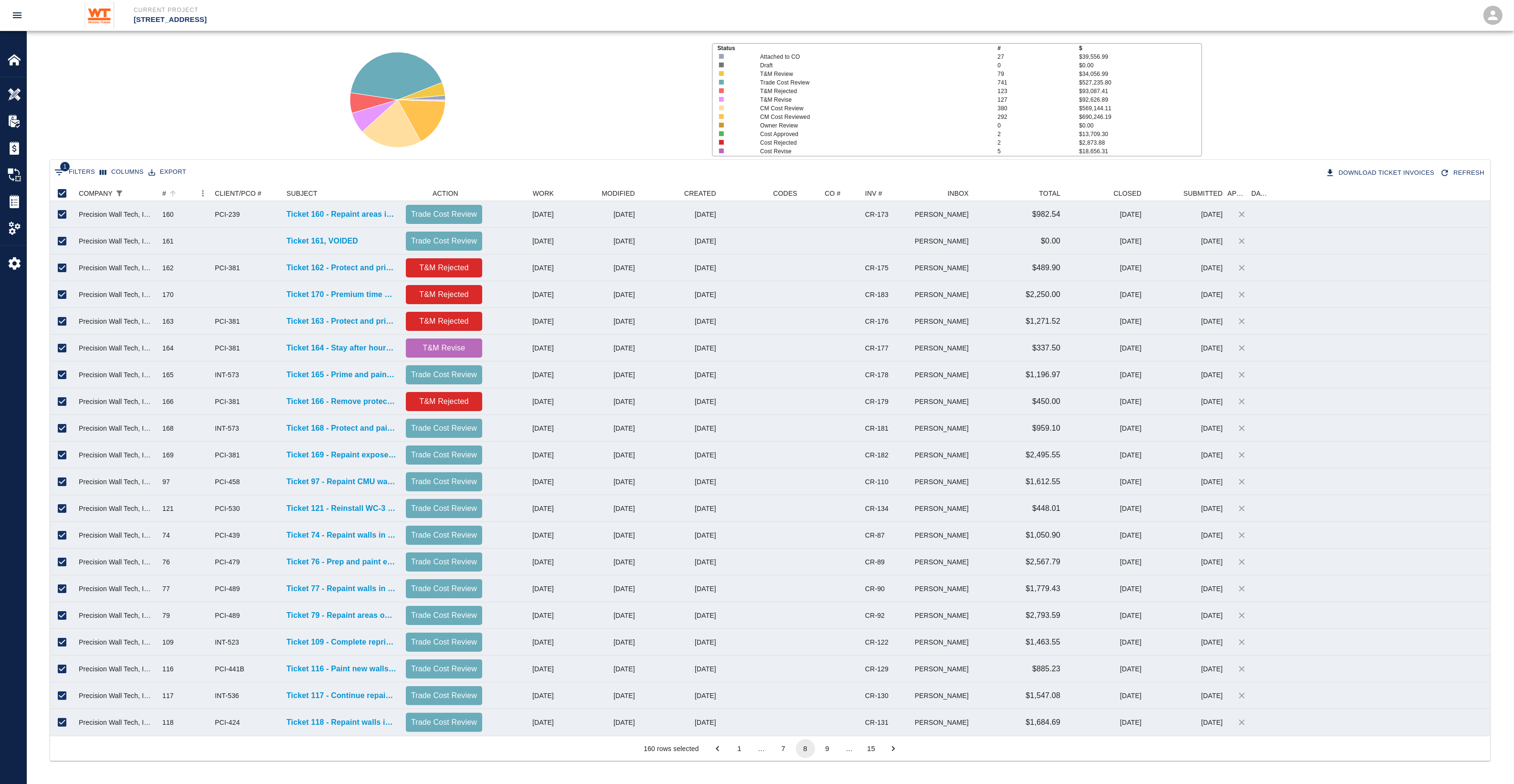
click at [827, 746] on button "9" at bounding box center [827, 748] width 19 height 19
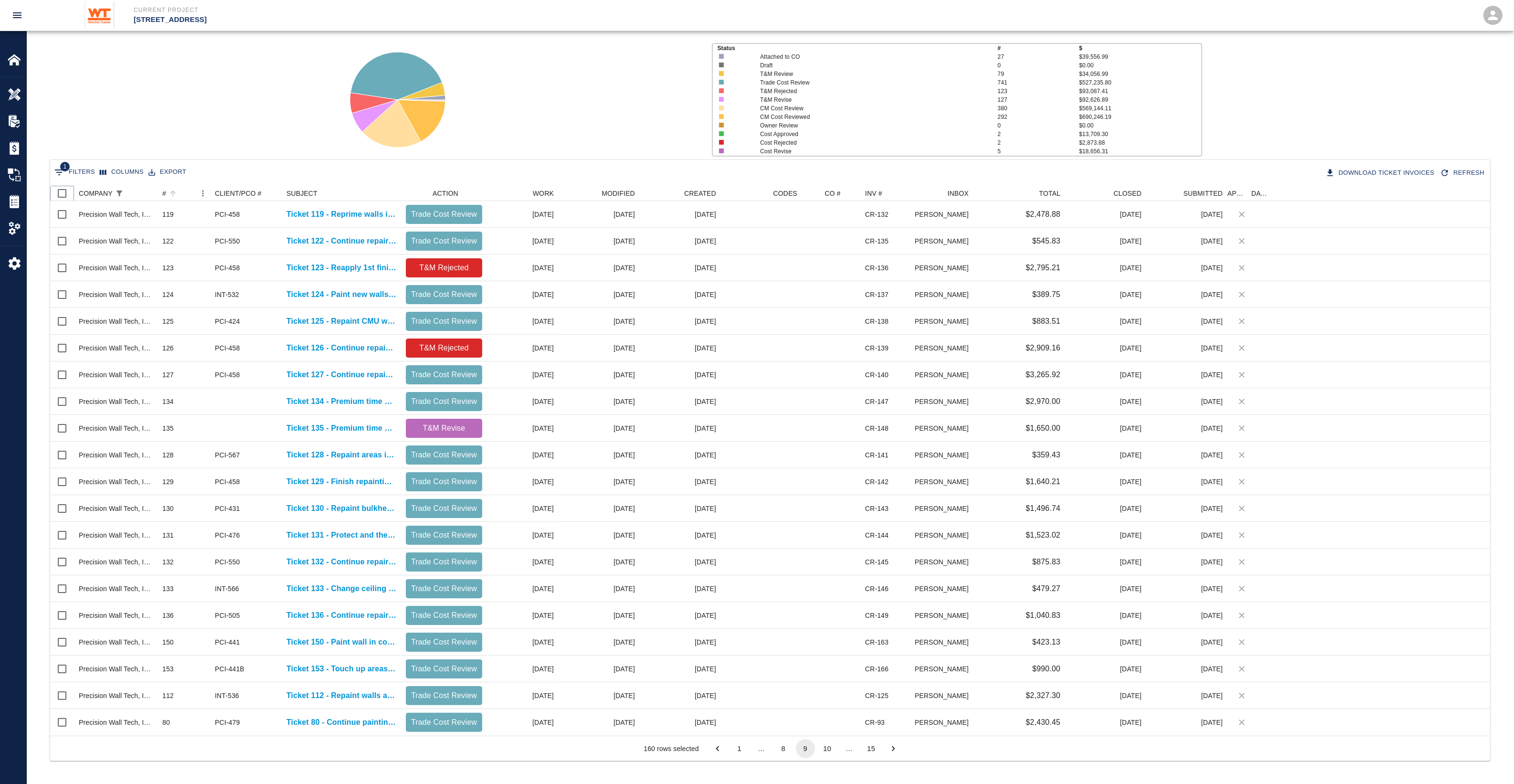
click at [64, 194] on input "Select all rows" at bounding box center [62, 192] width 20 height 20
checkbox input "true"
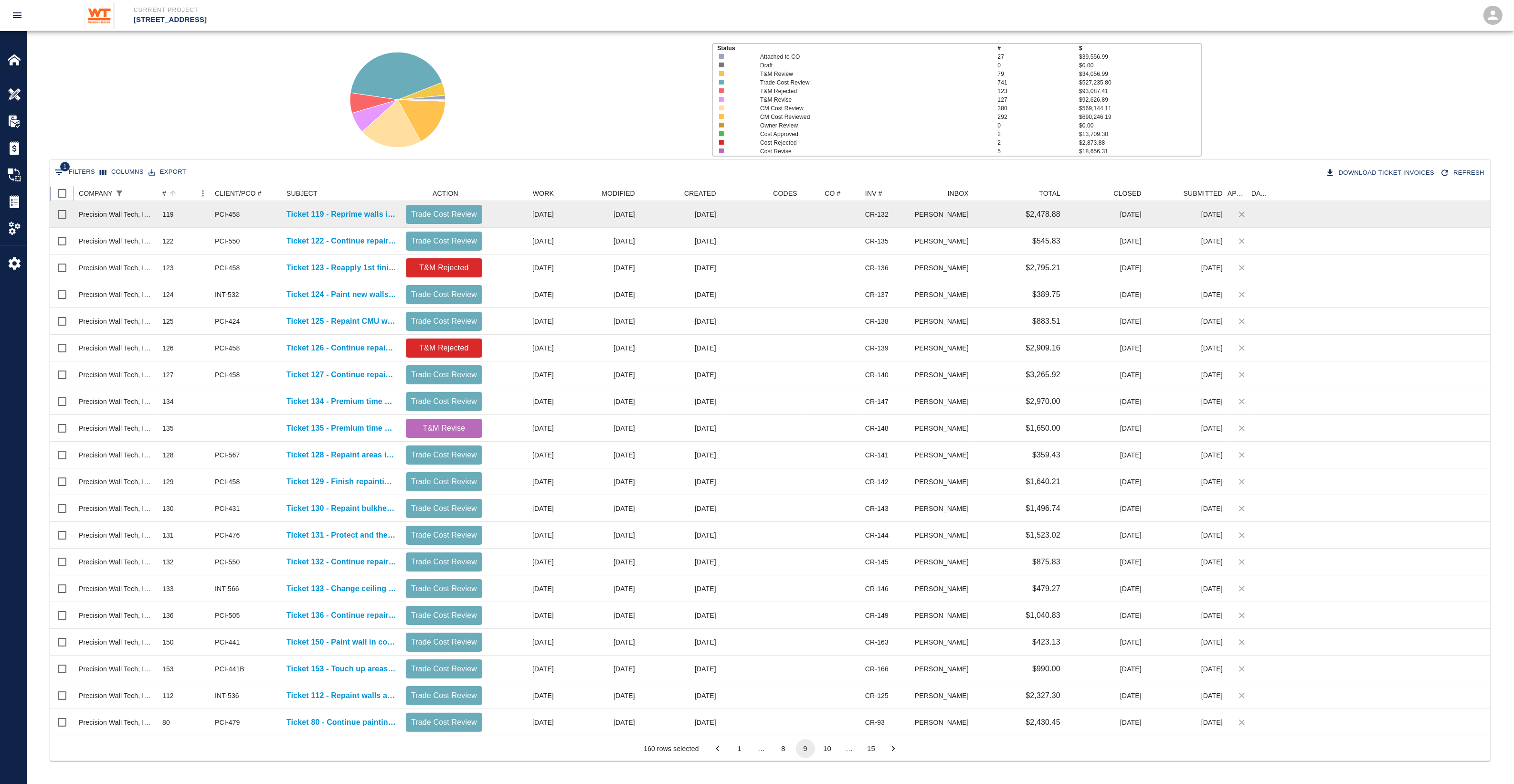
checkbox input "true"
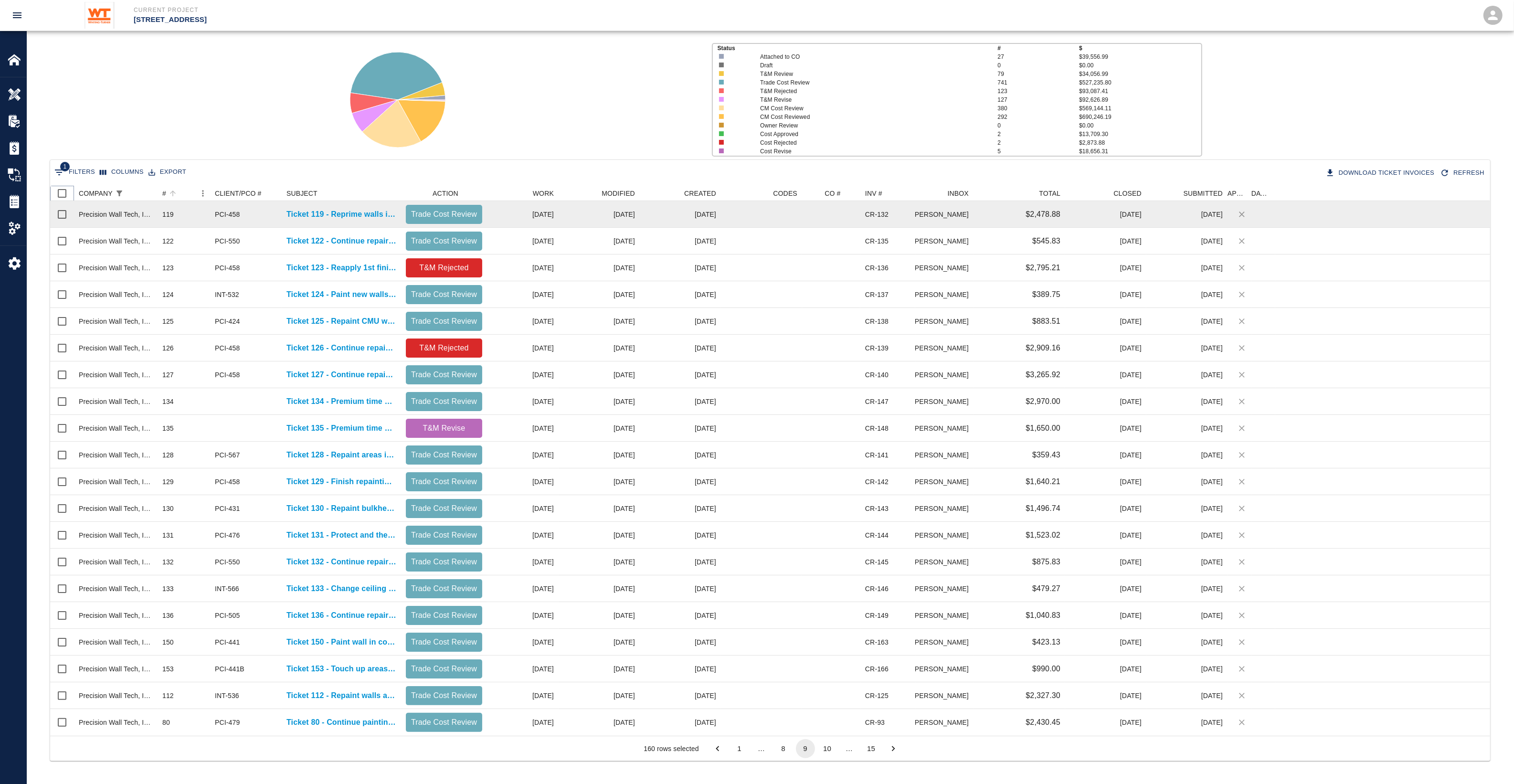
checkbox input "true"
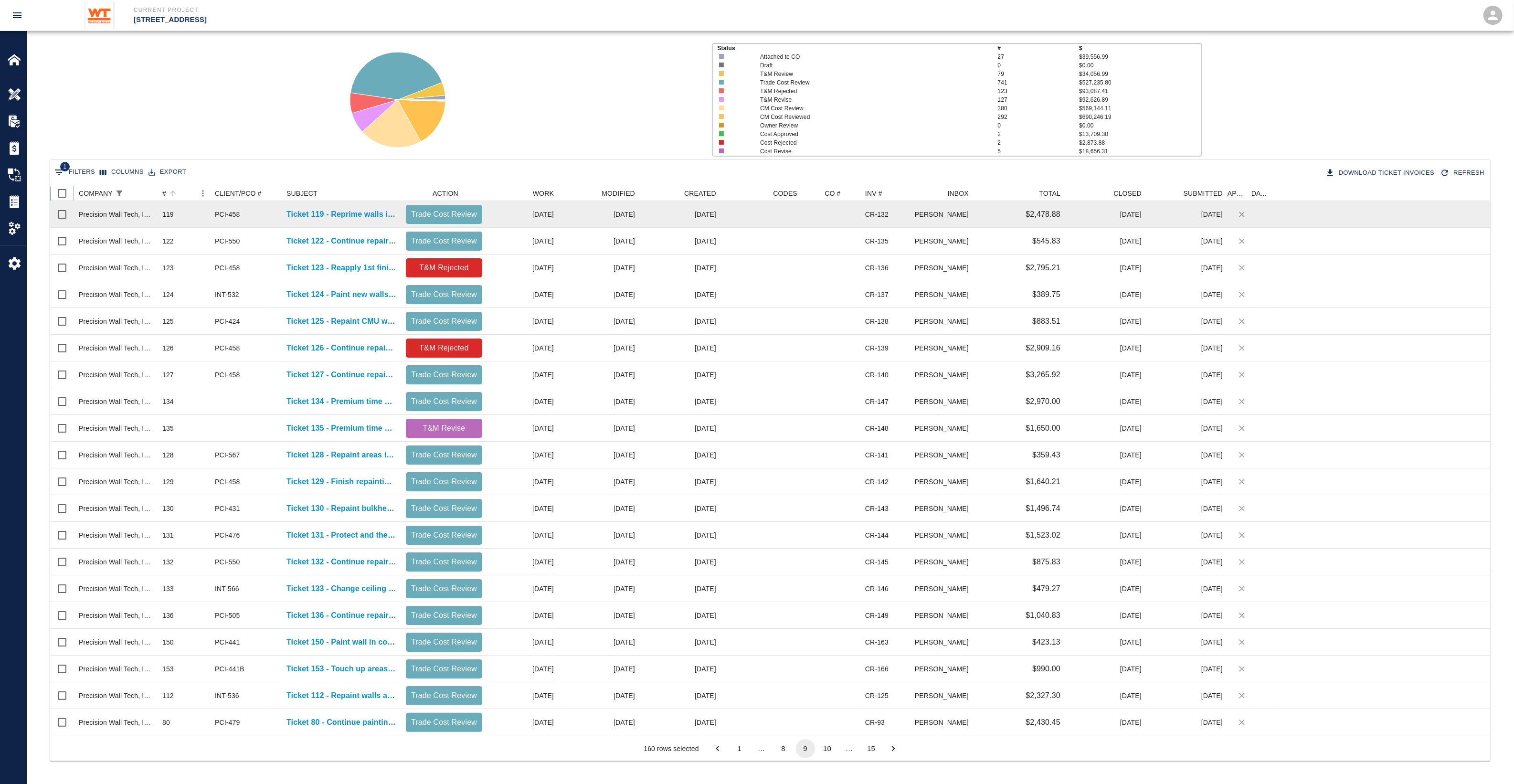
checkbox input "true"
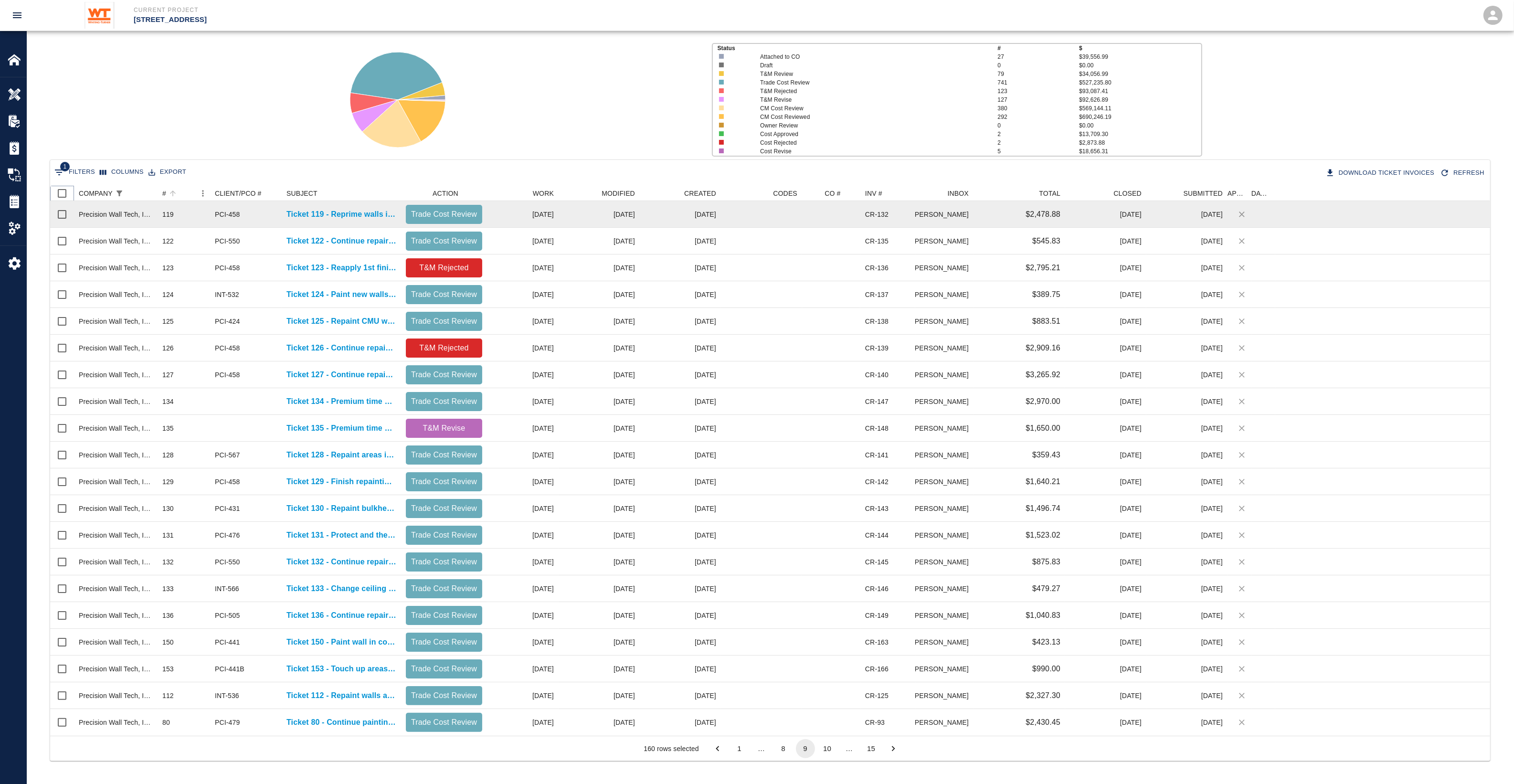
checkbox input "true"
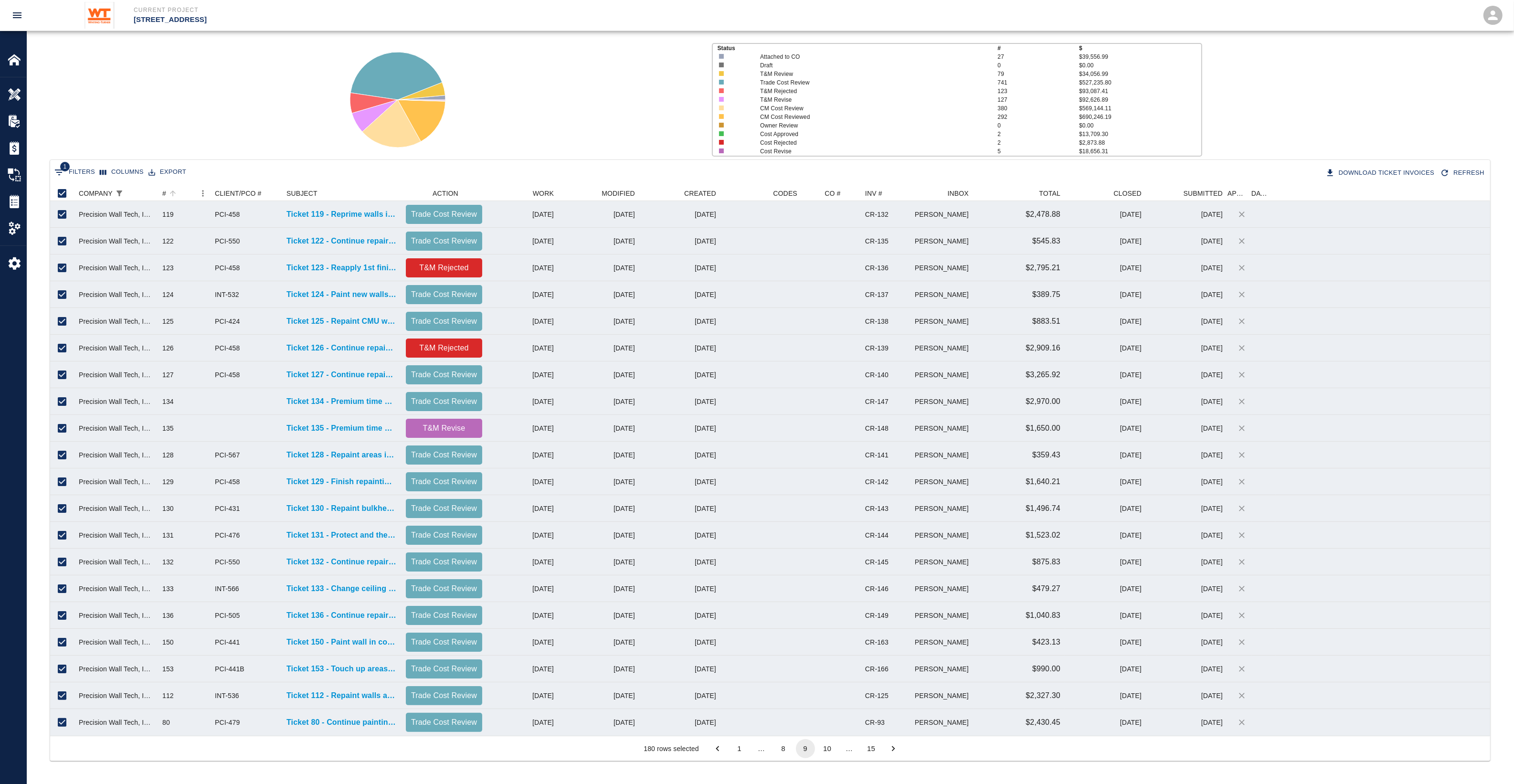
click at [824, 749] on button "10" at bounding box center [827, 748] width 19 height 19
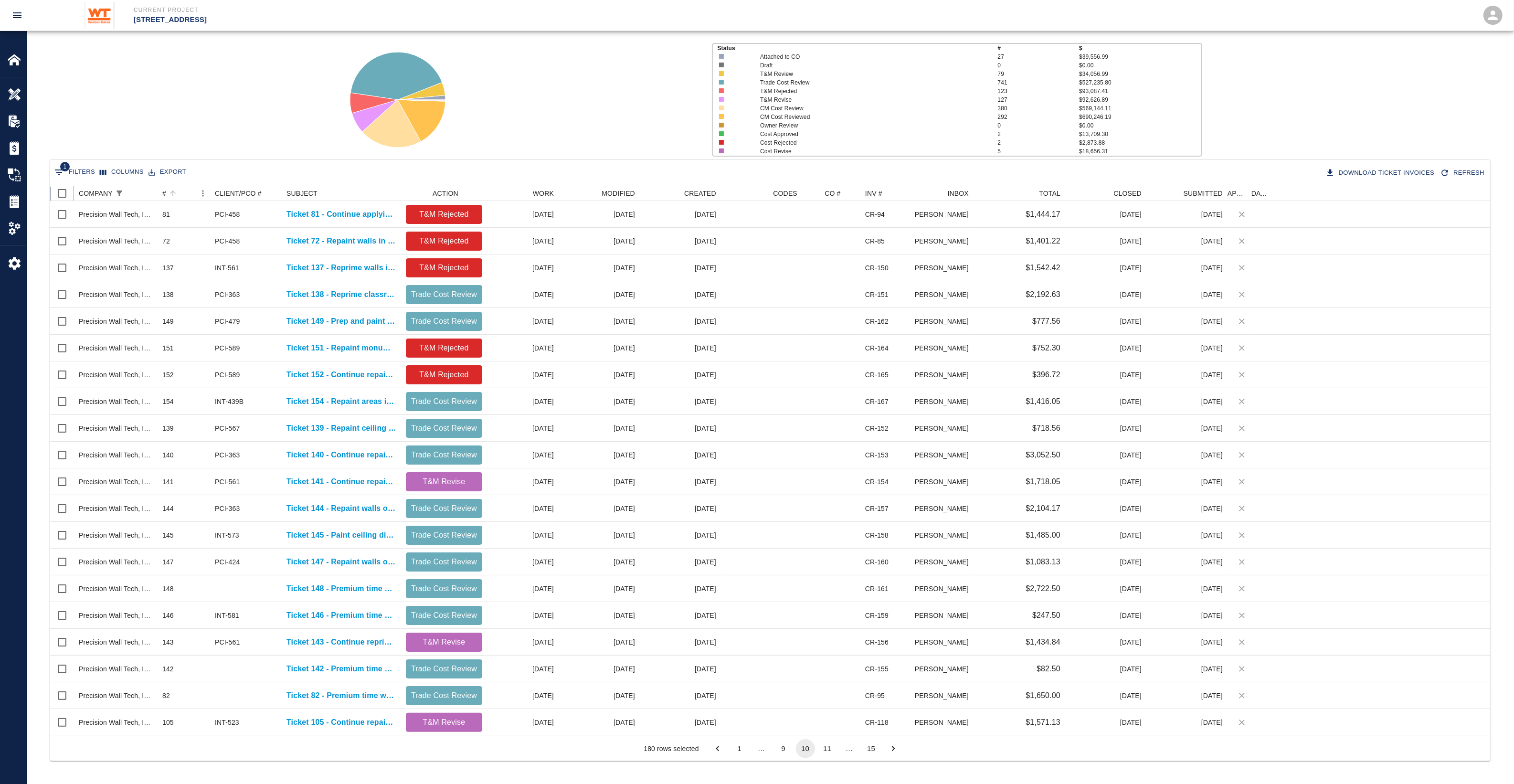
click at [58, 193] on input "Select all rows" at bounding box center [62, 192] width 20 height 20
checkbox input "true"
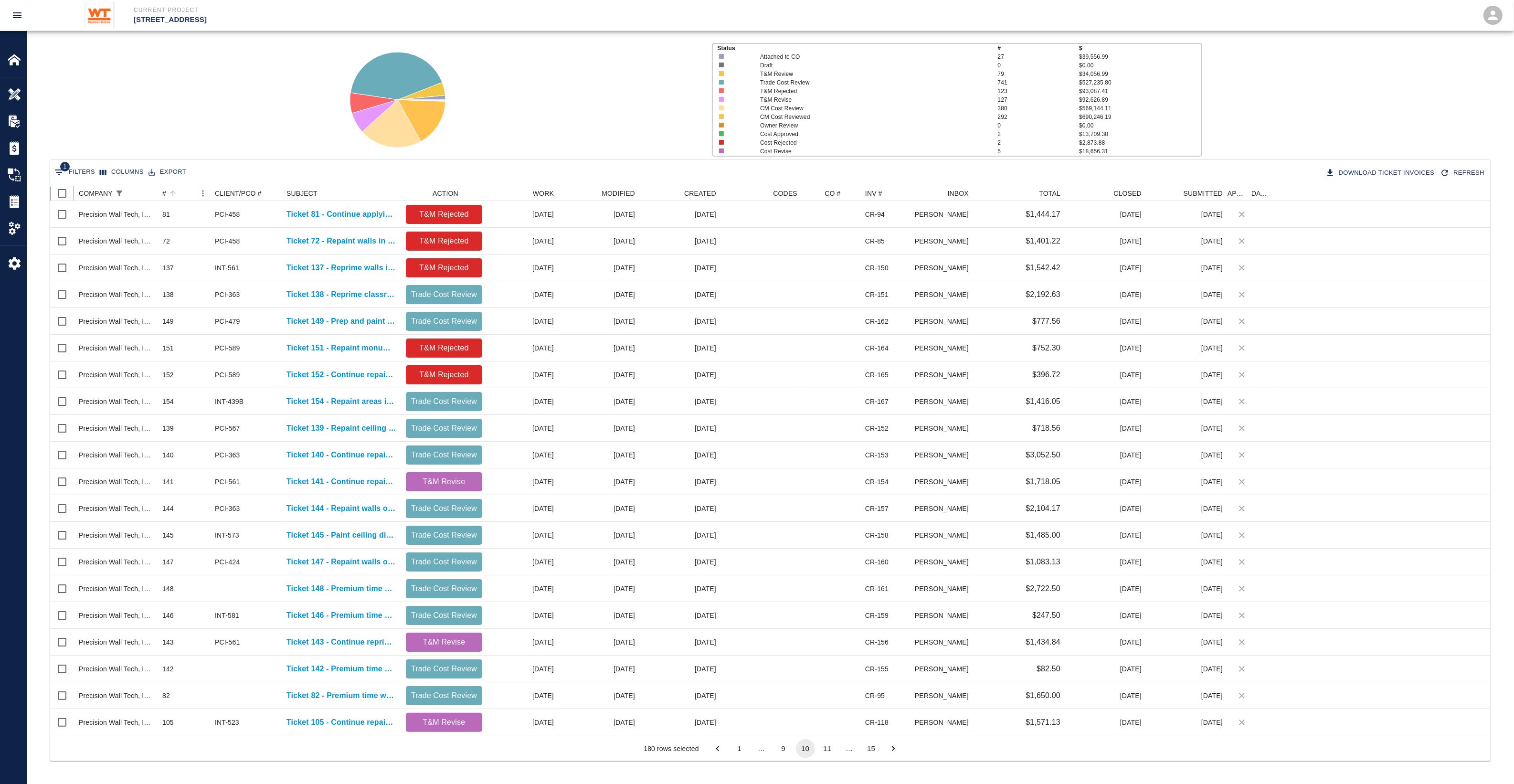
checkbox input "true"
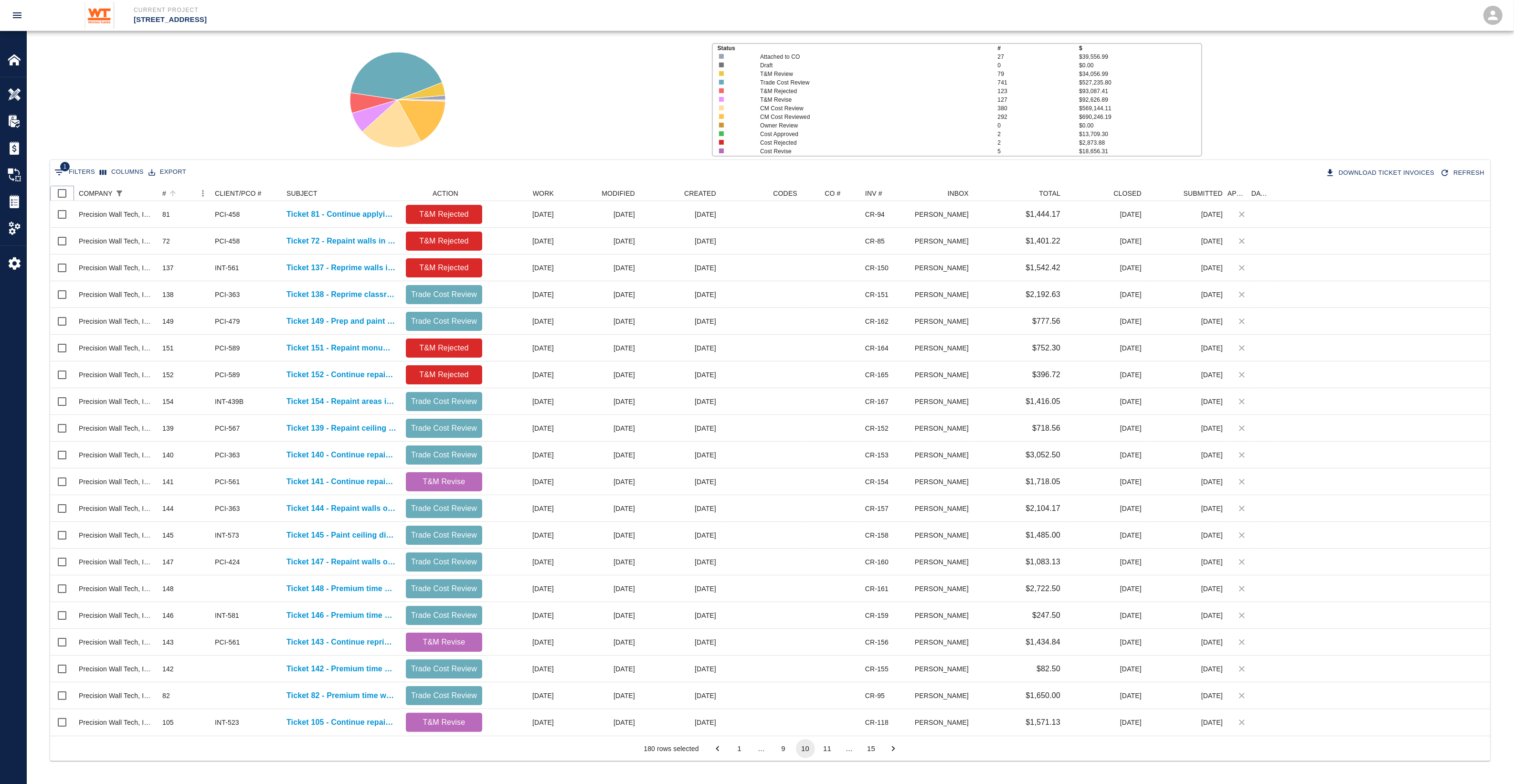
checkbox input "true"
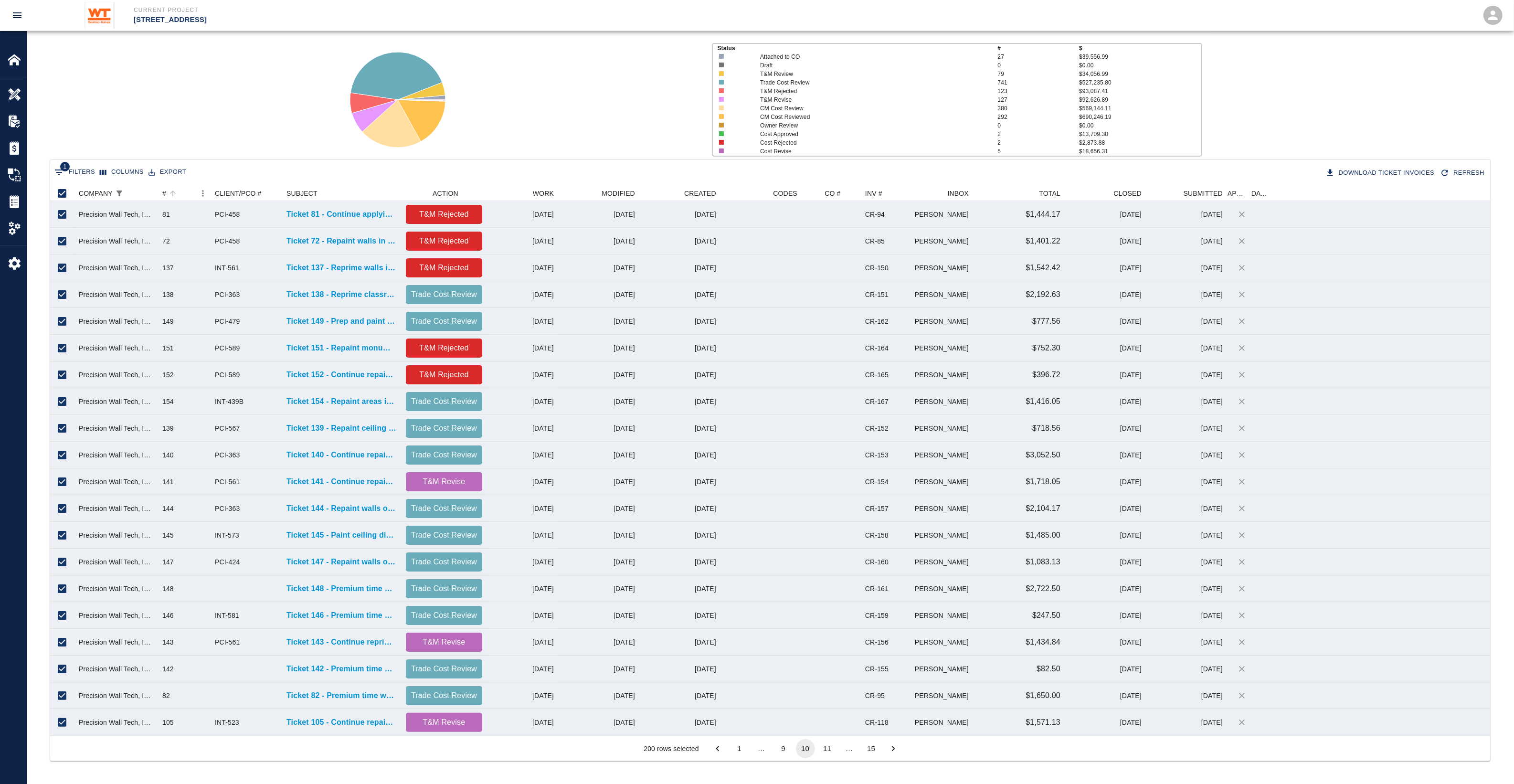
click at [824, 749] on button "11" at bounding box center [827, 748] width 19 height 19
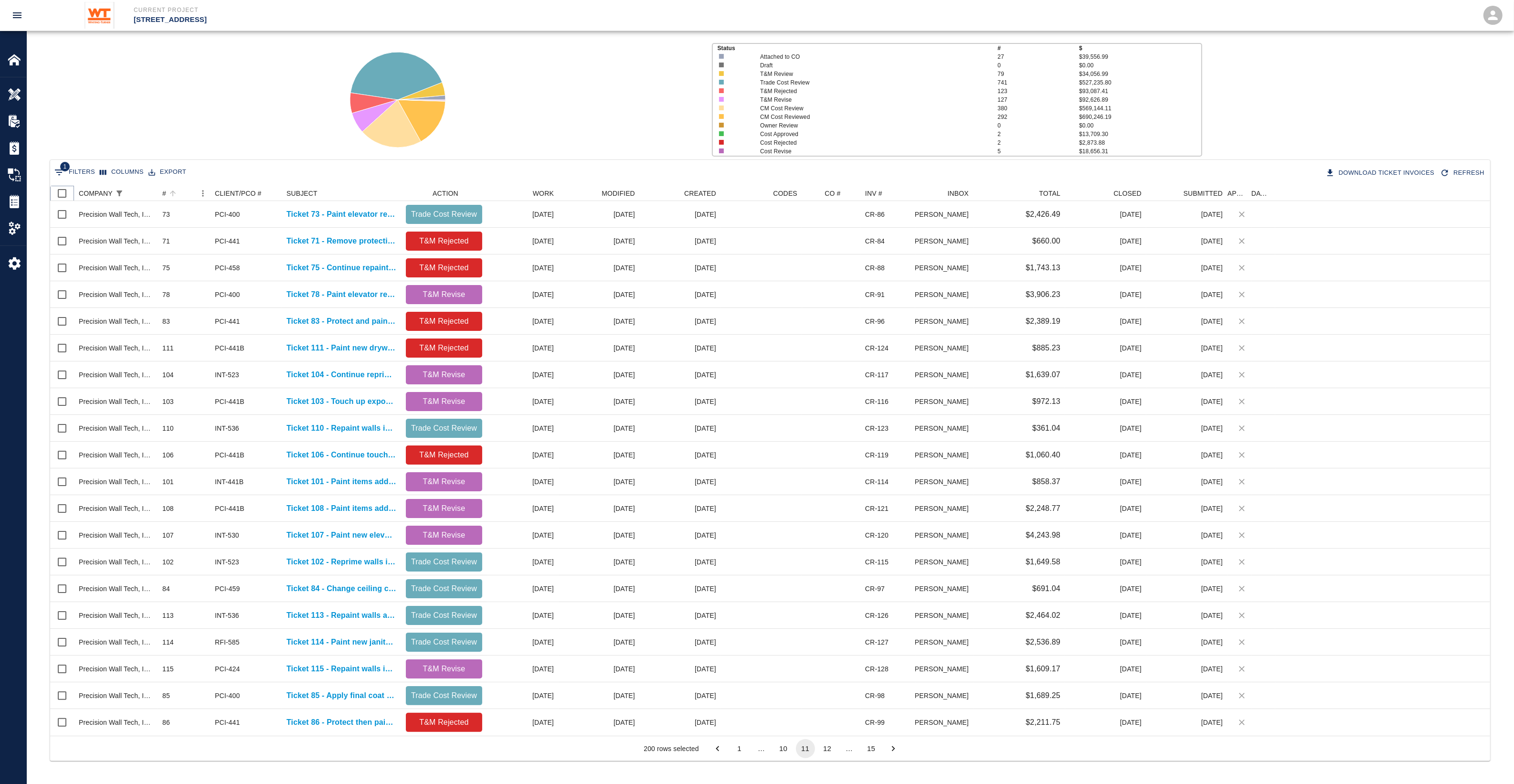
click at [63, 193] on input "Select all rows" at bounding box center [62, 192] width 20 height 20
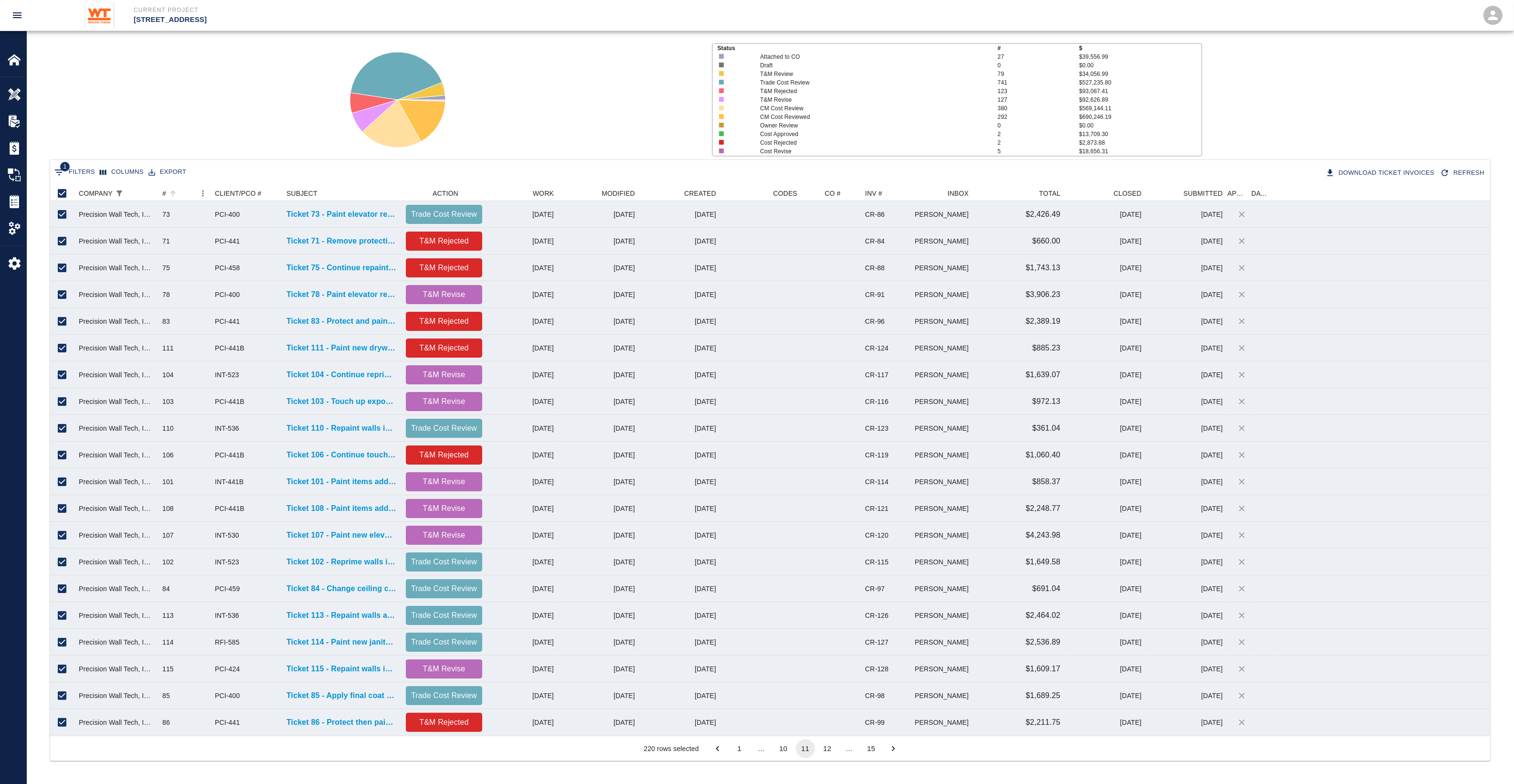
click at [836, 750] on button "12" at bounding box center [827, 748] width 19 height 19
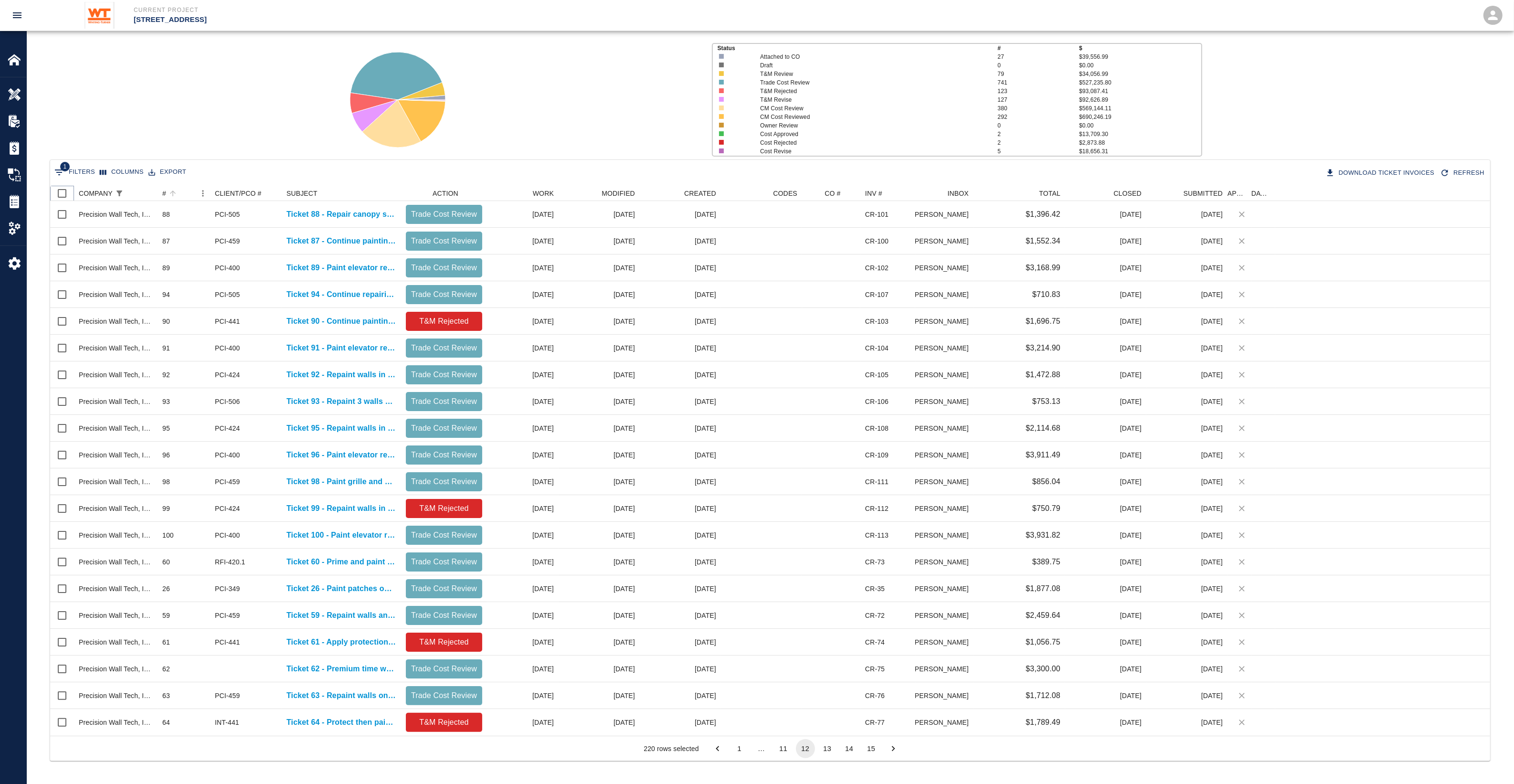
click at [64, 189] on input "Select all rows" at bounding box center [62, 192] width 20 height 20
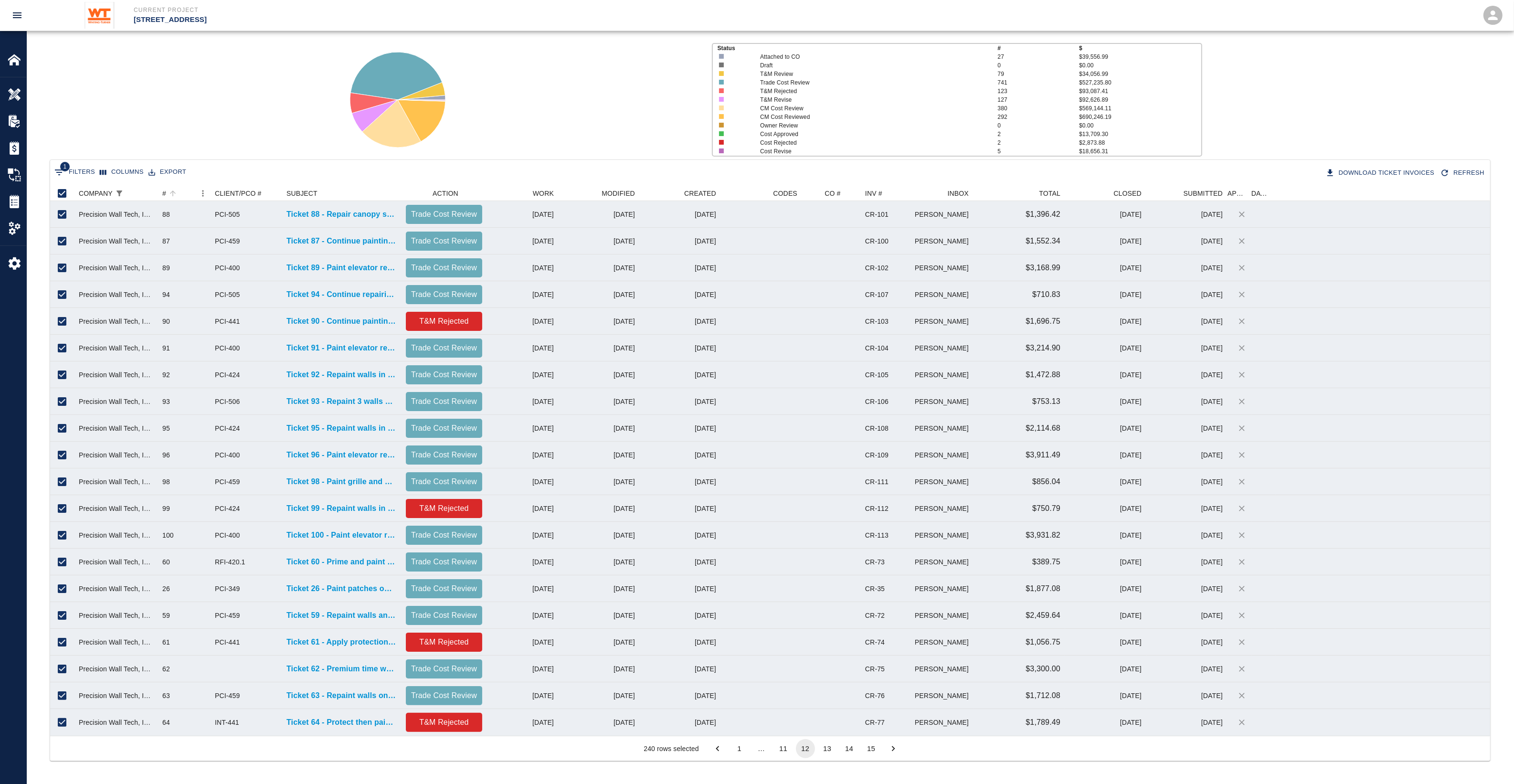
click at [832, 749] on button "13" at bounding box center [827, 748] width 19 height 19
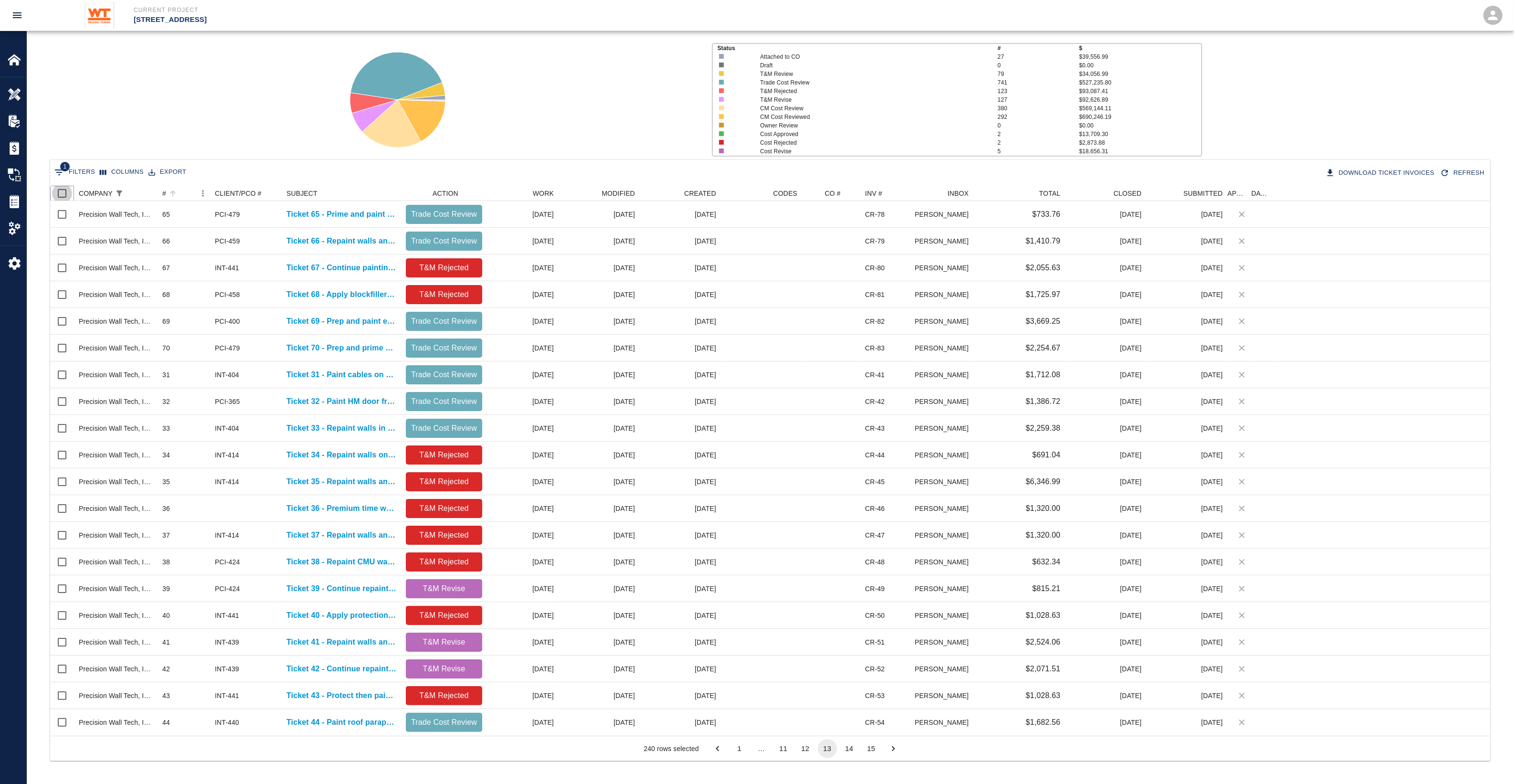
click at [67, 187] on input "Select all rows" at bounding box center [62, 192] width 20 height 20
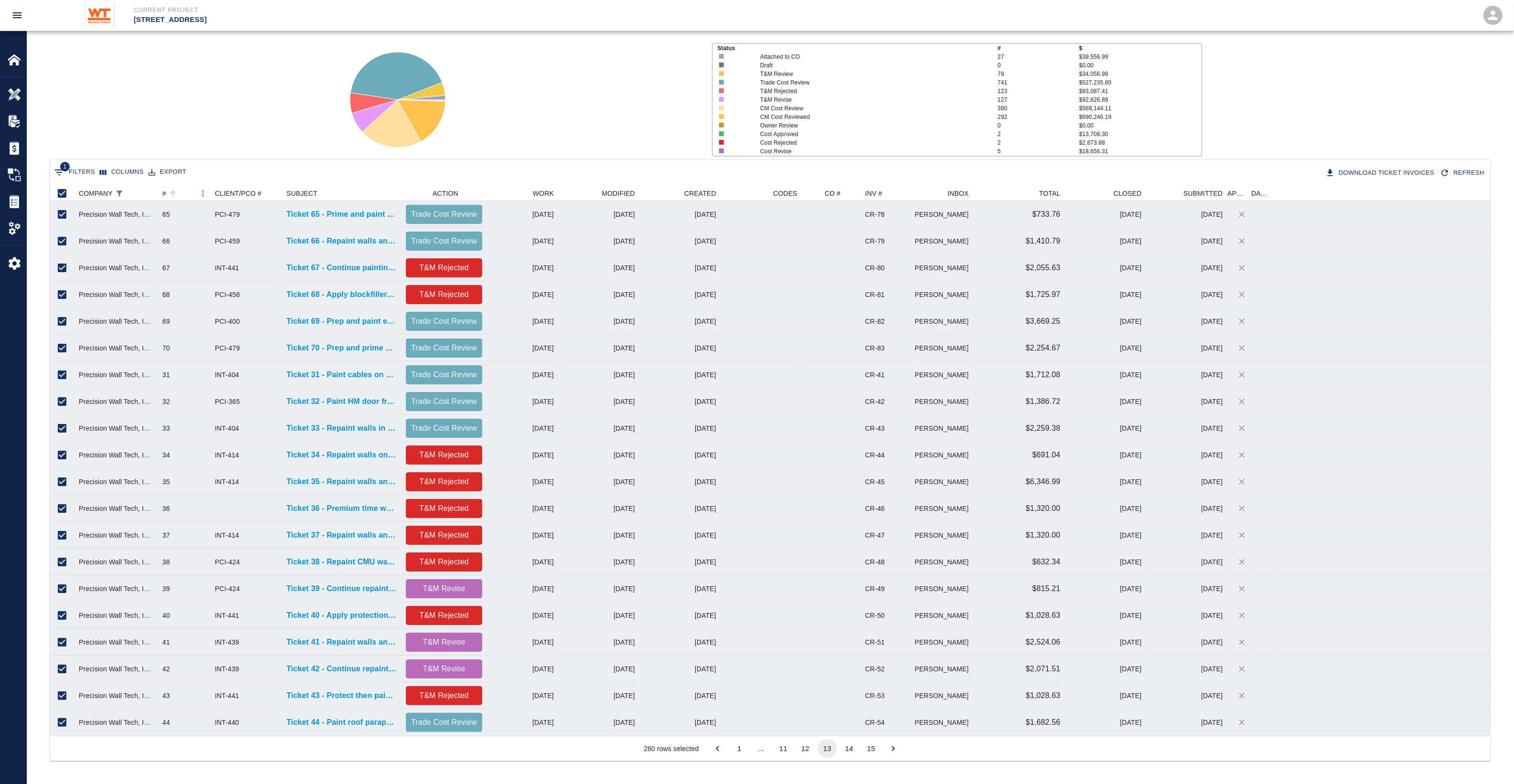
click at [862, 752] on li "15" at bounding box center [870, 748] width 21 height 19
click at [849, 748] on button "14" at bounding box center [849, 748] width 19 height 19
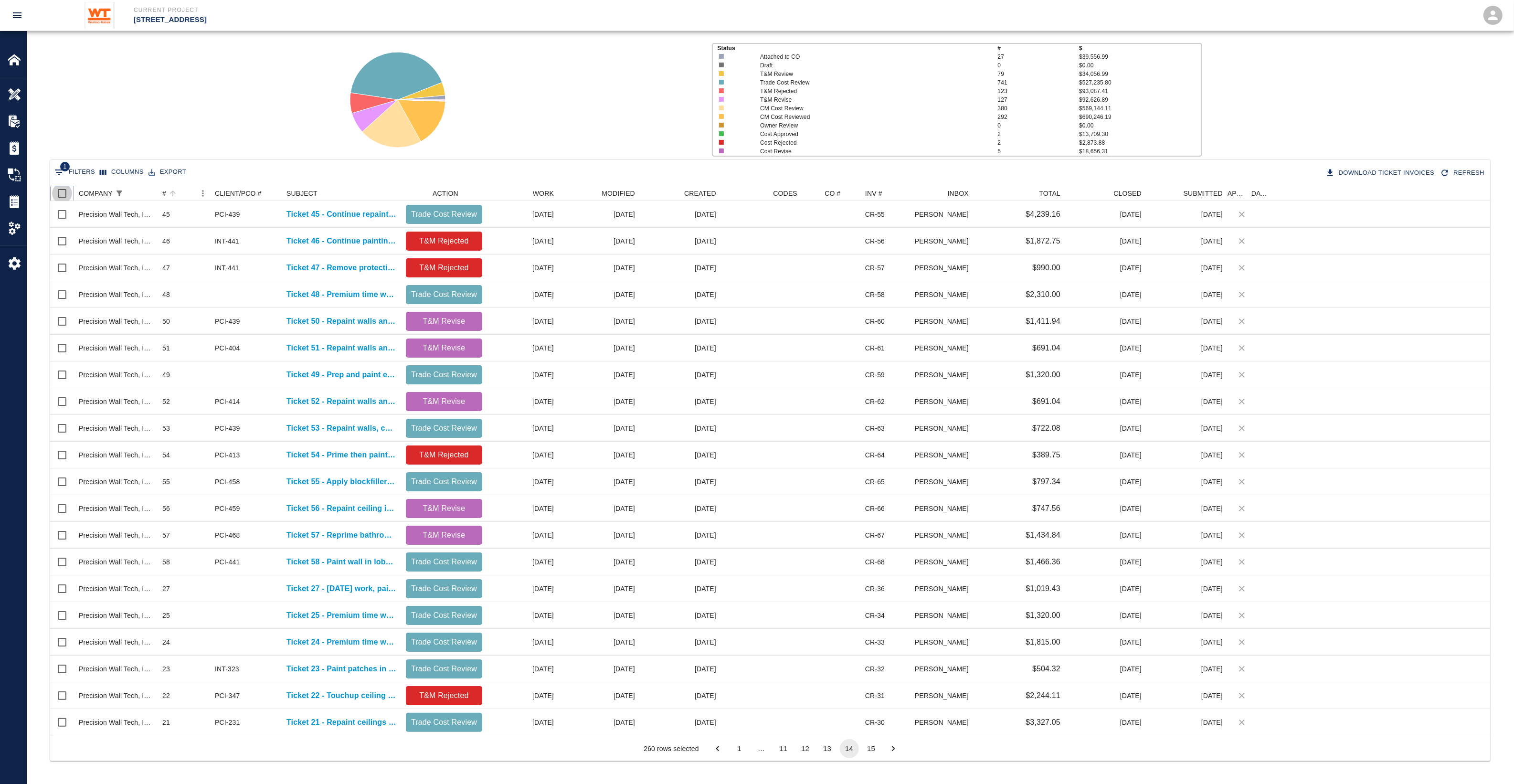
click at [67, 192] on input "Select all rows" at bounding box center [62, 192] width 20 height 20
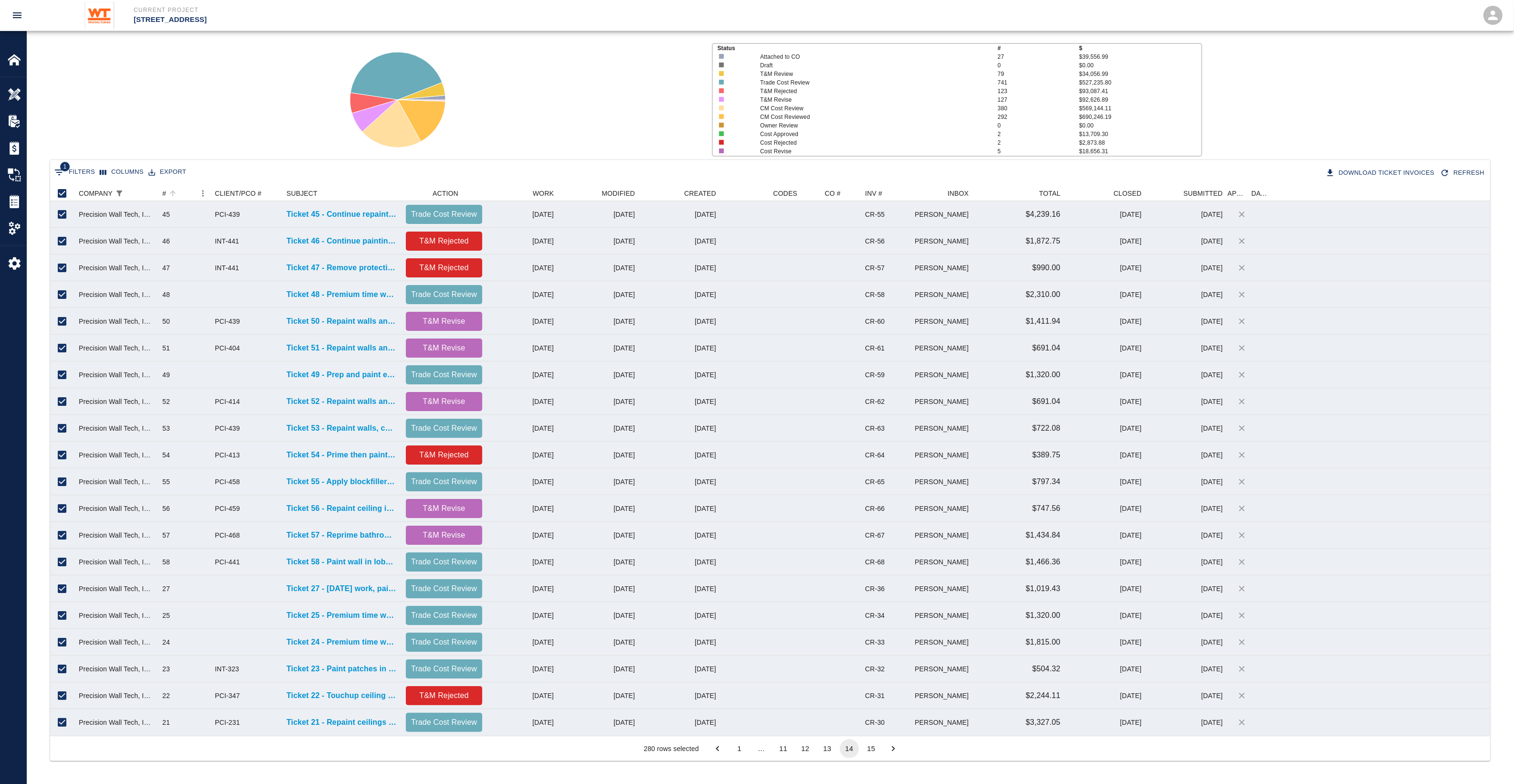
click at [874, 749] on button "15" at bounding box center [871, 748] width 19 height 19
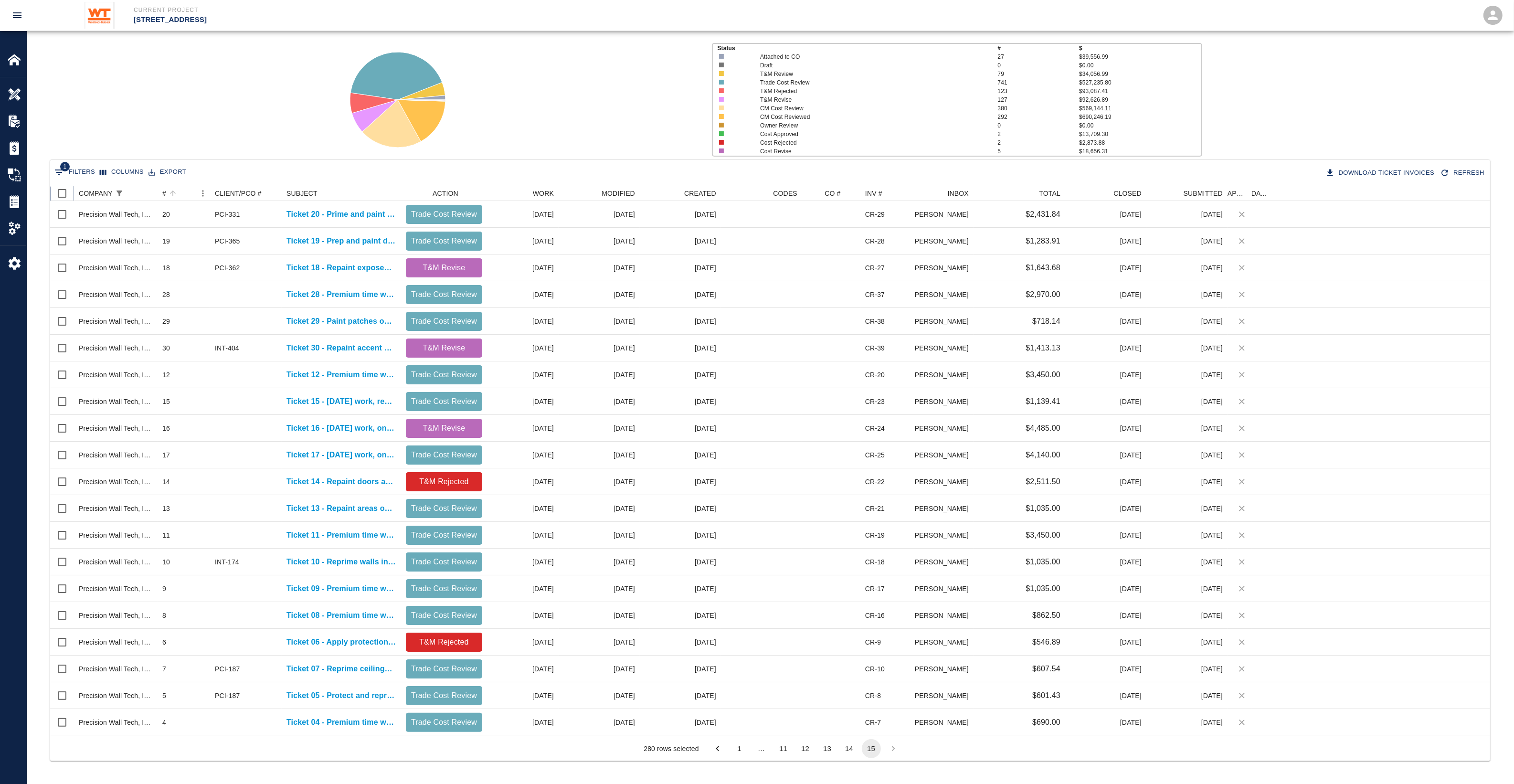
click at [65, 193] on input "Select all rows" at bounding box center [62, 192] width 20 height 20
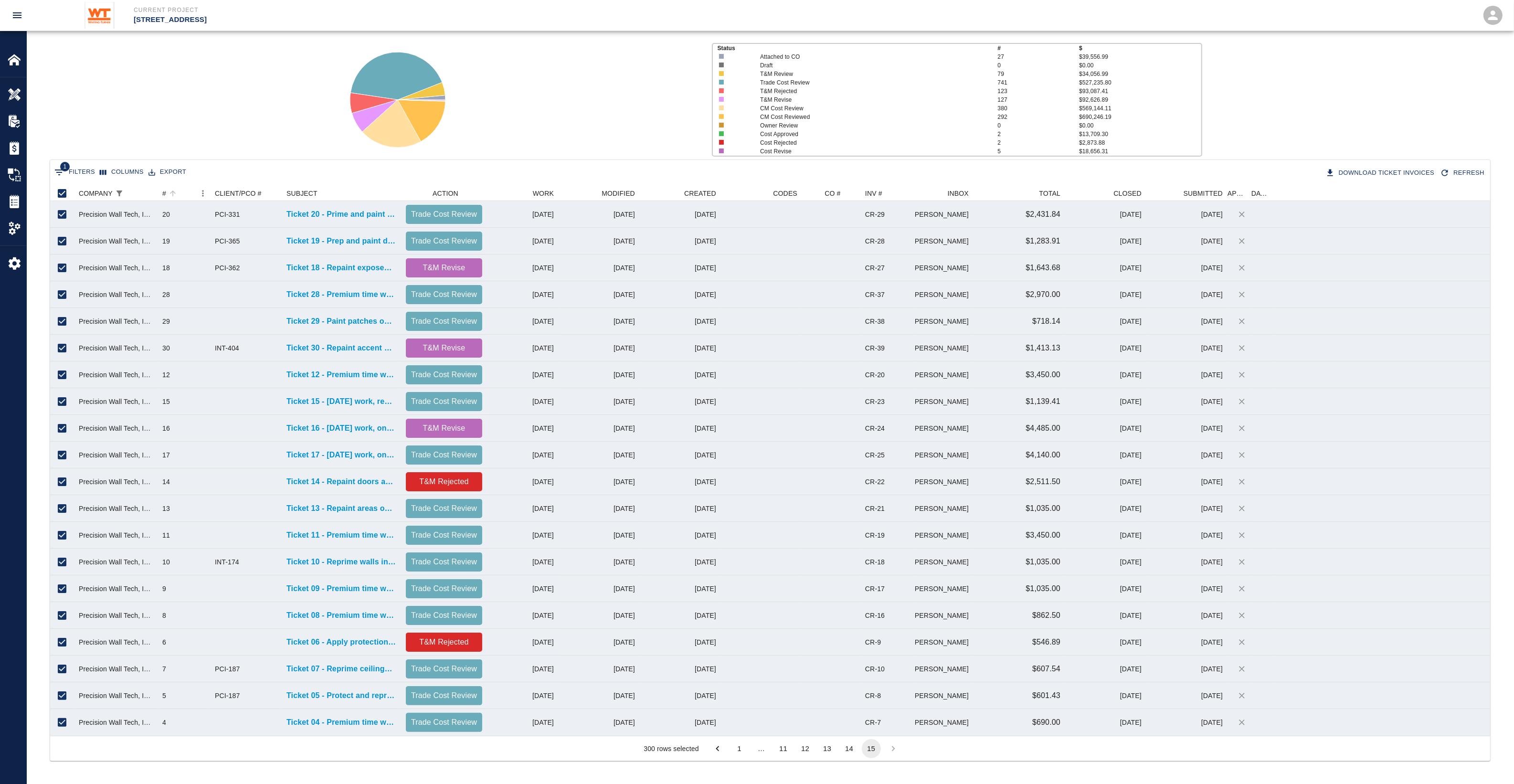
click at [892, 747] on li "pagination navigation" at bounding box center [893, 748] width 21 height 19
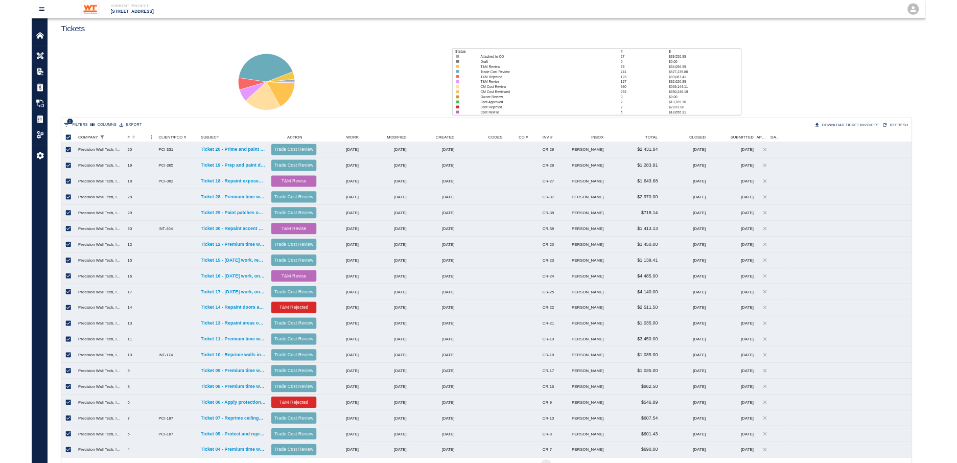
scroll to position [0, 0]
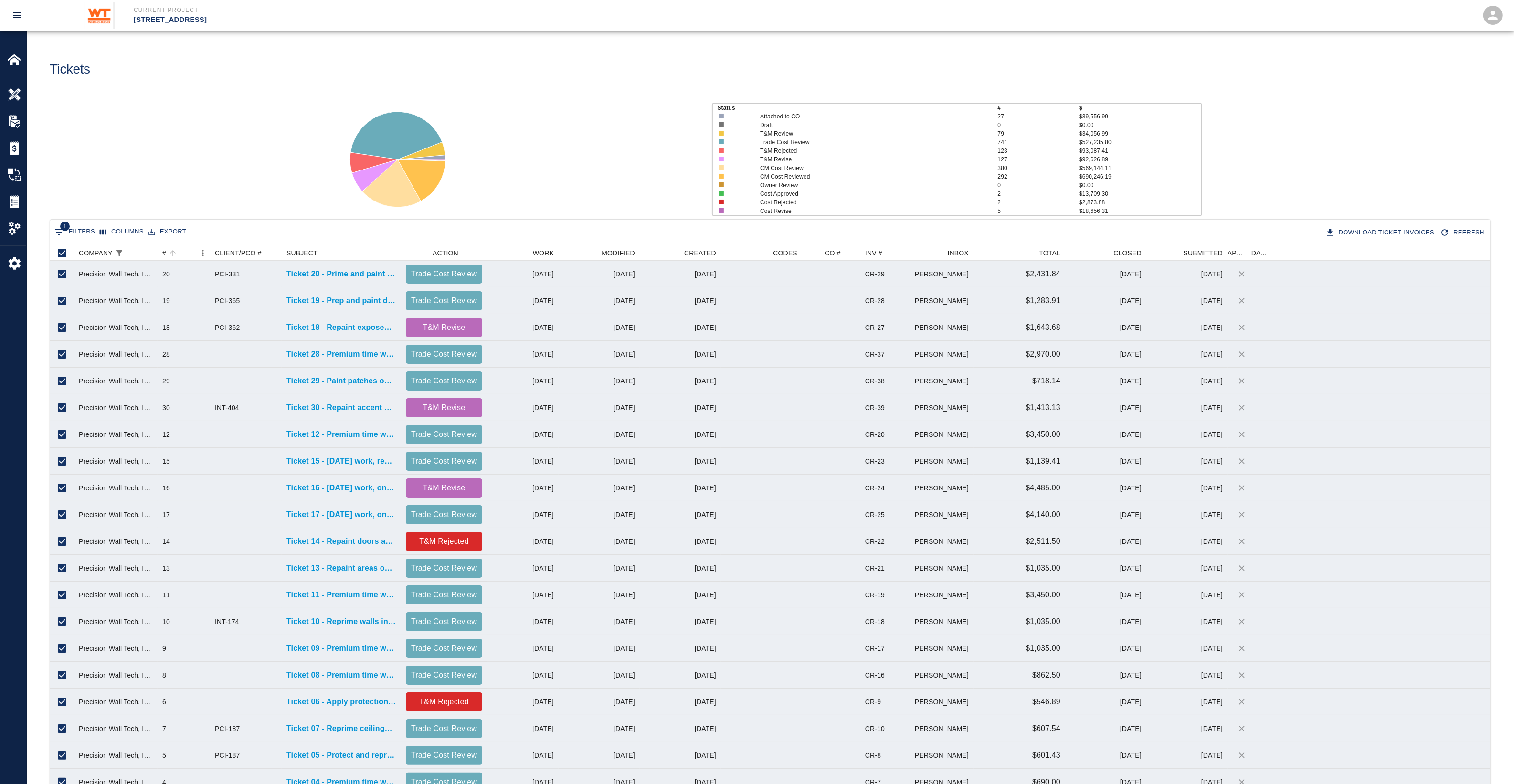
click at [163, 231] on button "Export" at bounding box center [166, 232] width 42 height 15
click at [177, 248] on li "Download as CSV" at bounding box center [180, 251] width 79 height 17
click at [1216, 166] on div "Status # $ Attached to CO 27 $39,556.99 Draft 0 $0.00 T&M Review 79 $34,056.99 …" at bounding box center [765, 156] width 1494 height 127
click at [1335, 233] on icon "Tickets download in groups of 15" at bounding box center [1330, 233] width 9 height 9
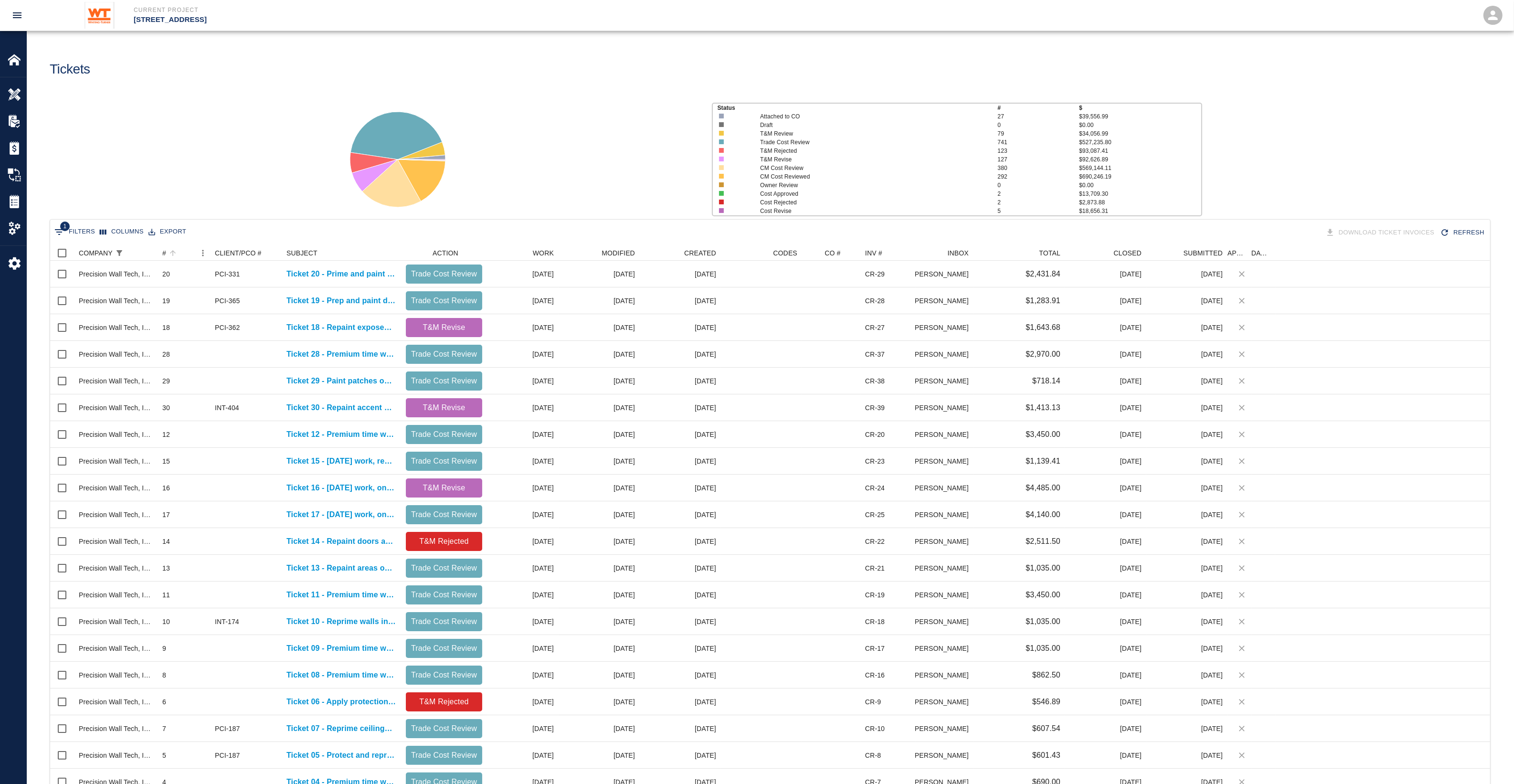
scroll to position [8, 9]
